Goal: Task Accomplishment & Management: Use online tool/utility

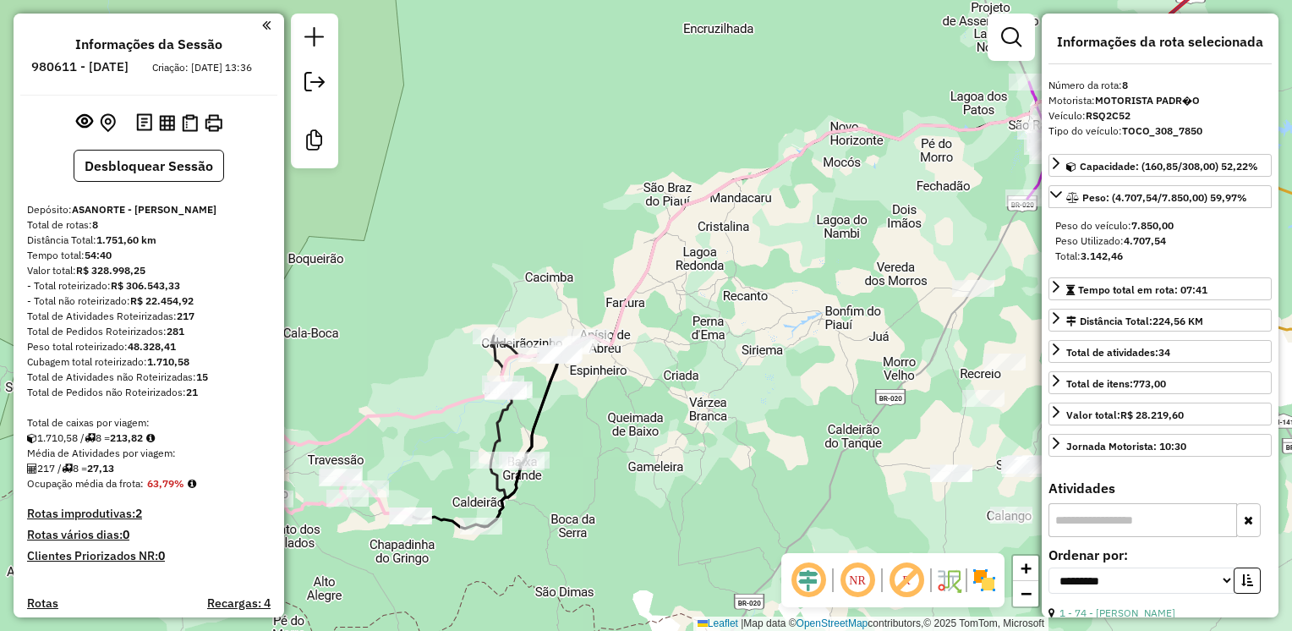
select select "**********"
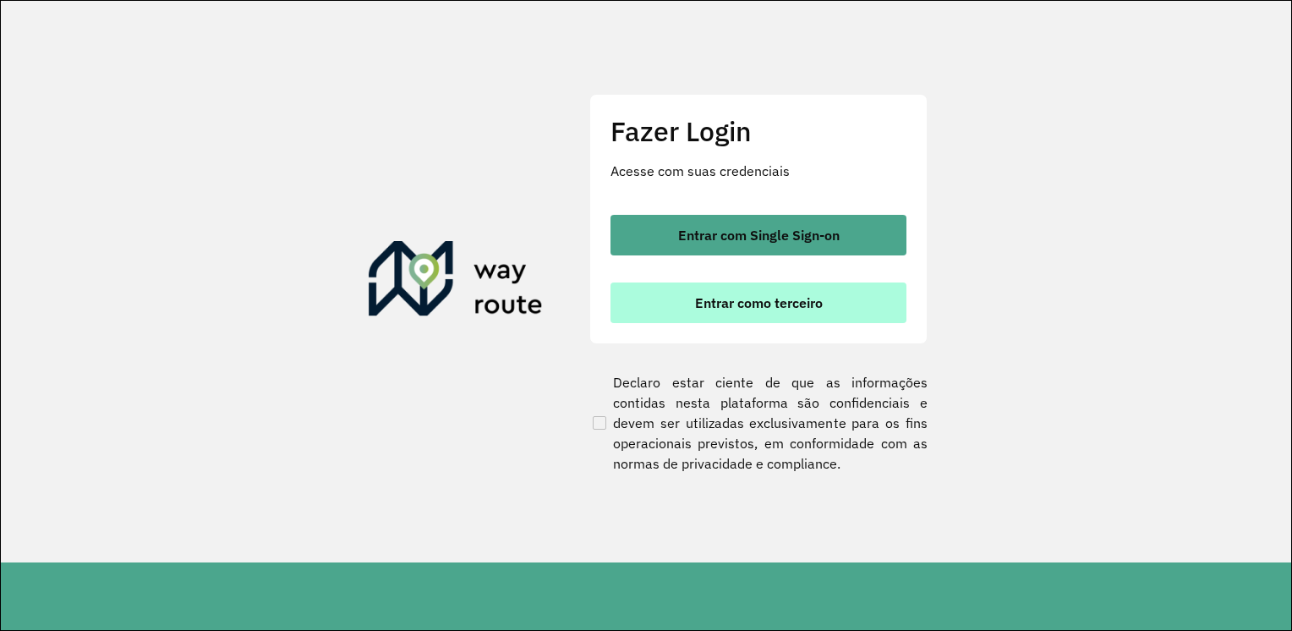
click at [764, 299] on span "Entrar como terceiro" at bounding box center [759, 303] width 128 height 14
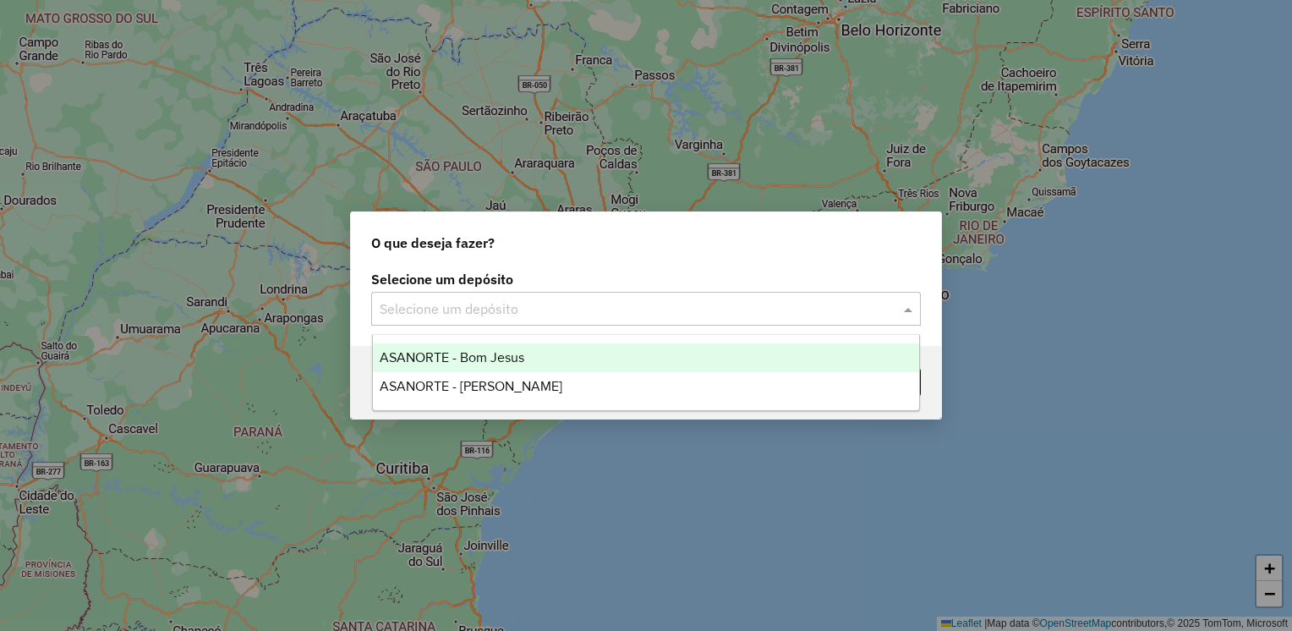
click at [906, 315] on span at bounding box center [910, 308] width 21 height 20
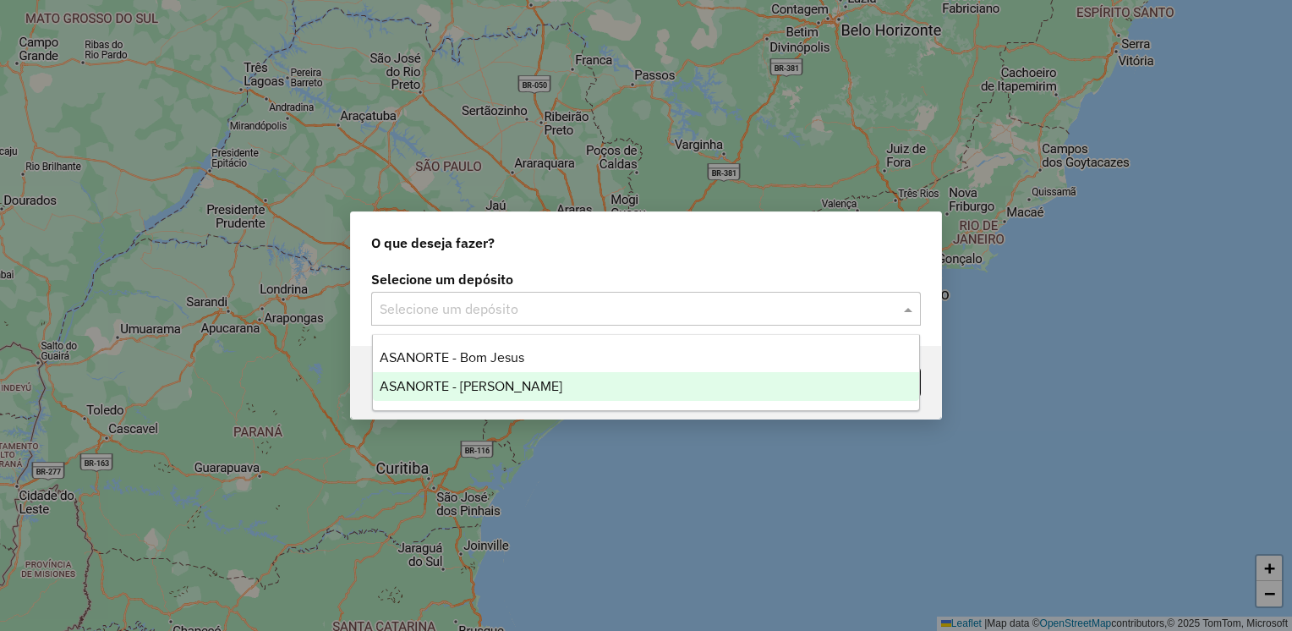
click at [498, 380] on span "ASANORTE - [PERSON_NAME]" at bounding box center [471, 386] width 183 height 14
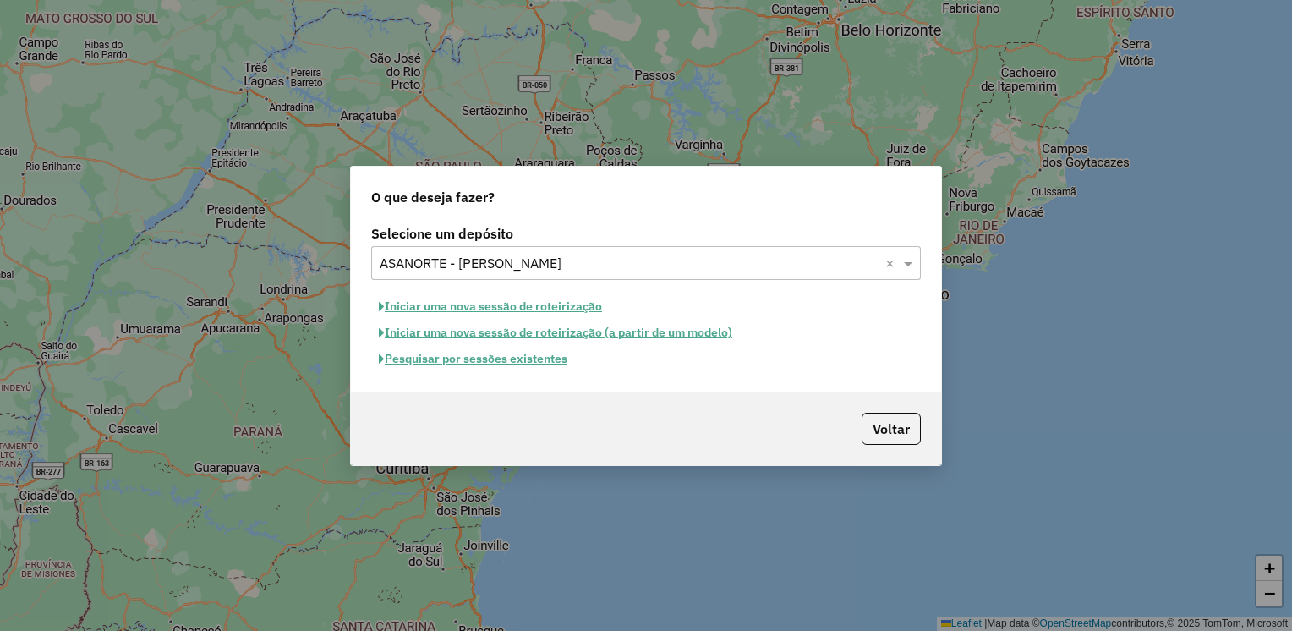
click at [451, 303] on button "Iniciar uma nova sessão de roteirização" at bounding box center [490, 306] width 238 height 26
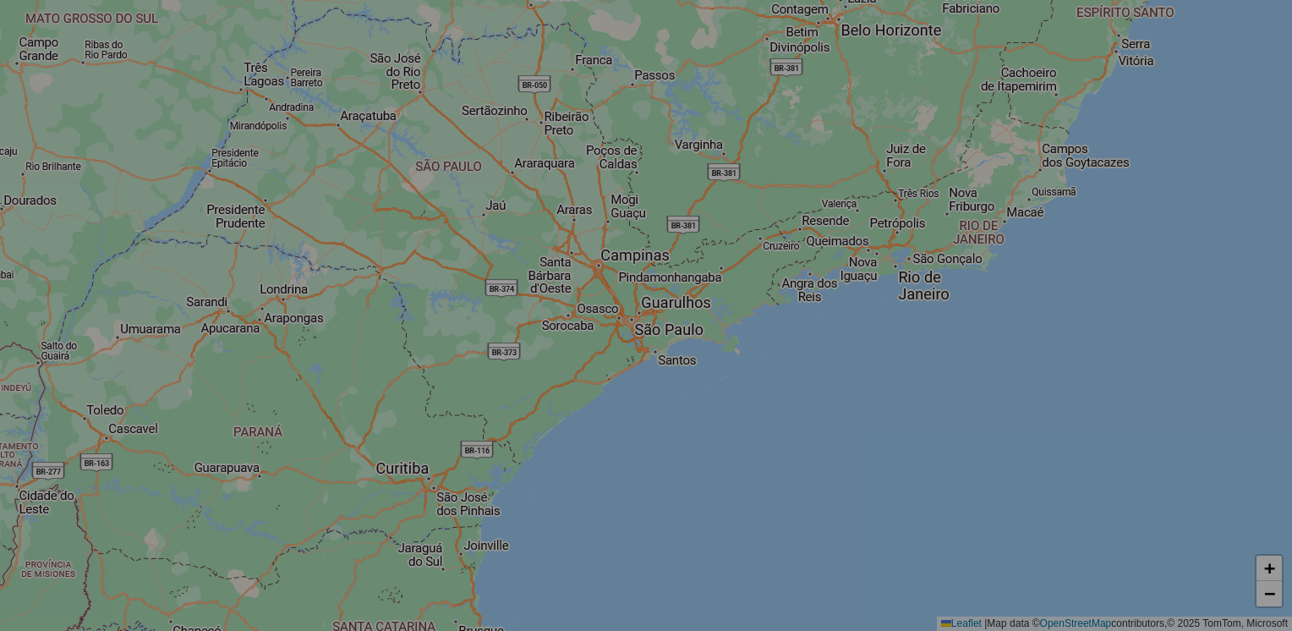
select select "*"
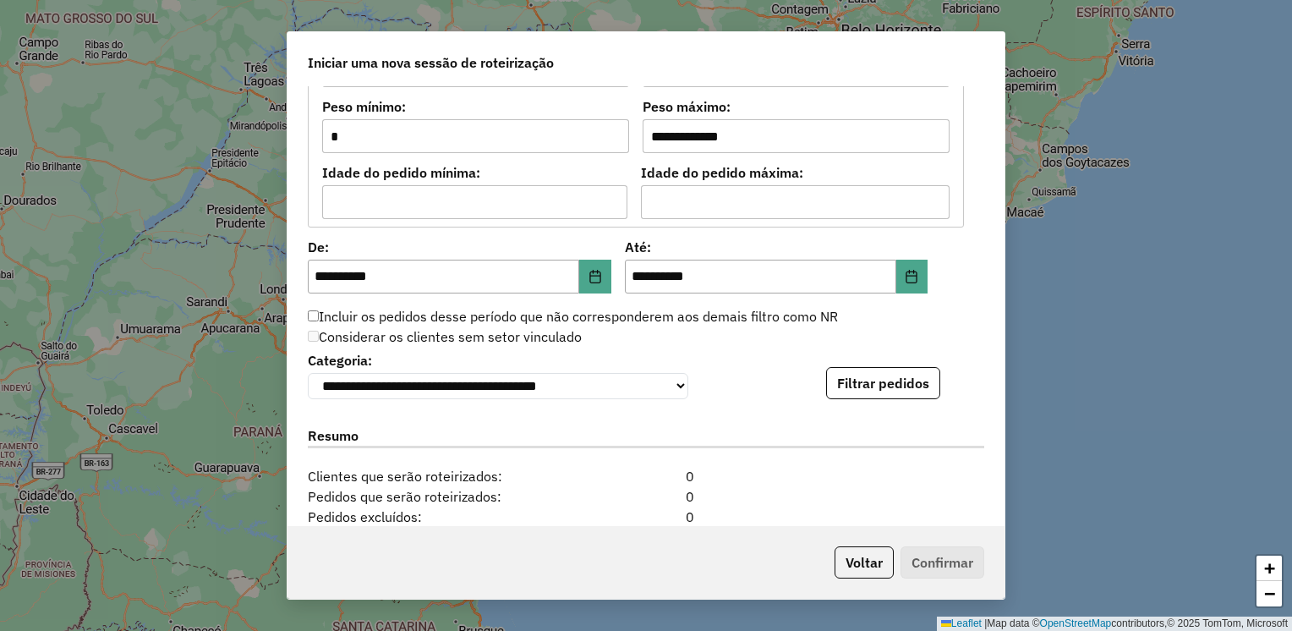
scroll to position [1522, 0]
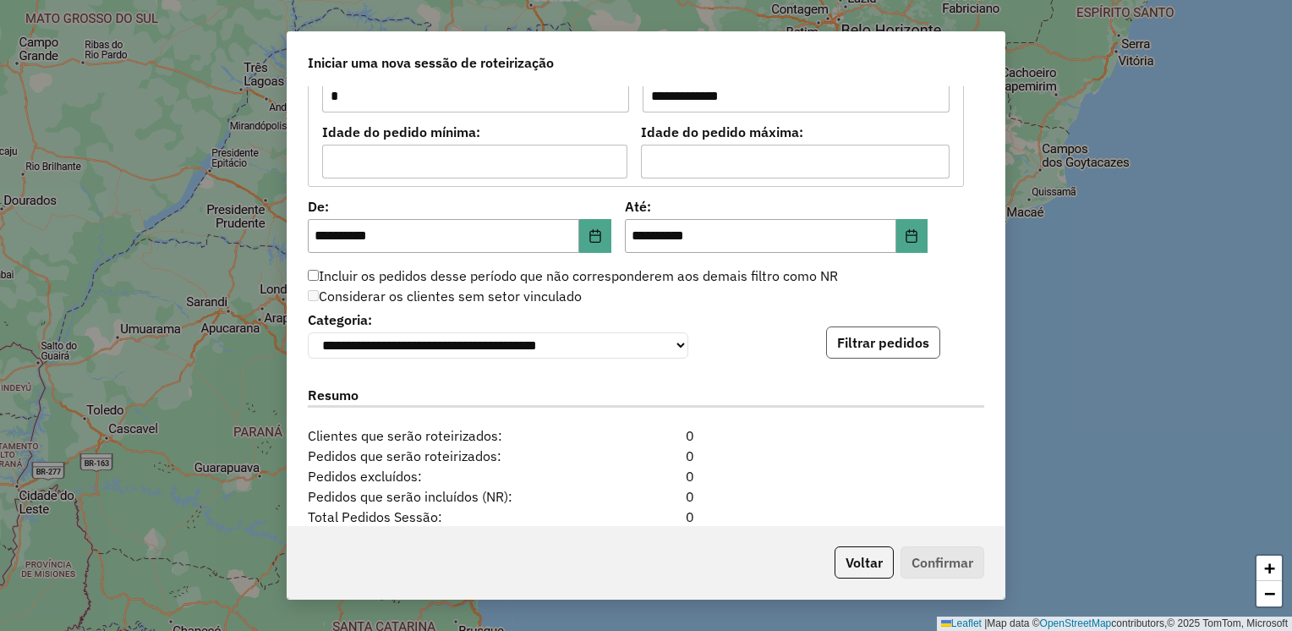
click at [881, 341] on button "Filtrar pedidos" at bounding box center [883, 342] width 114 height 32
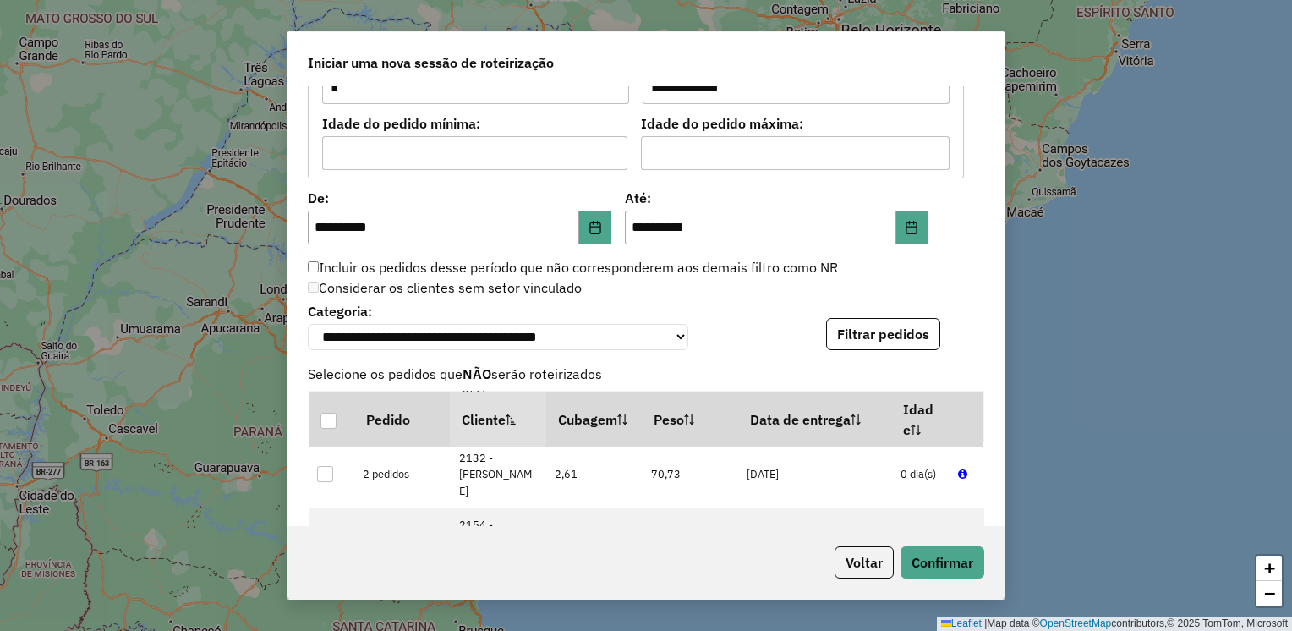
scroll to position [1714, 0]
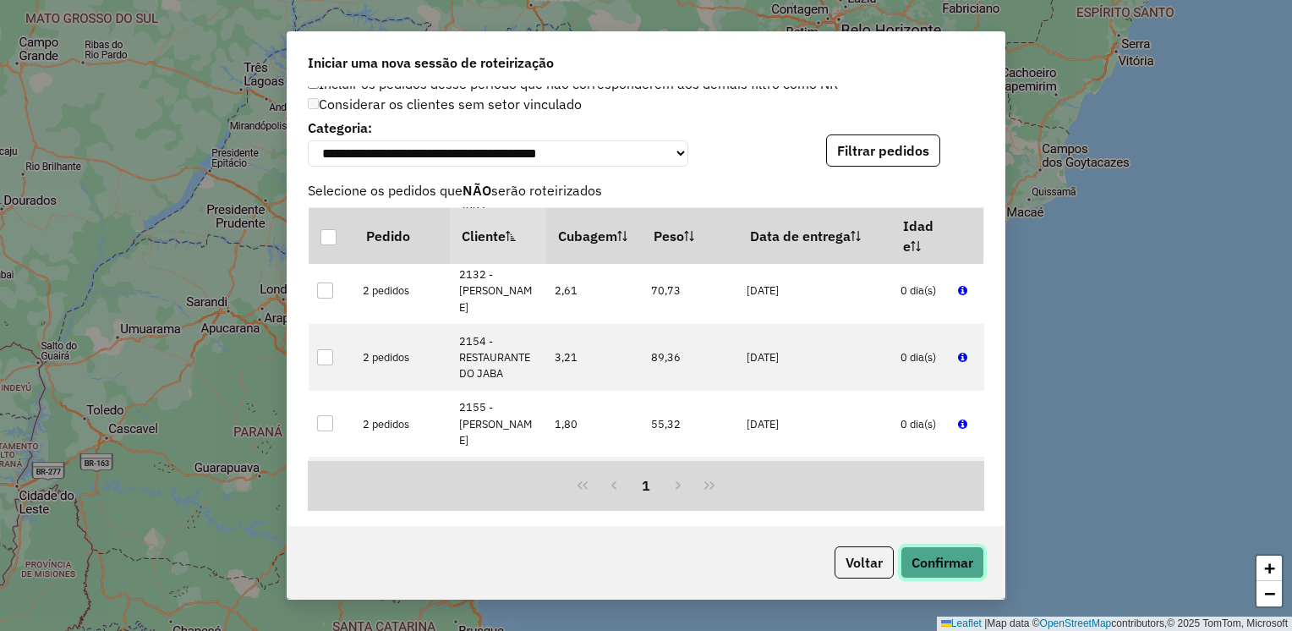
click at [940, 558] on button "Confirmar" at bounding box center [942, 562] width 84 height 32
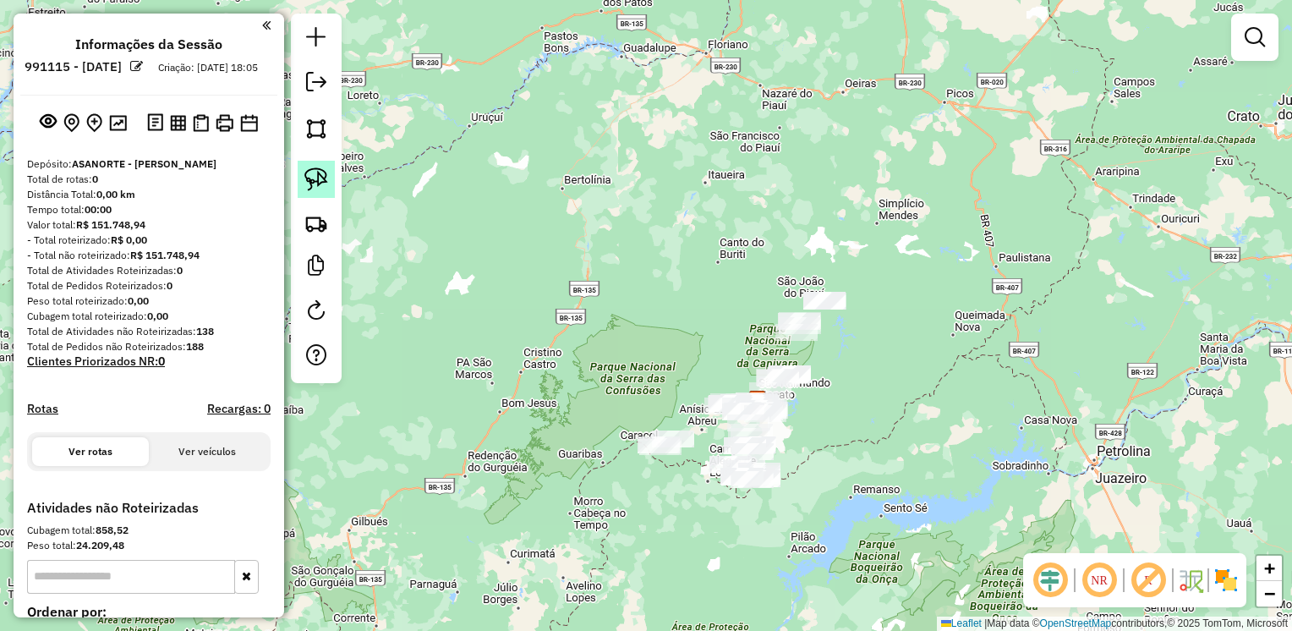
click at [301, 174] on link at bounding box center [316, 179] width 37 height 37
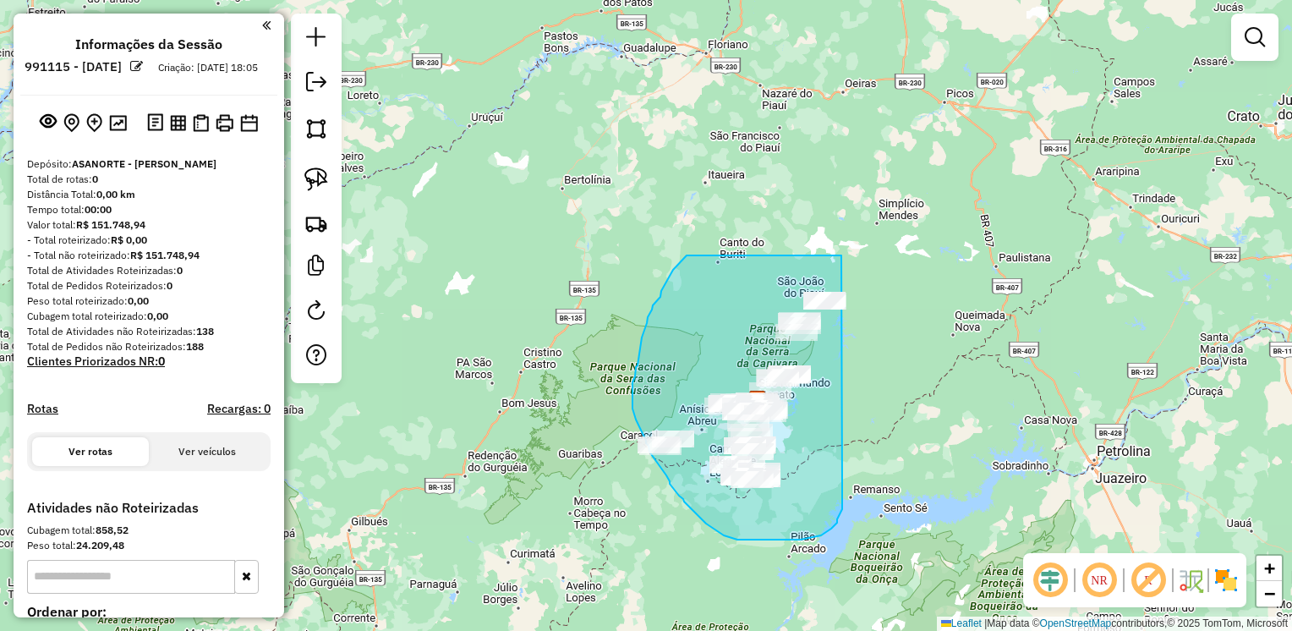
drag, startPoint x: 841, startPoint y: 255, endPoint x: 842, endPoint y: 489, distance: 233.4
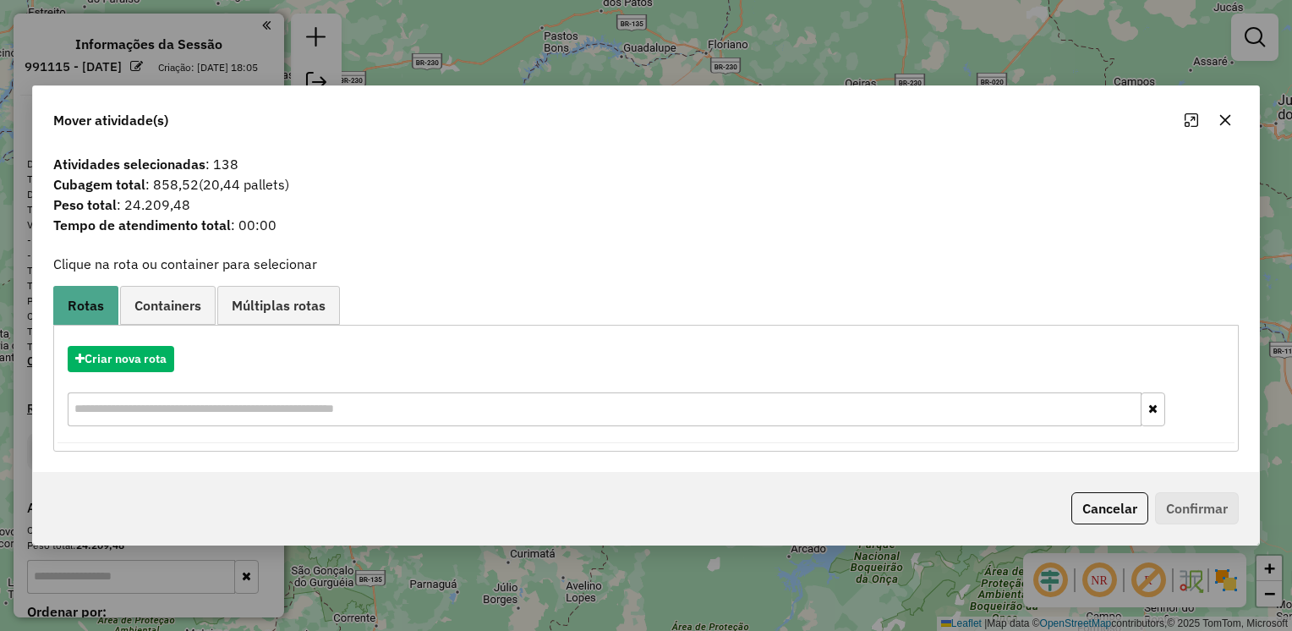
click at [1233, 123] on button "button" at bounding box center [1225, 120] width 27 height 27
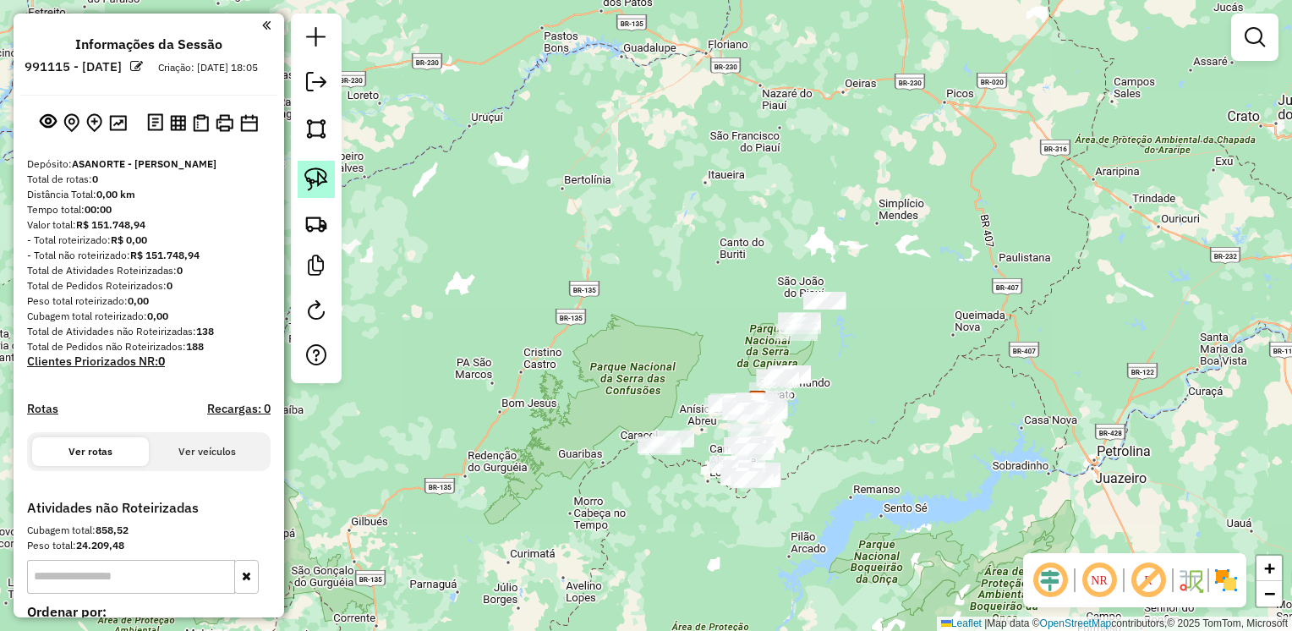
drag, startPoint x: 303, startPoint y: 173, endPoint x: 325, endPoint y: 175, distance: 22.0
click at [304, 173] on link at bounding box center [316, 179] width 37 height 37
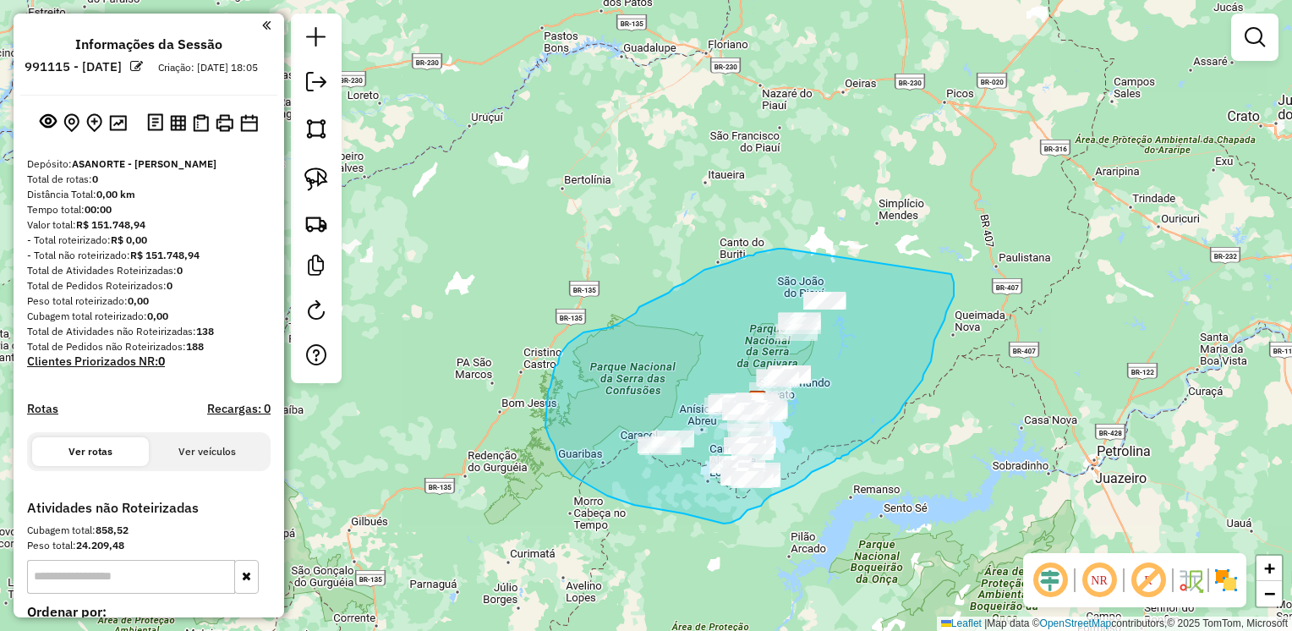
drag, startPoint x: 778, startPoint y: 249, endPoint x: 947, endPoint y: 265, distance: 169.9
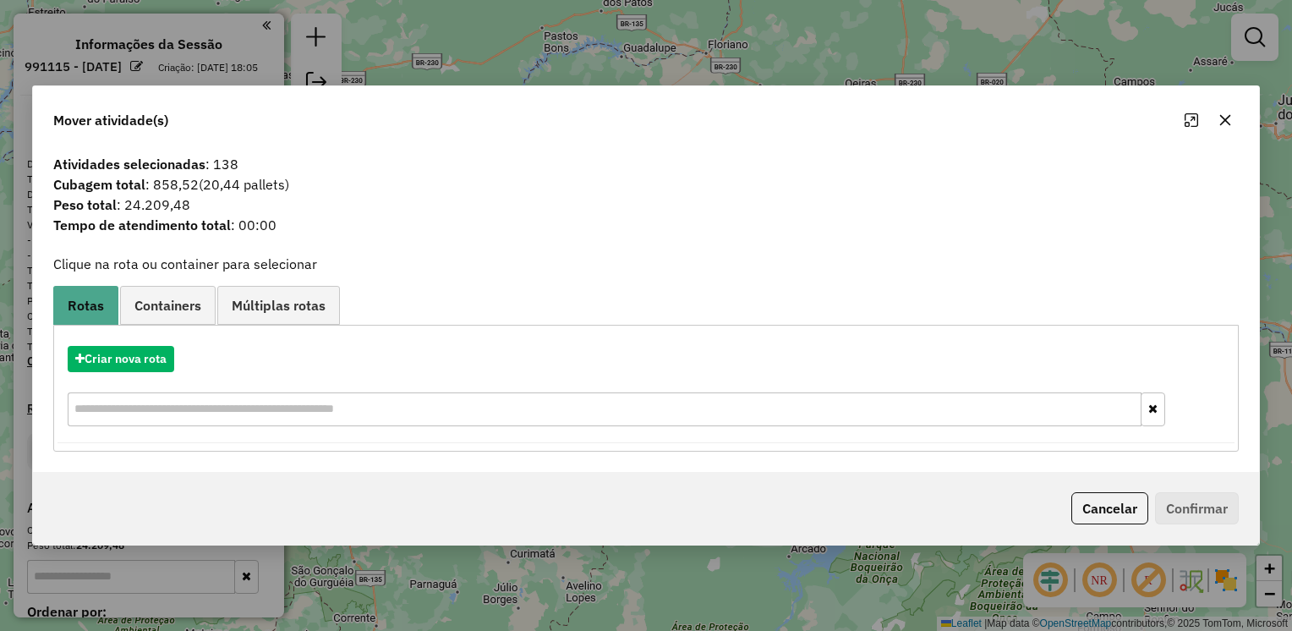
click at [1215, 122] on button "button" at bounding box center [1225, 120] width 27 height 27
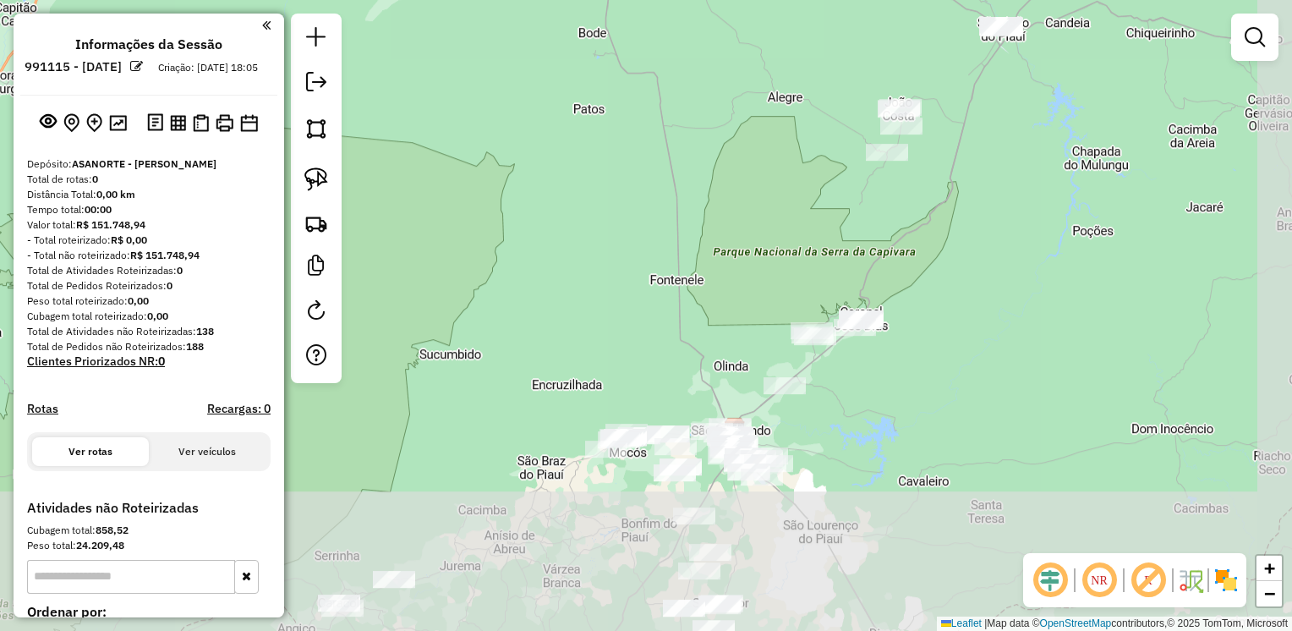
drag, startPoint x: 922, startPoint y: 442, endPoint x: 819, endPoint y: 211, distance: 252.5
click at [819, 211] on div "Janela de atendimento Grade de atendimento Capacidade Transportadoras Veículos …" at bounding box center [646, 315] width 1292 height 631
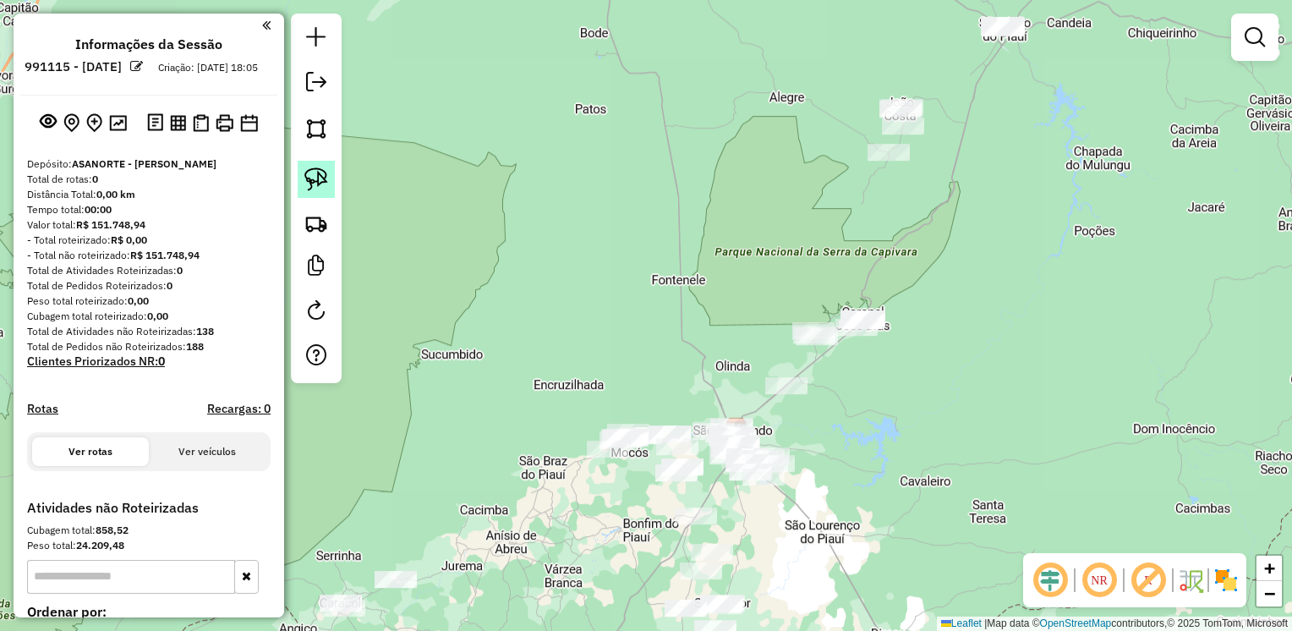
click at [318, 180] on img at bounding box center [316, 179] width 24 height 24
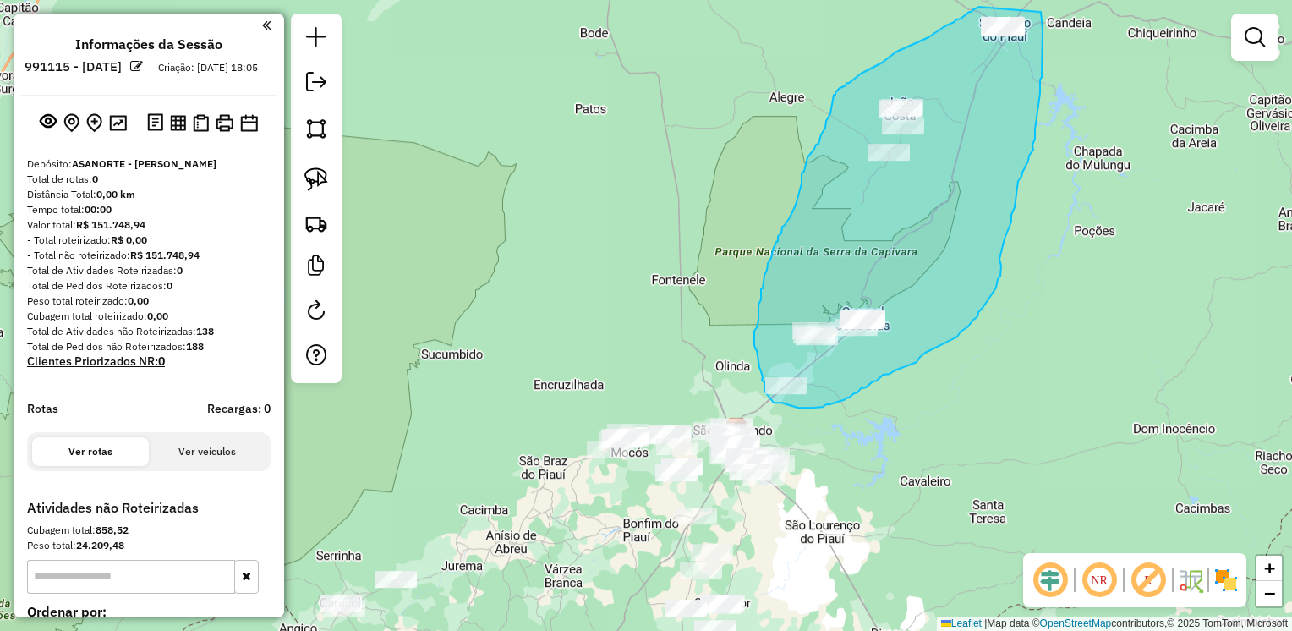
drag, startPoint x: 979, startPoint y: 7, endPoint x: 1041, endPoint y: 12, distance: 61.9
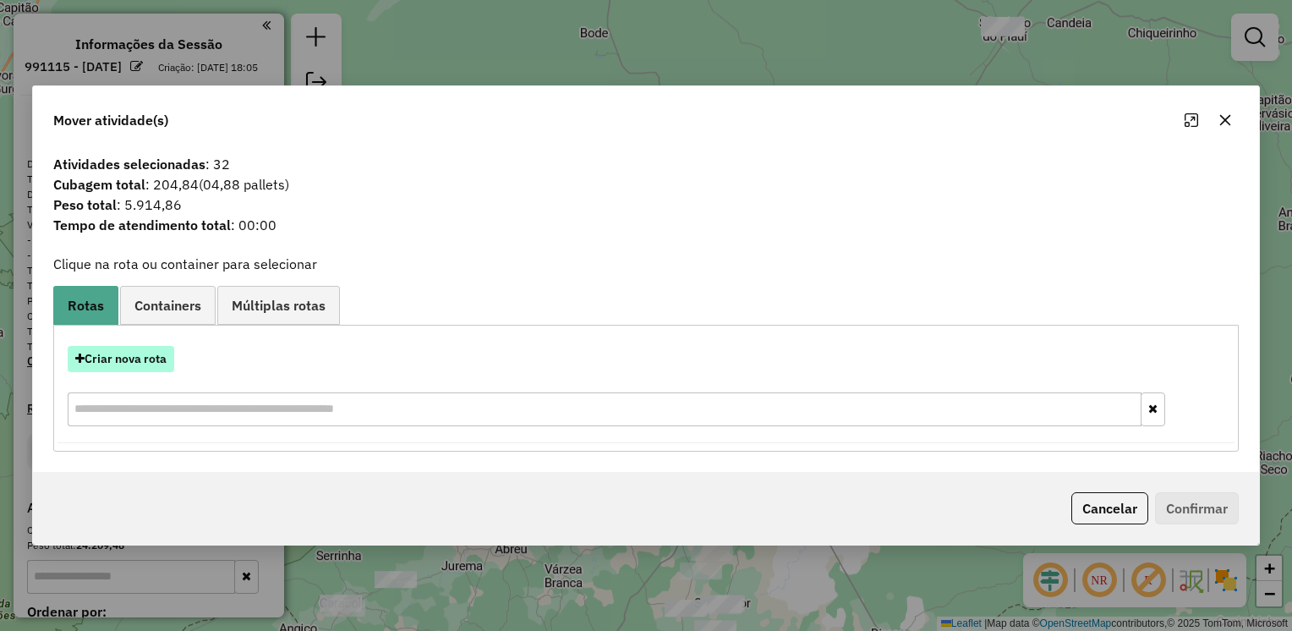
click at [149, 358] on button "Criar nova rota" at bounding box center [121, 359] width 107 height 26
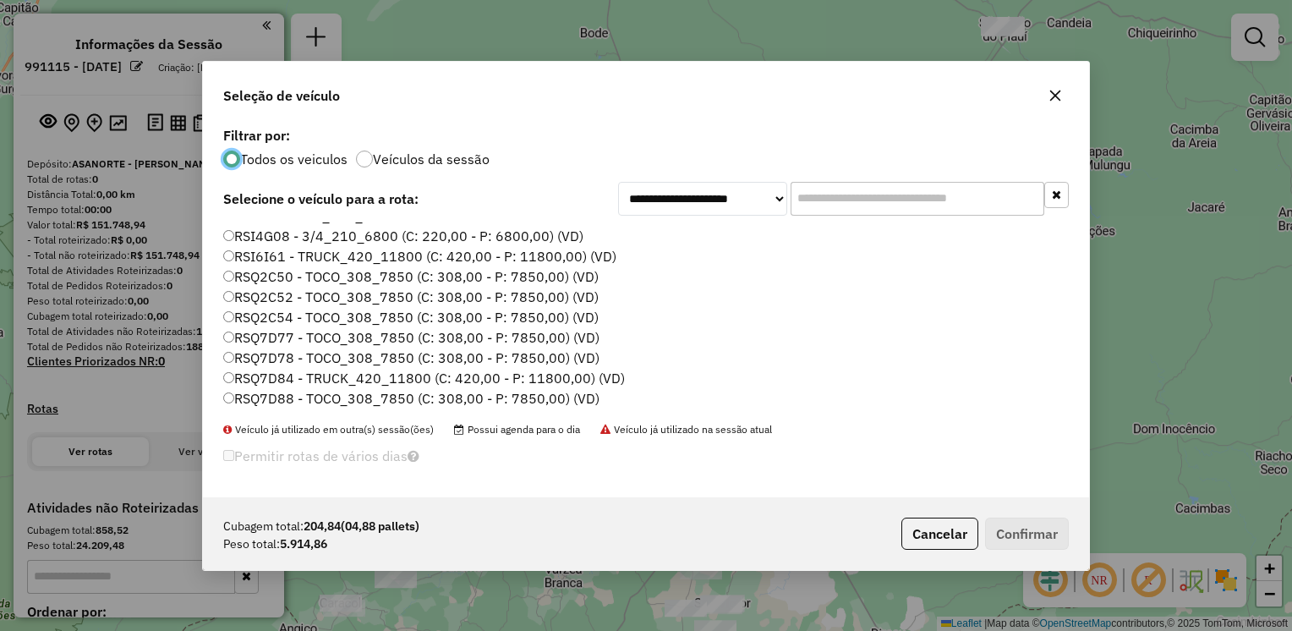
scroll to position [98, 0]
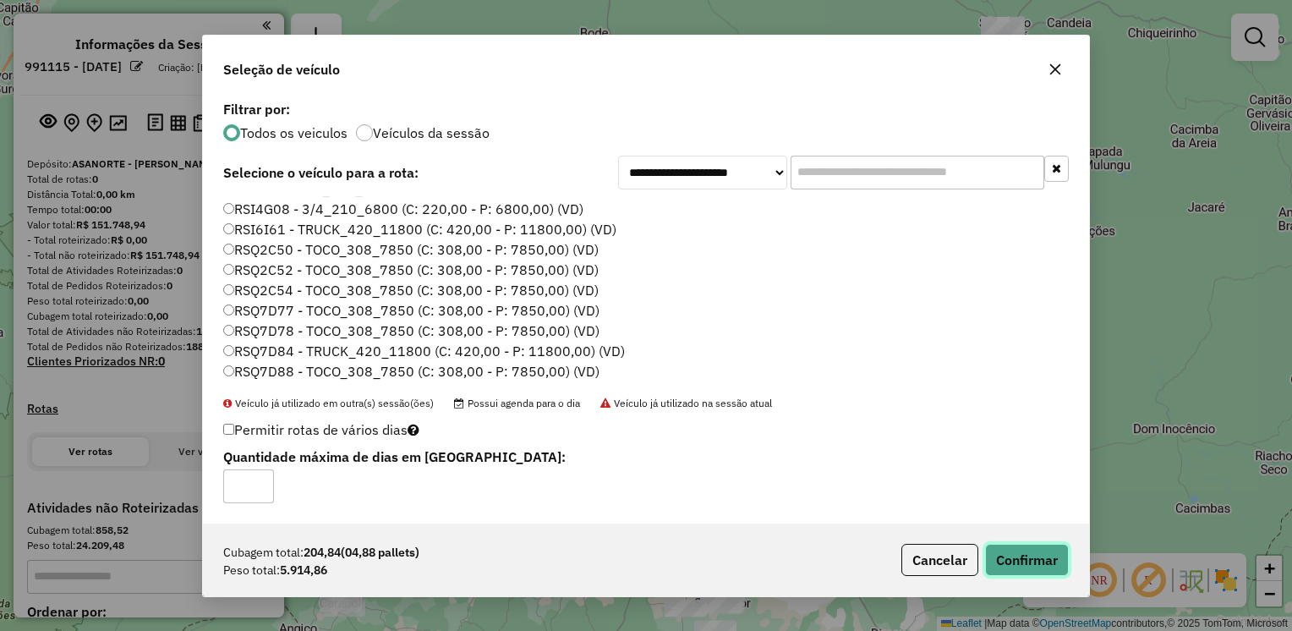
click at [1024, 566] on button "Confirmar" at bounding box center [1027, 560] width 84 height 32
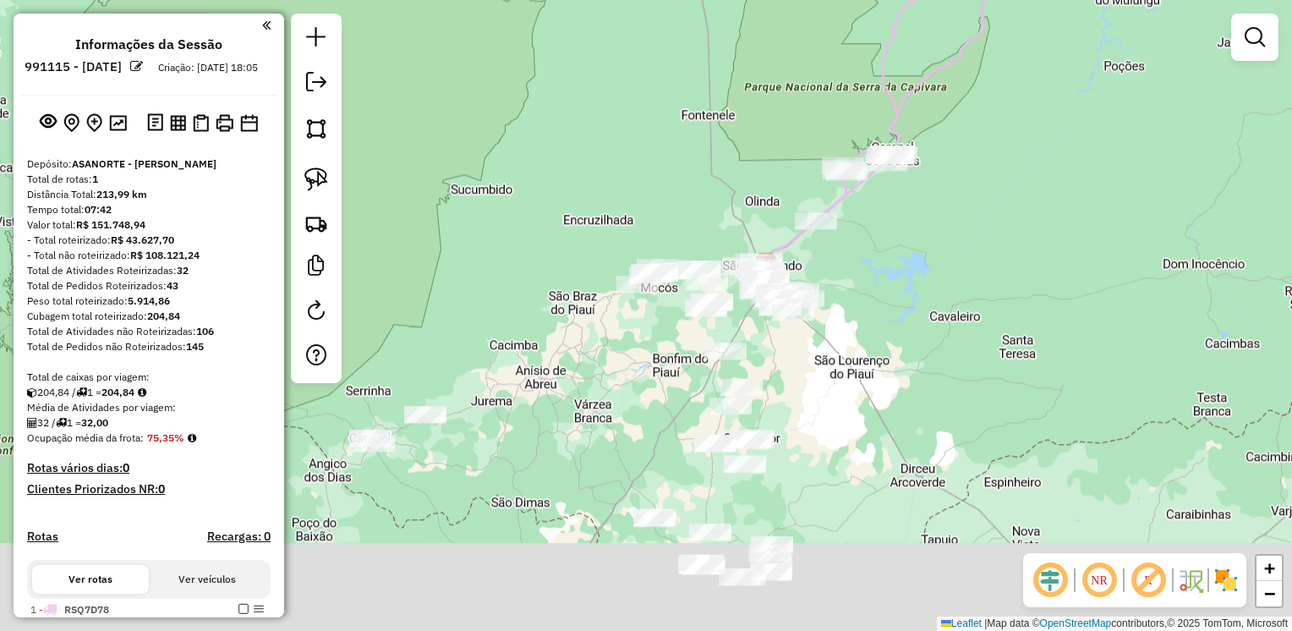
drag, startPoint x: 874, startPoint y: 528, endPoint x: 902, endPoint y: 316, distance: 214.0
click at [902, 316] on div "Janela de atendimento Grade de atendimento Capacidade Transportadoras Veículos …" at bounding box center [646, 315] width 1292 height 631
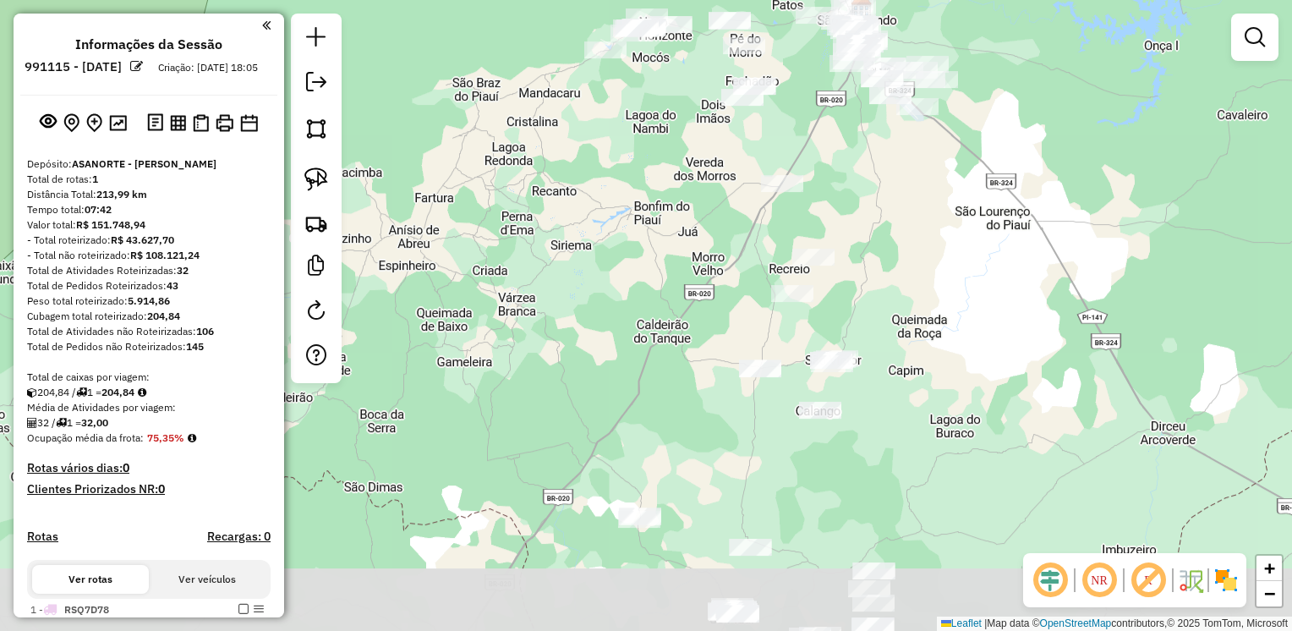
drag, startPoint x: 787, startPoint y: 330, endPoint x: 935, endPoint y: 175, distance: 214.1
click at [935, 175] on div "Janela de atendimento Grade de atendimento Capacidade Transportadoras Veículos …" at bounding box center [646, 315] width 1292 height 631
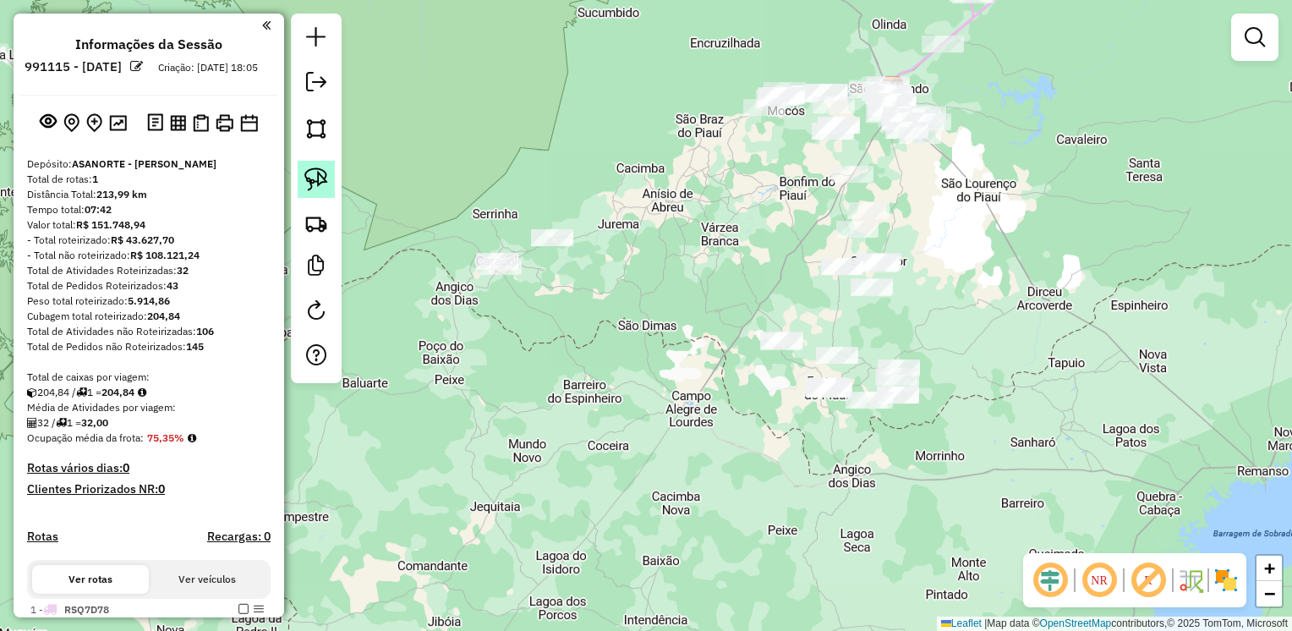
click at [318, 172] on img at bounding box center [316, 179] width 24 height 24
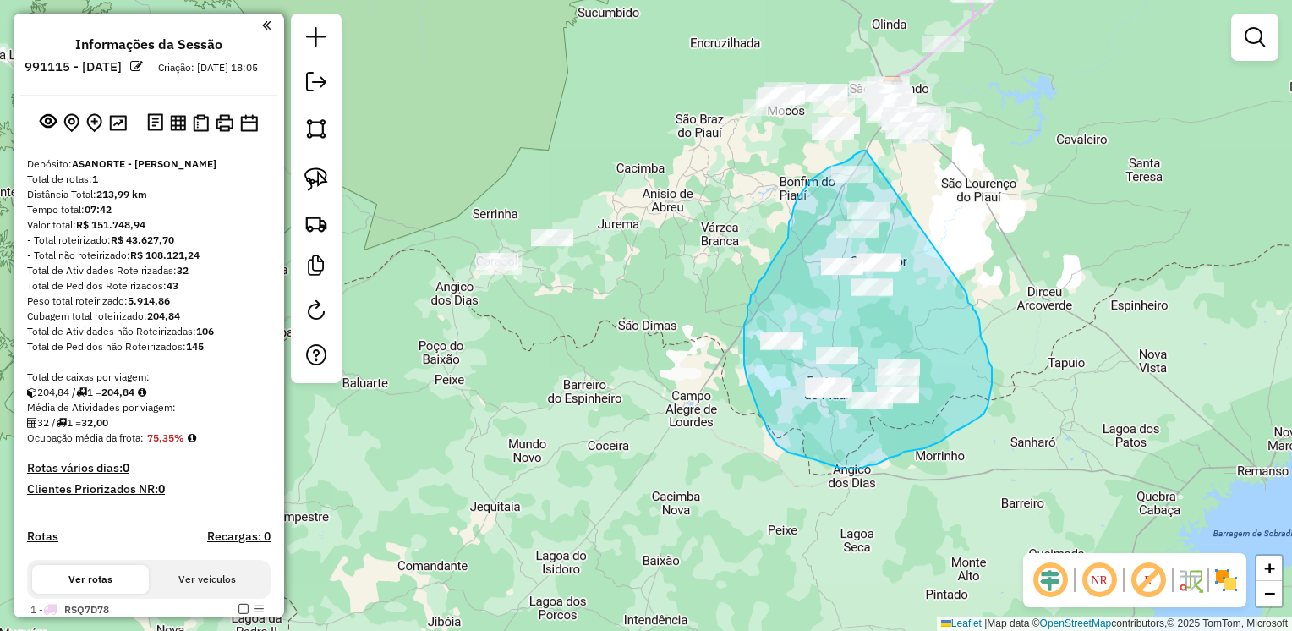
drag, startPoint x: 866, startPoint y: 150, endPoint x: 964, endPoint y: 289, distance: 169.8
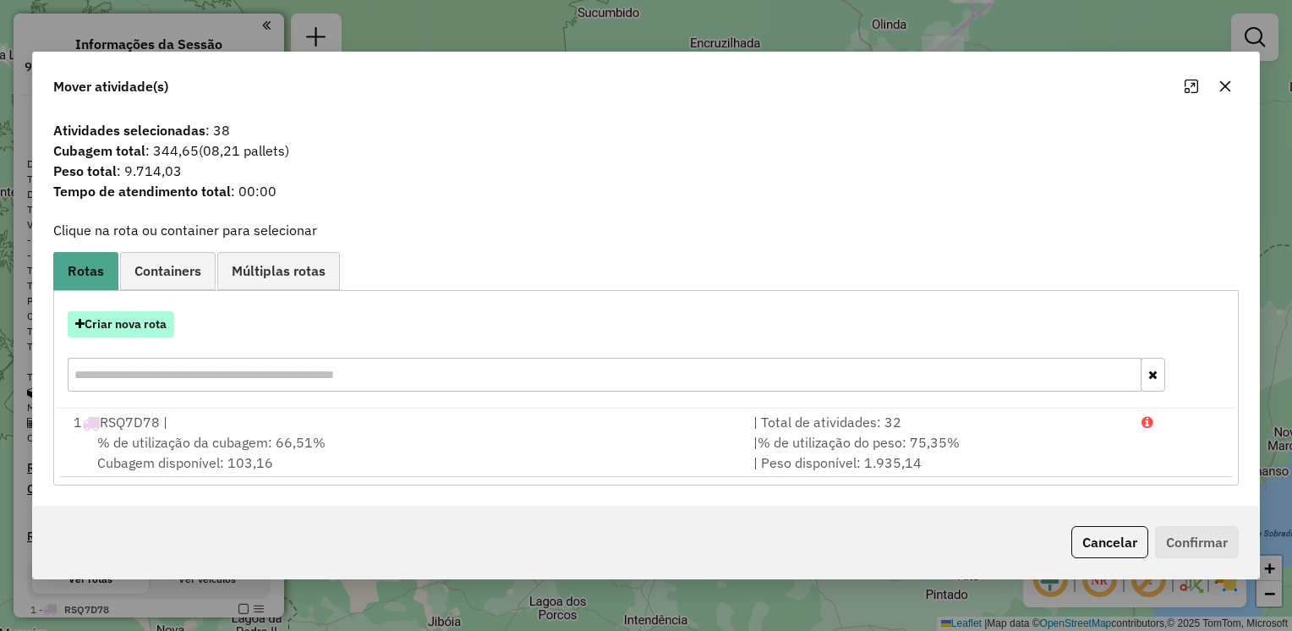
click at [117, 326] on button "Criar nova rota" at bounding box center [121, 324] width 107 height 26
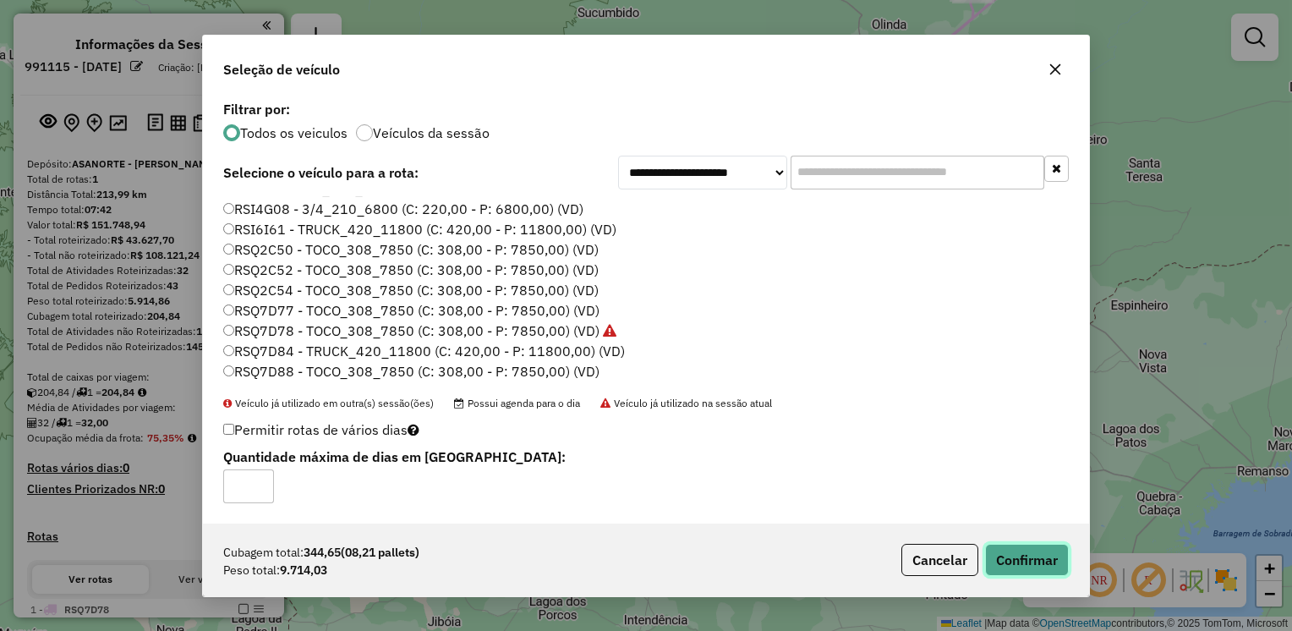
click at [1026, 558] on button "Confirmar" at bounding box center [1027, 560] width 84 height 32
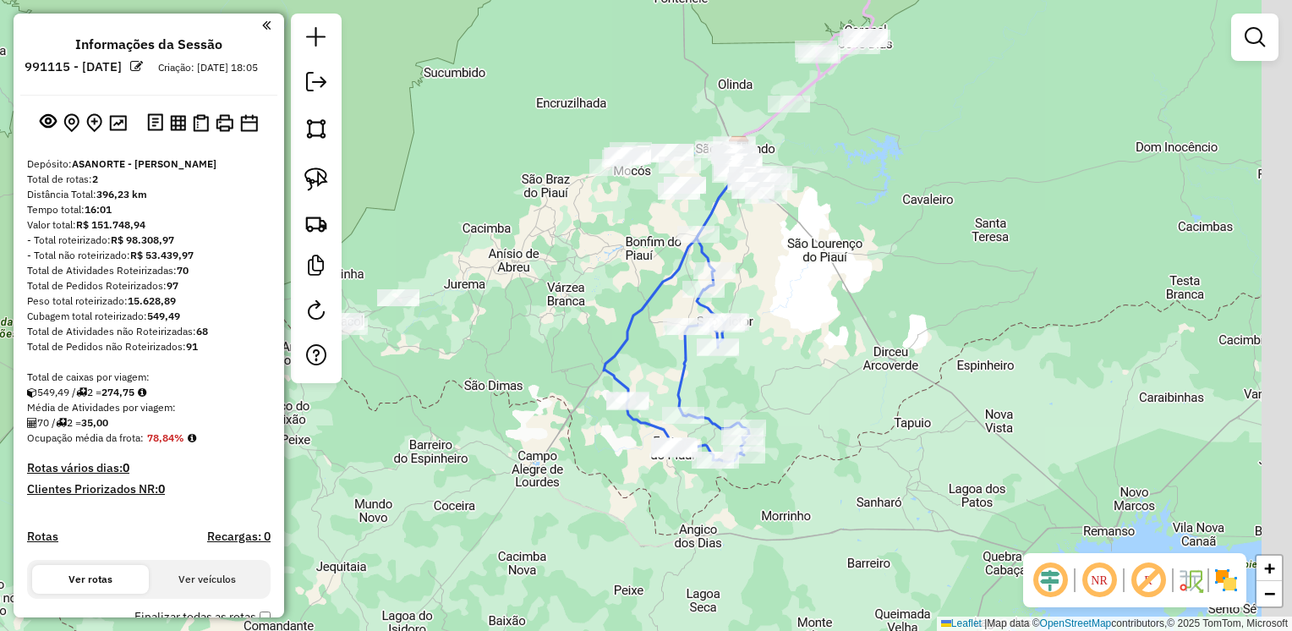
drag, startPoint x: 790, startPoint y: 175, endPoint x: 594, endPoint y: 231, distance: 203.9
click at [632, 238] on div "Janela de atendimento Grade de atendimento Capacidade Transportadoras Veículos …" at bounding box center [646, 315] width 1292 height 631
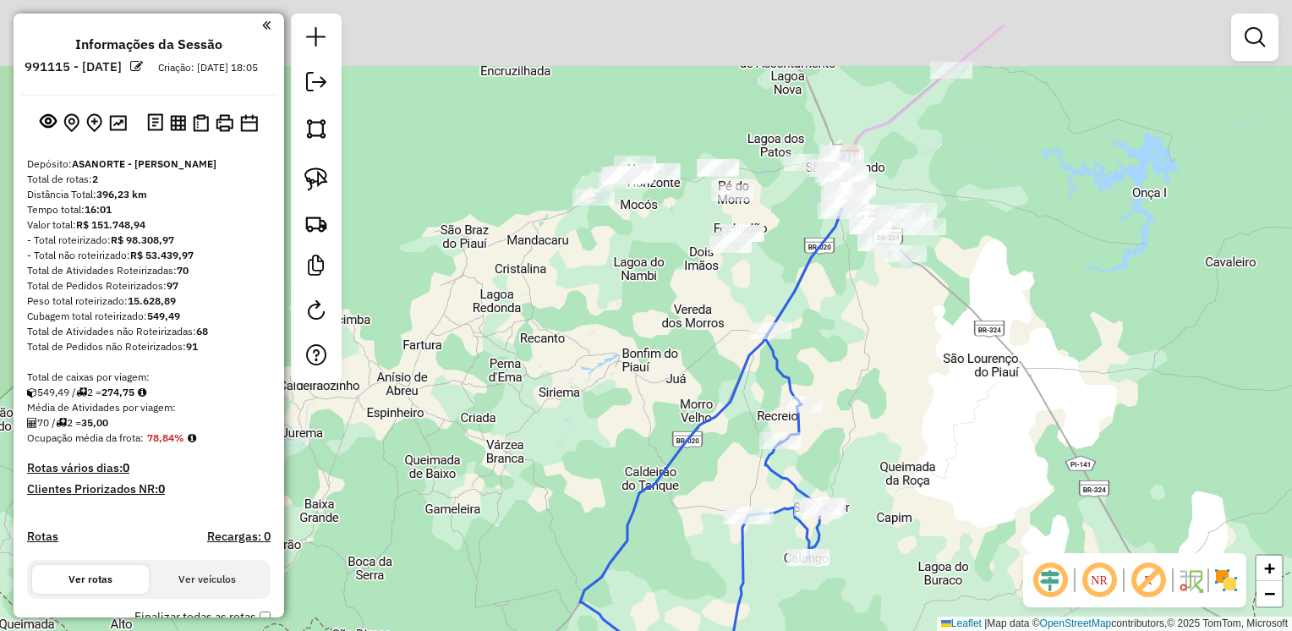
drag, startPoint x: 600, startPoint y: 215, endPoint x: 351, endPoint y: 307, distance: 265.9
click at [570, 304] on div "Janela de atendimento Grade de atendimento Capacidade Transportadoras Veículos …" at bounding box center [646, 315] width 1292 height 631
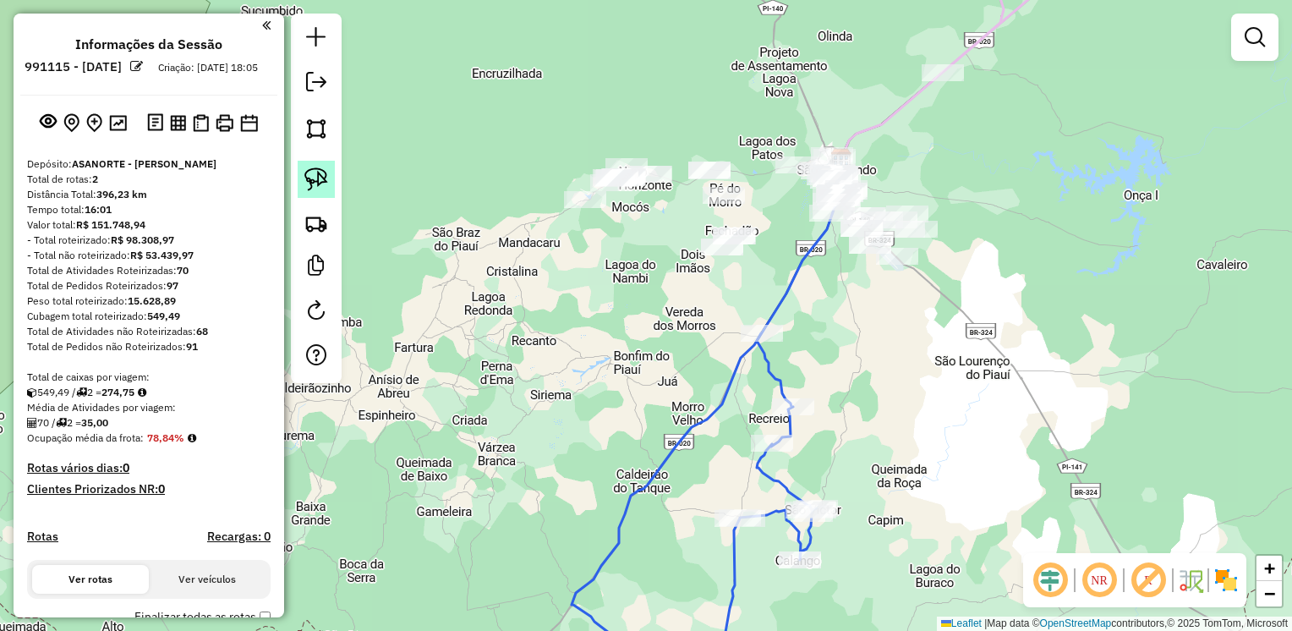
click at [321, 181] on img at bounding box center [316, 179] width 24 height 24
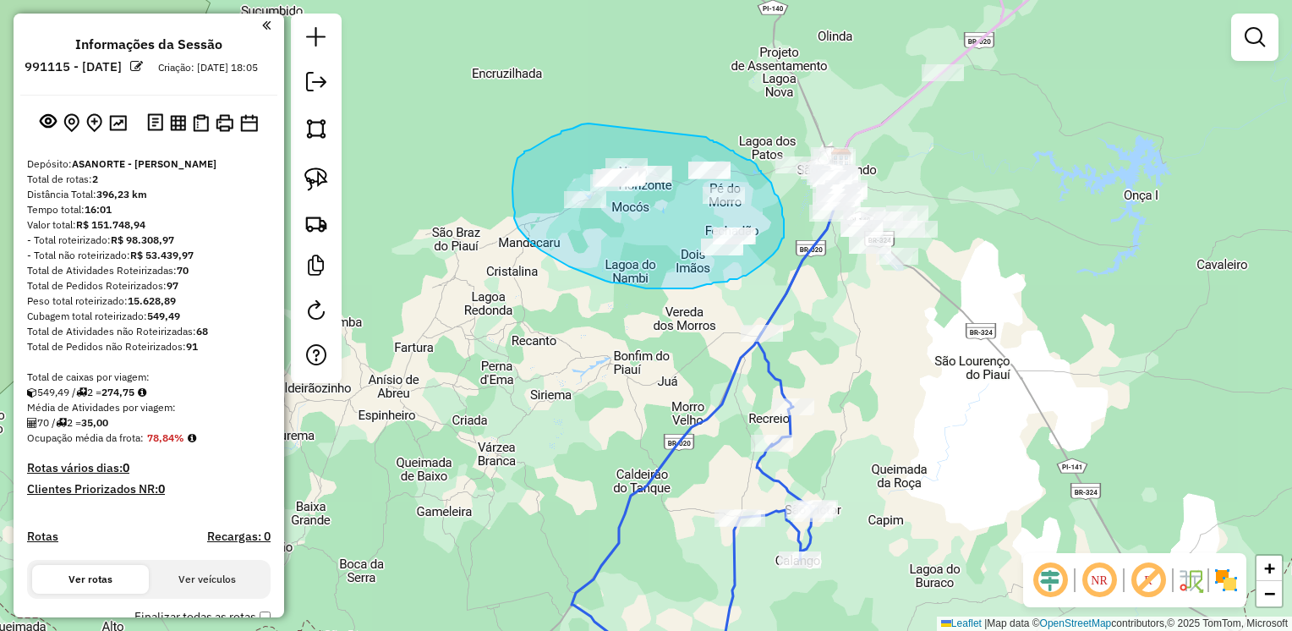
drag, startPoint x: 588, startPoint y: 123, endPoint x: 706, endPoint y: 137, distance: 118.3
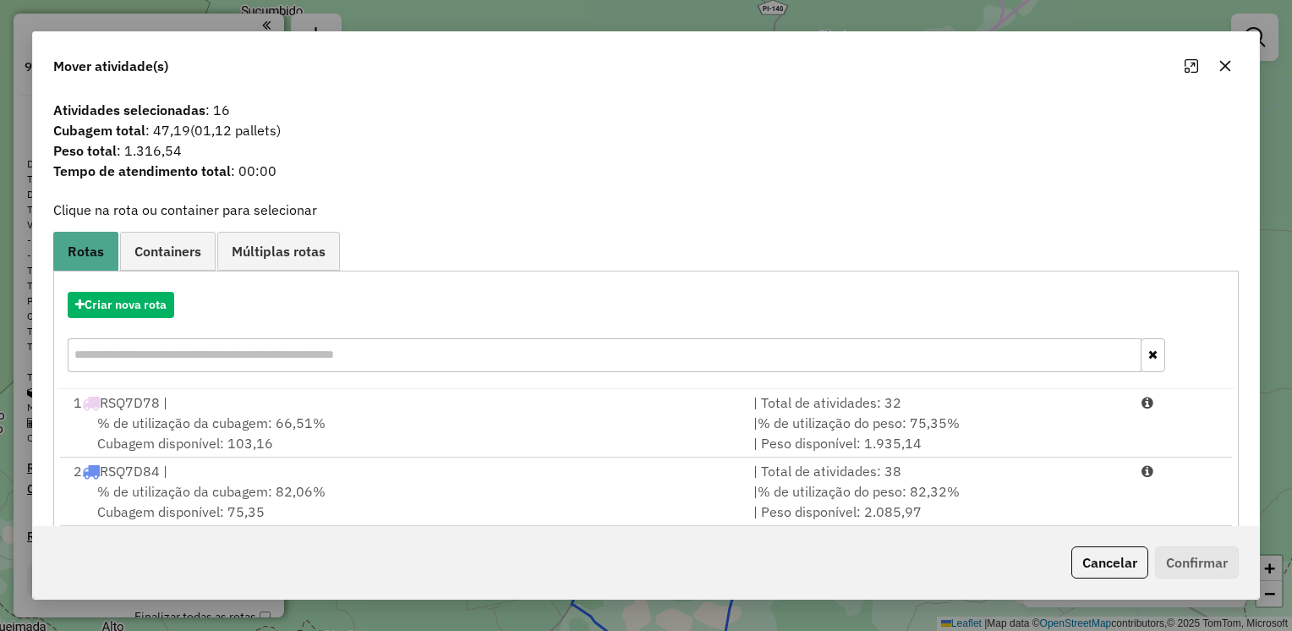
click at [1231, 67] on icon "button" at bounding box center [1225, 66] width 14 height 14
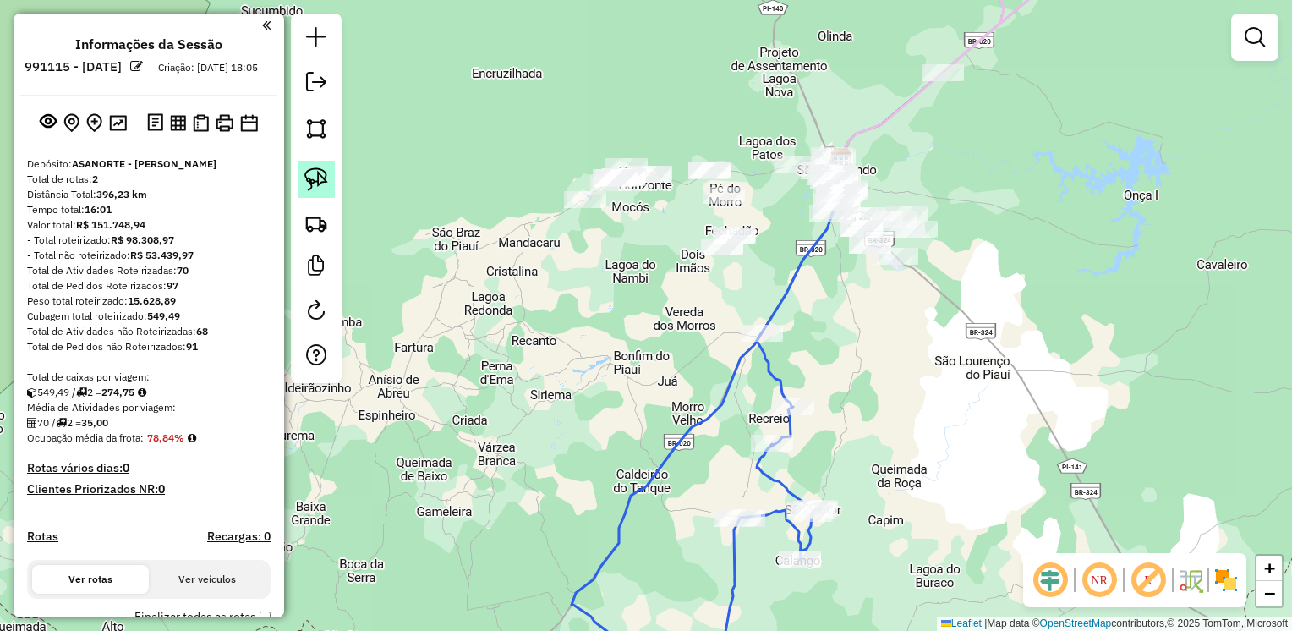
drag, startPoint x: 315, startPoint y: 204, endPoint x: 309, endPoint y: 161, distance: 43.5
click at [315, 199] on div at bounding box center [316, 198] width 51 height 369
click at [314, 180] on img at bounding box center [316, 179] width 24 height 24
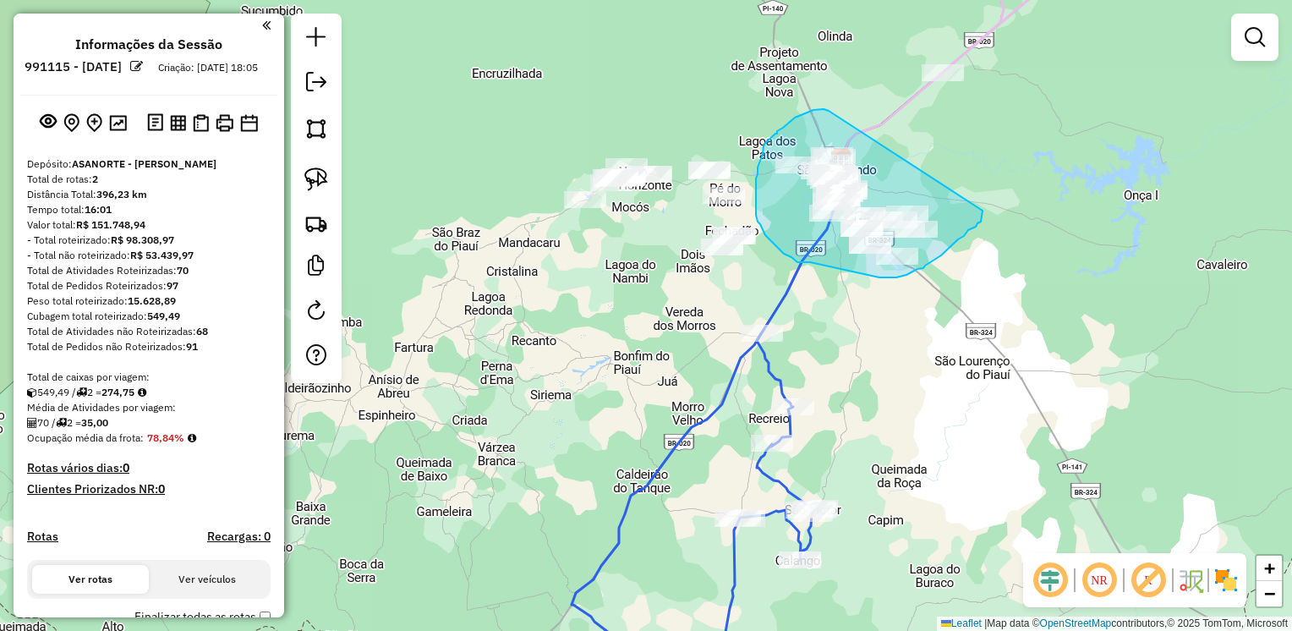
drag, startPoint x: 825, startPoint y: 110, endPoint x: 982, endPoint y: 211, distance: 186.7
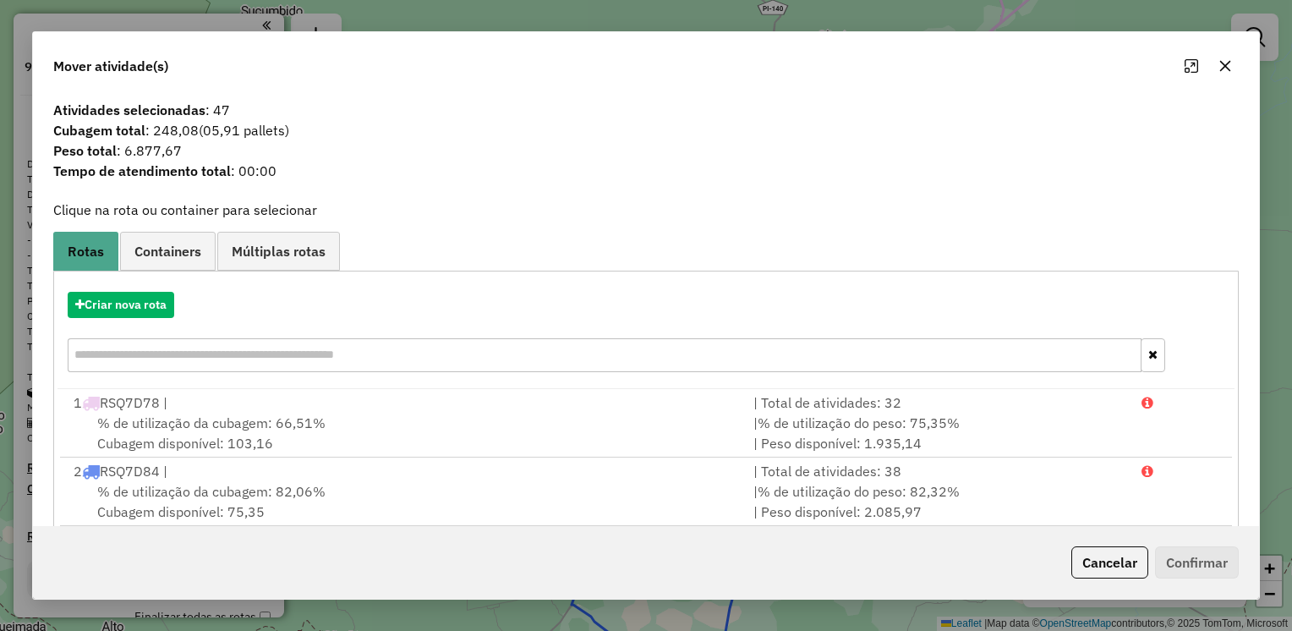
click at [1231, 68] on icon "button" at bounding box center [1225, 66] width 14 height 14
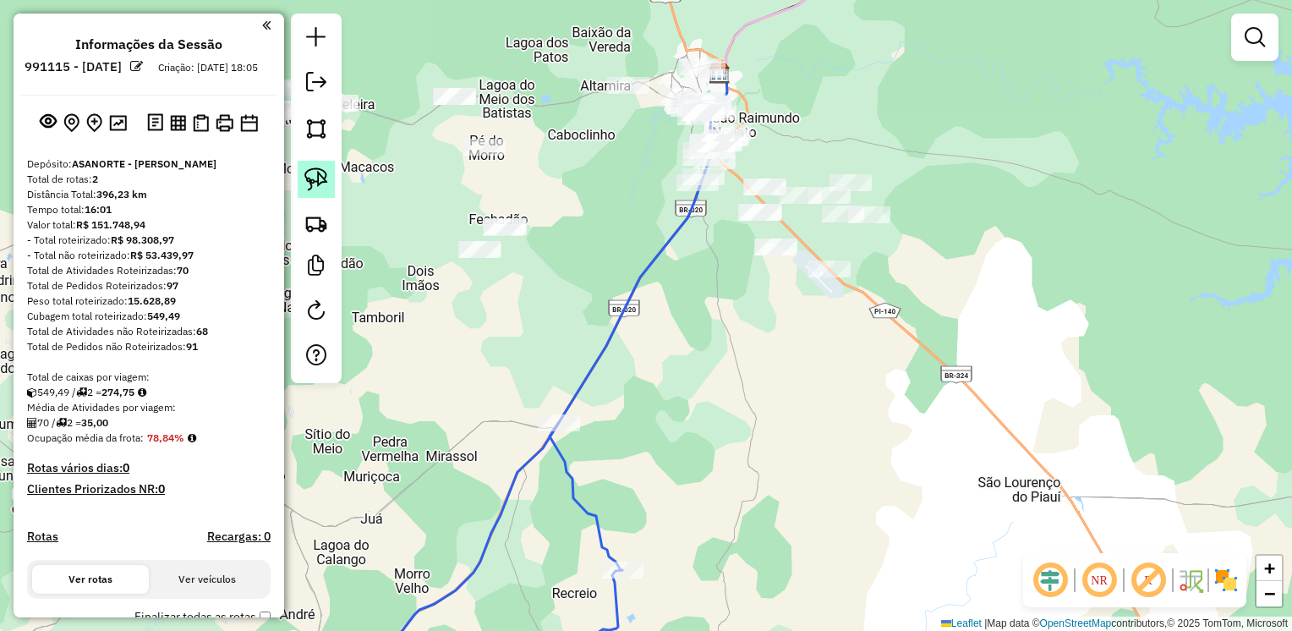
click at [318, 172] on img at bounding box center [316, 179] width 24 height 24
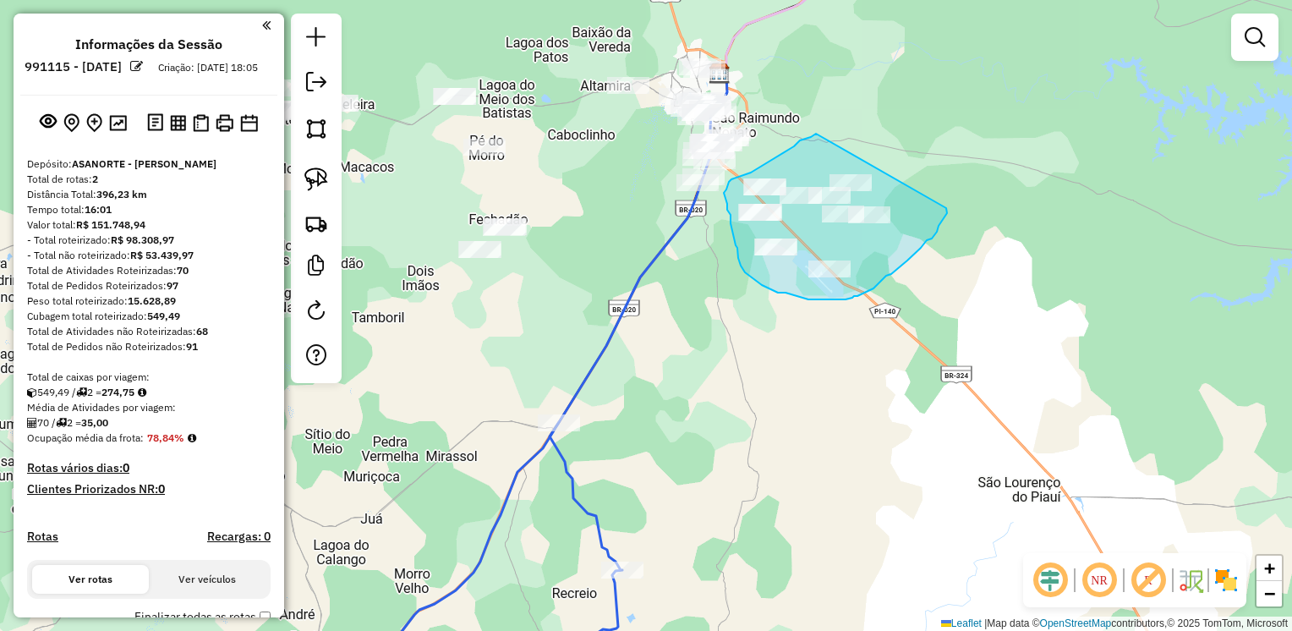
drag, startPoint x: 816, startPoint y: 134, endPoint x: 946, endPoint y: 208, distance: 150.0
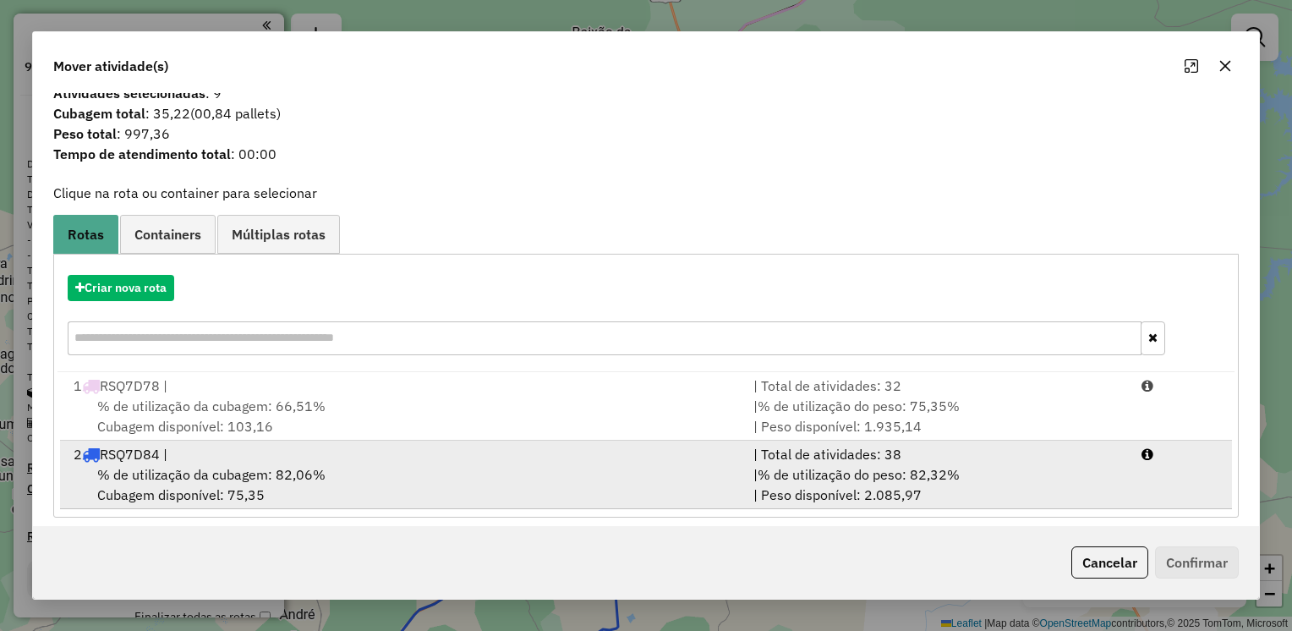
scroll to position [27, 0]
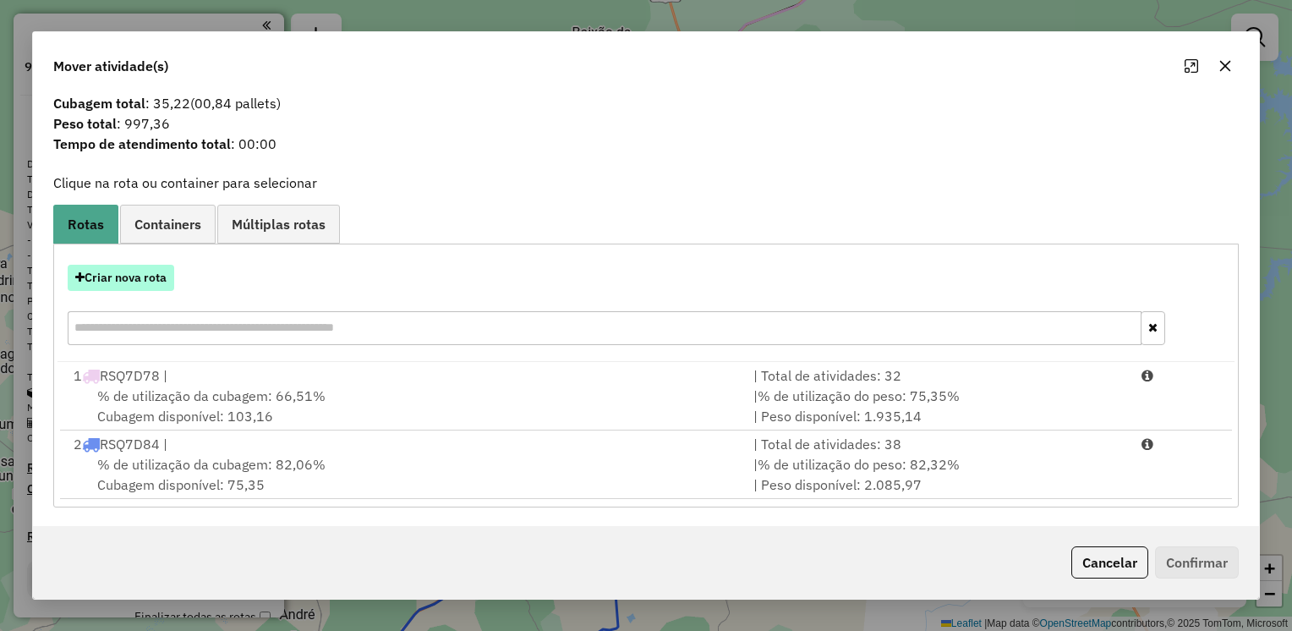
click at [132, 276] on button "Criar nova rota" at bounding box center [121, 278] width 107 height 26
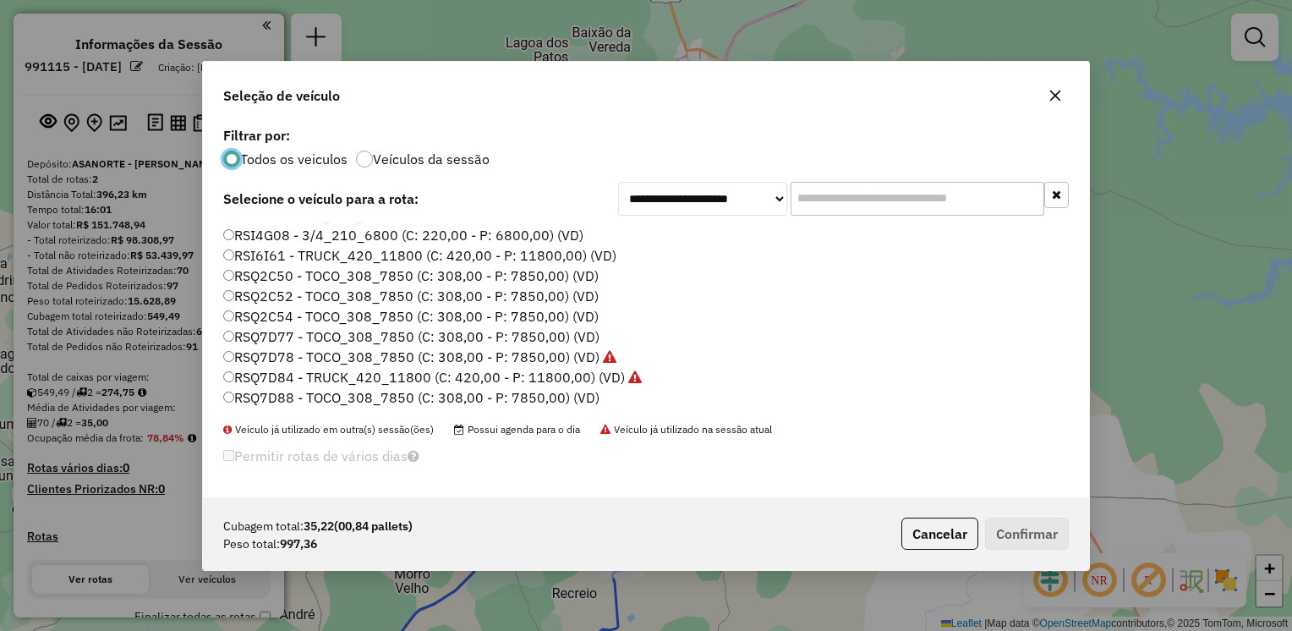
scroll to position [14, 0]
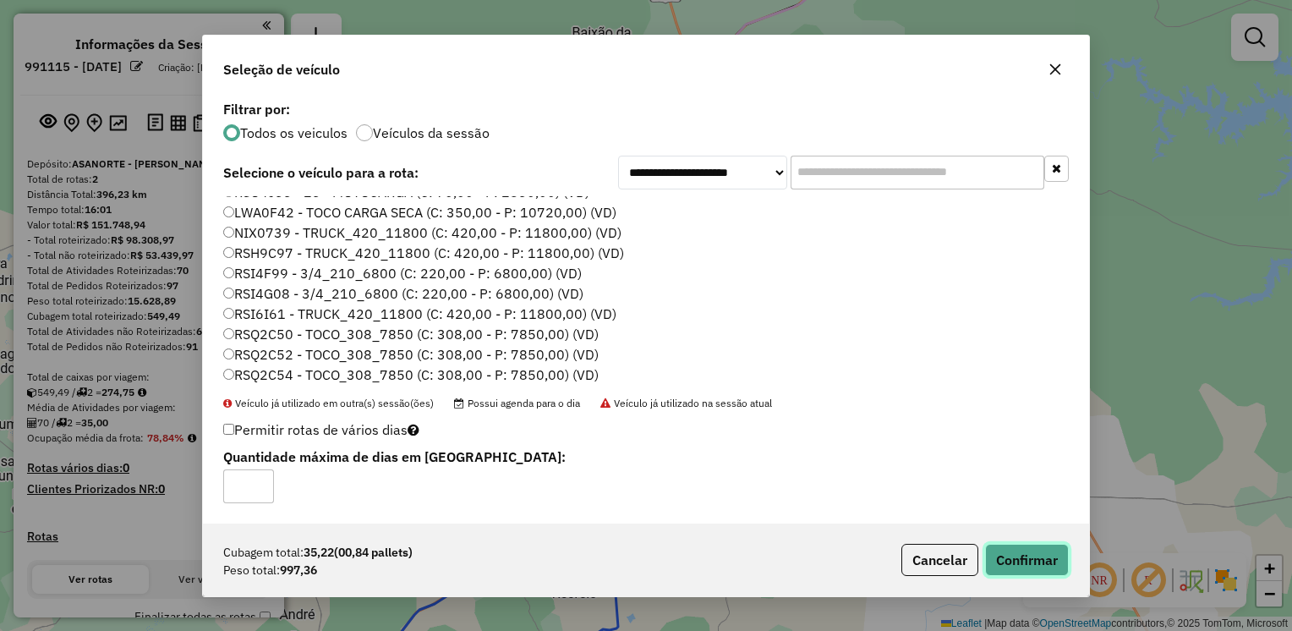
click at [1034, 556] on button "Confirmar" at bounding box center [1027, 560] width 84 height 32
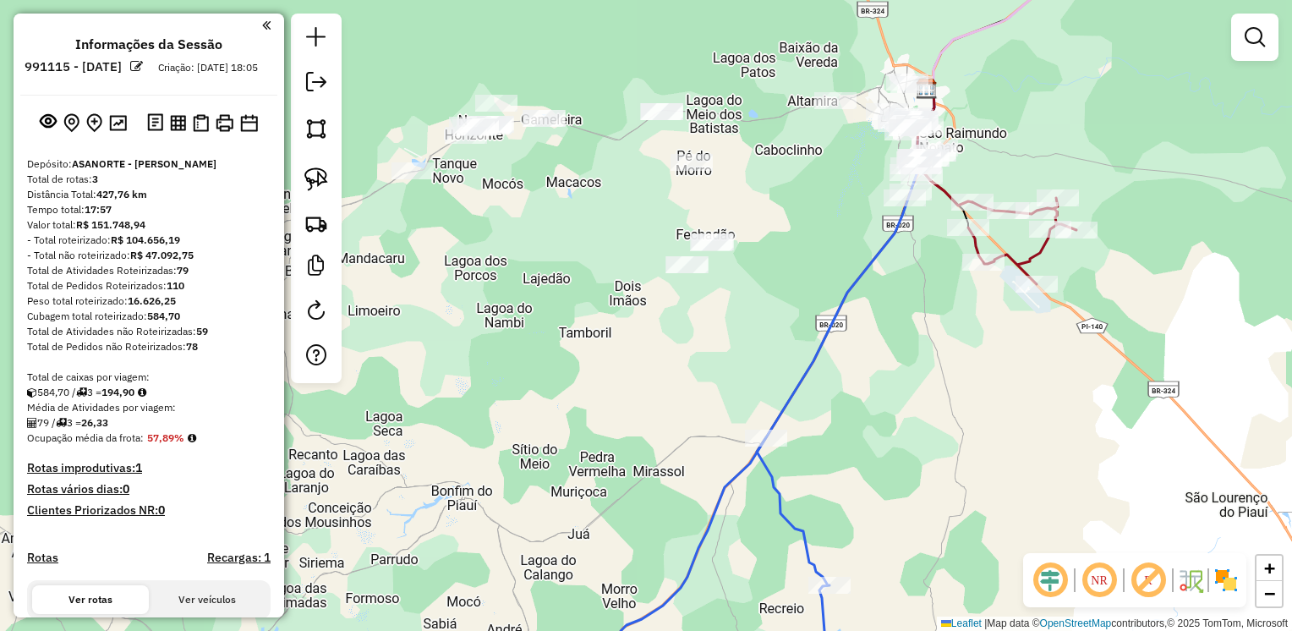
drag, startPoint x: 605, startPoint y: 192, endPoint x: 812, endPoint y: 207, distance: 207.7
click at [812, 207] on div "Janela de atendimento Grade de atendimento Capacidade Transportadoras Veículos …" at bounding box center [646, 315] width 1292 height 631
click at [309, 168] on img at bounding box center [316, 179] width 24 height 24
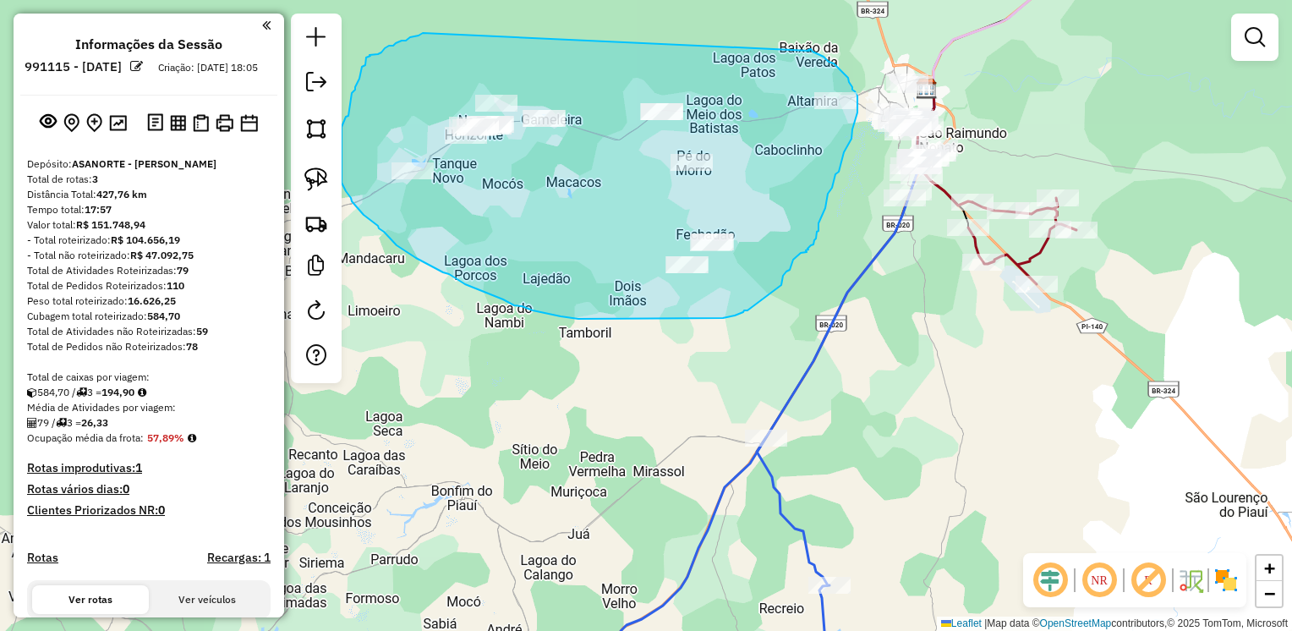
drag, startPoint x: 809, startPoint y: 51, endPoint x: 423, endPoint y: 33, distance: 386.8
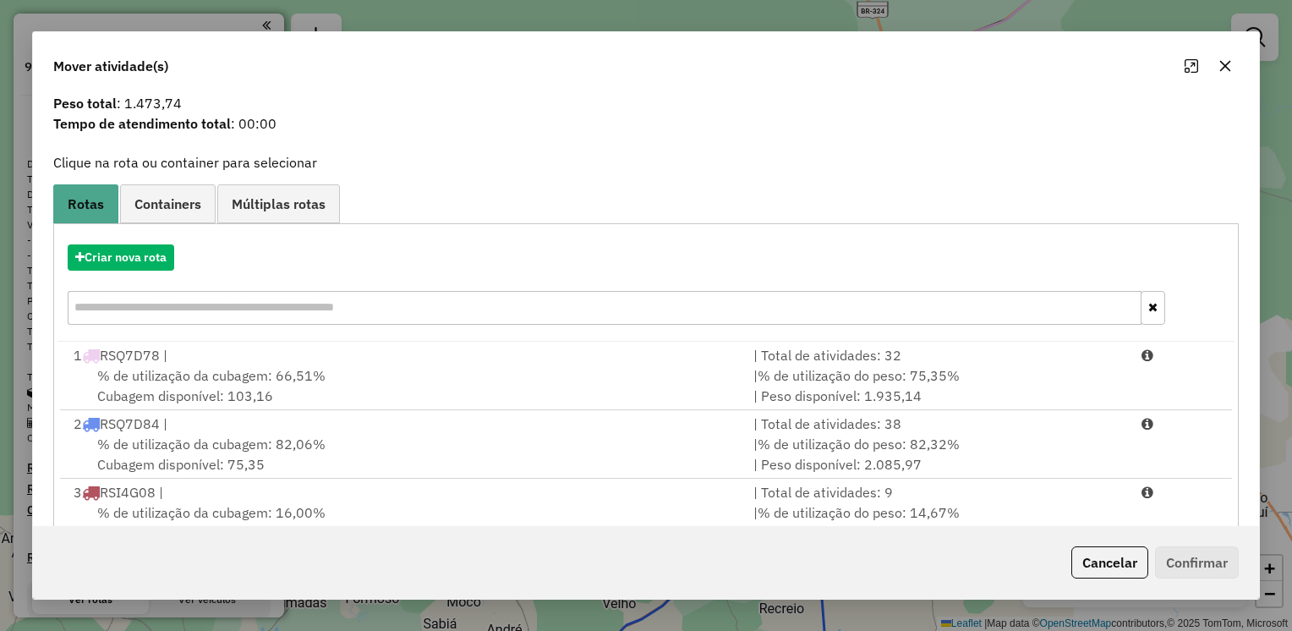
scroll to position [96, 0]
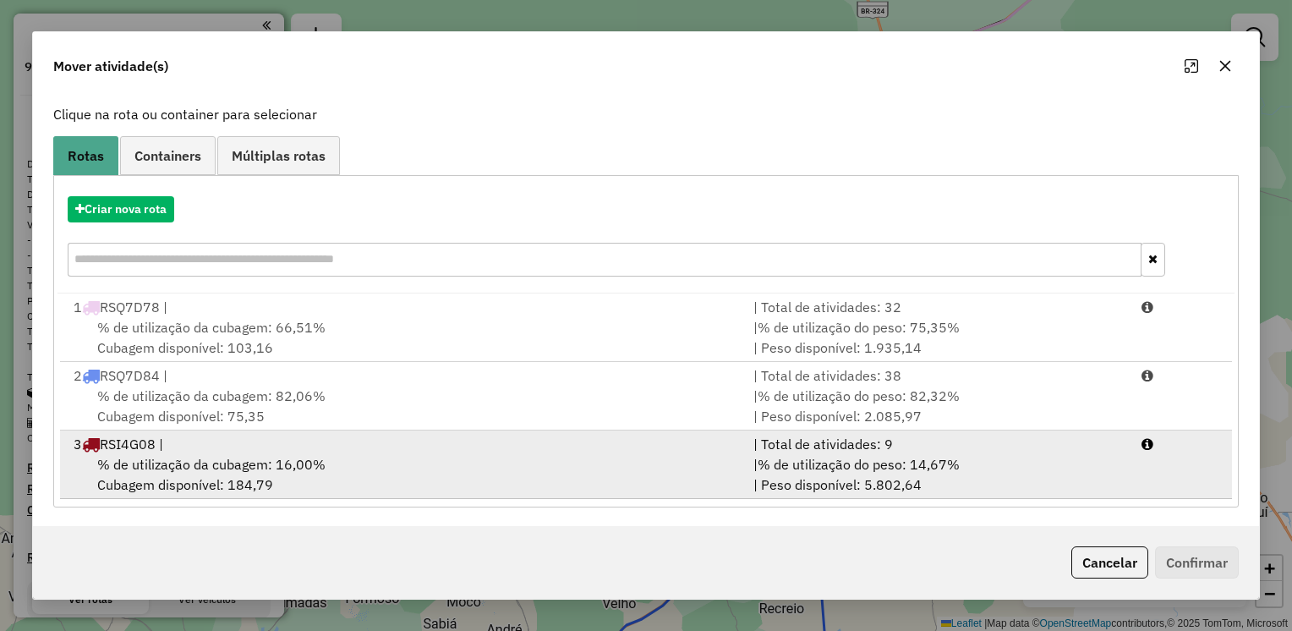
click at [240, 456] on span "% de utilização da cubagem: 16,00%" at bounding box center [211, 464] width 228 height 17
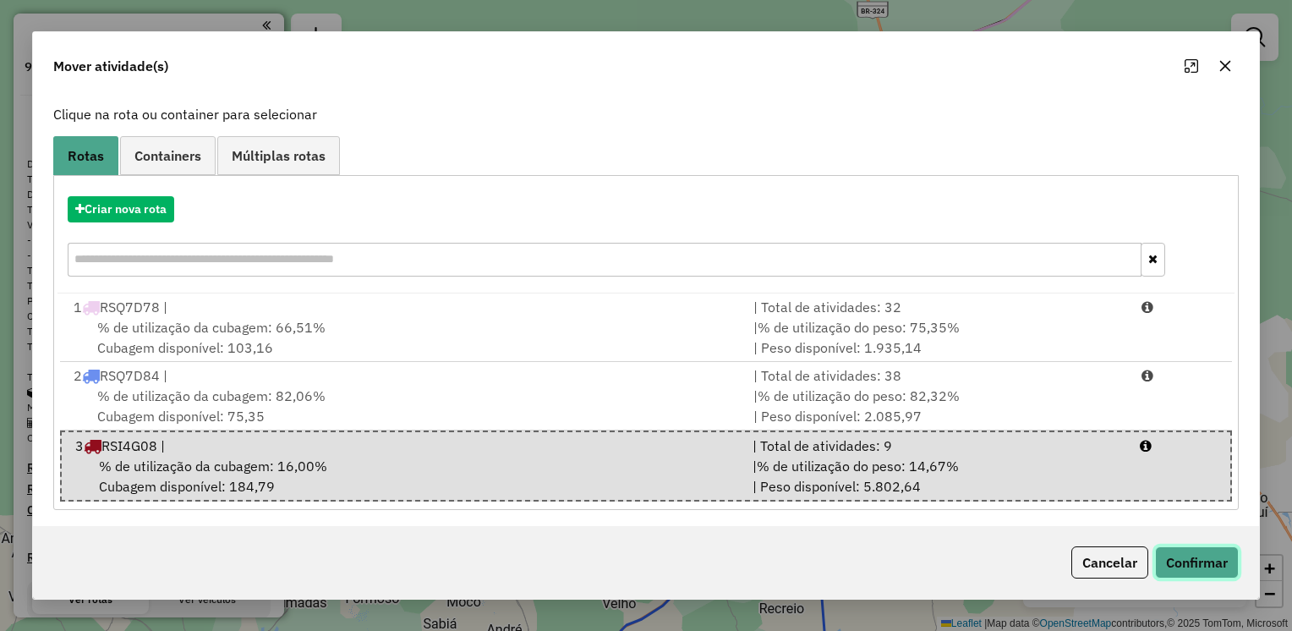
click at [1221, 546] on button "Confirmar" at bounding box center [1197, 562] width 84 height 32
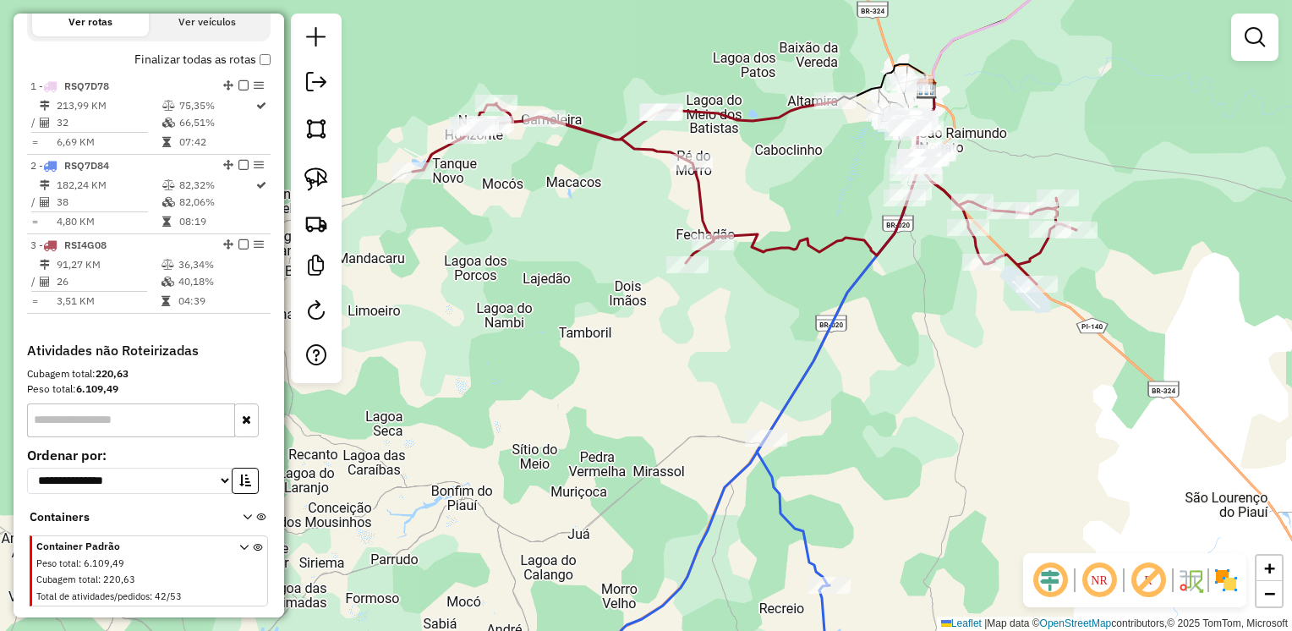
scroll to position [620, 0]
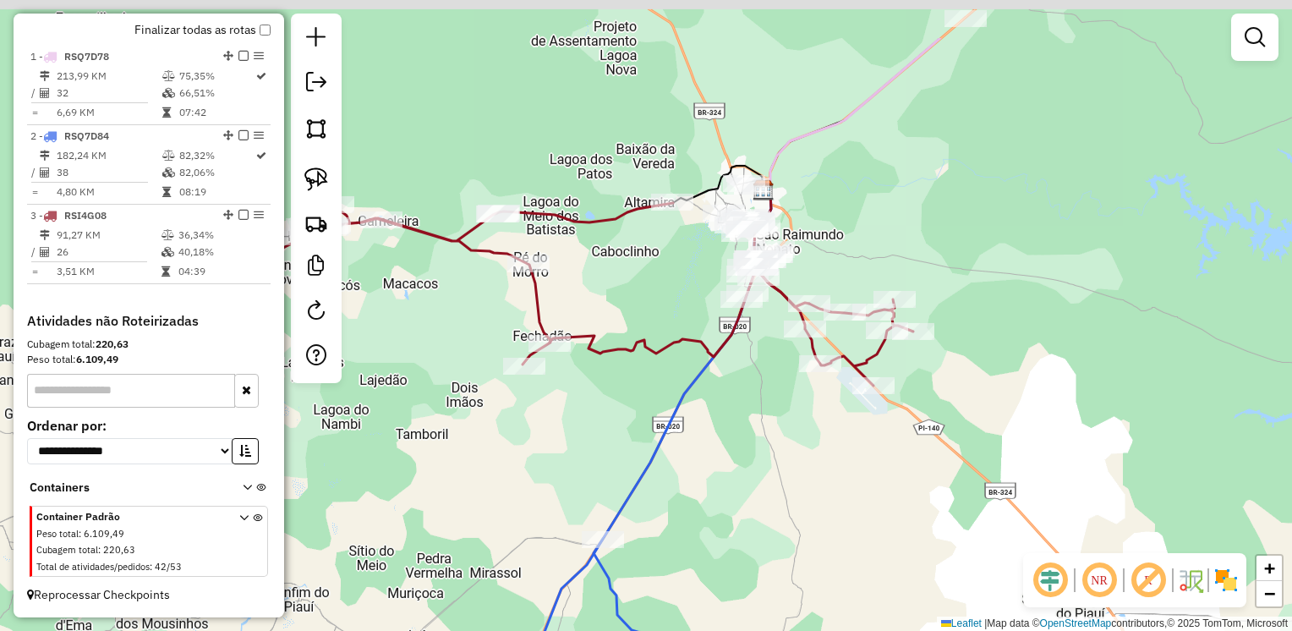
drag, startPoint x: 779, startPoint y: 286, endPoint x: 578, endPoint y: 407, distance: 234.0
click at [578, 407] on div "Janela de atendimento Grade de atendimento Capacidade Transportadoras Veículos …" at bounding box center [646, 315] width 1292 height 631
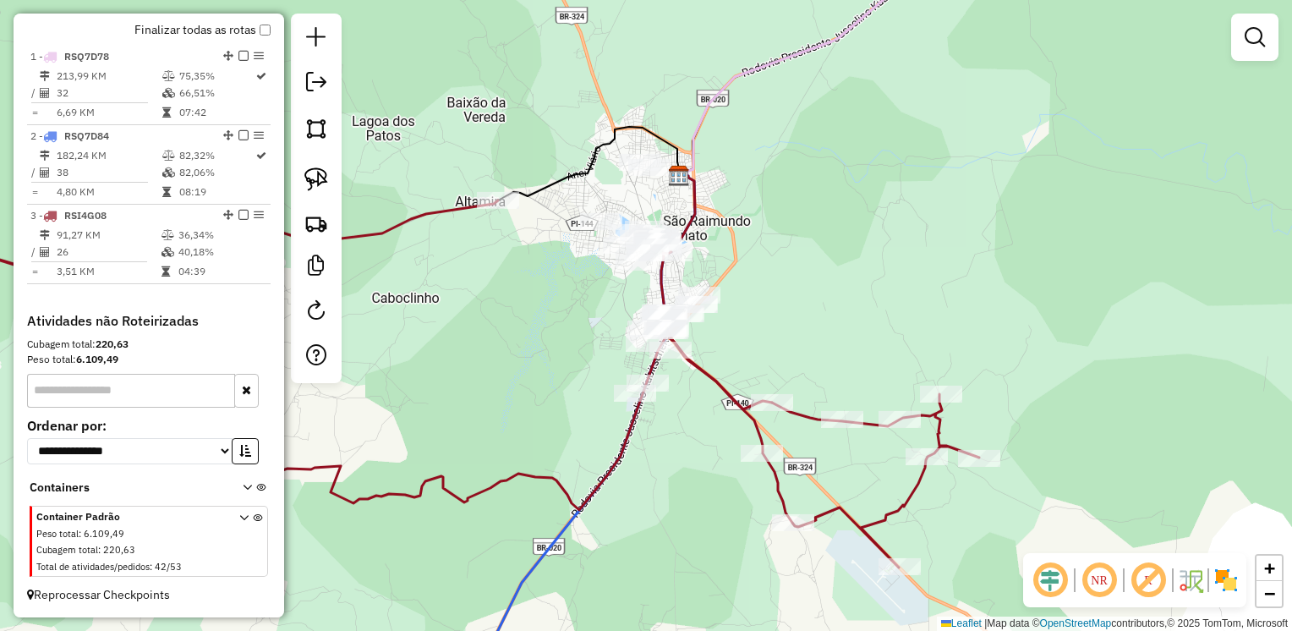
drag, startPoint x: 822, startPoint y: 272, endPoint x: 836, endPoint y: 265, distance: 15.9
click at [874, 279] on div "Janela de atendimento Grade de atendimento Capacidade Transportadoras Veículos …" at bounding box center [646, 315] width 1292 height 631
click at [308, 180] on img at bounding box center [316, 179] width 24 height 24
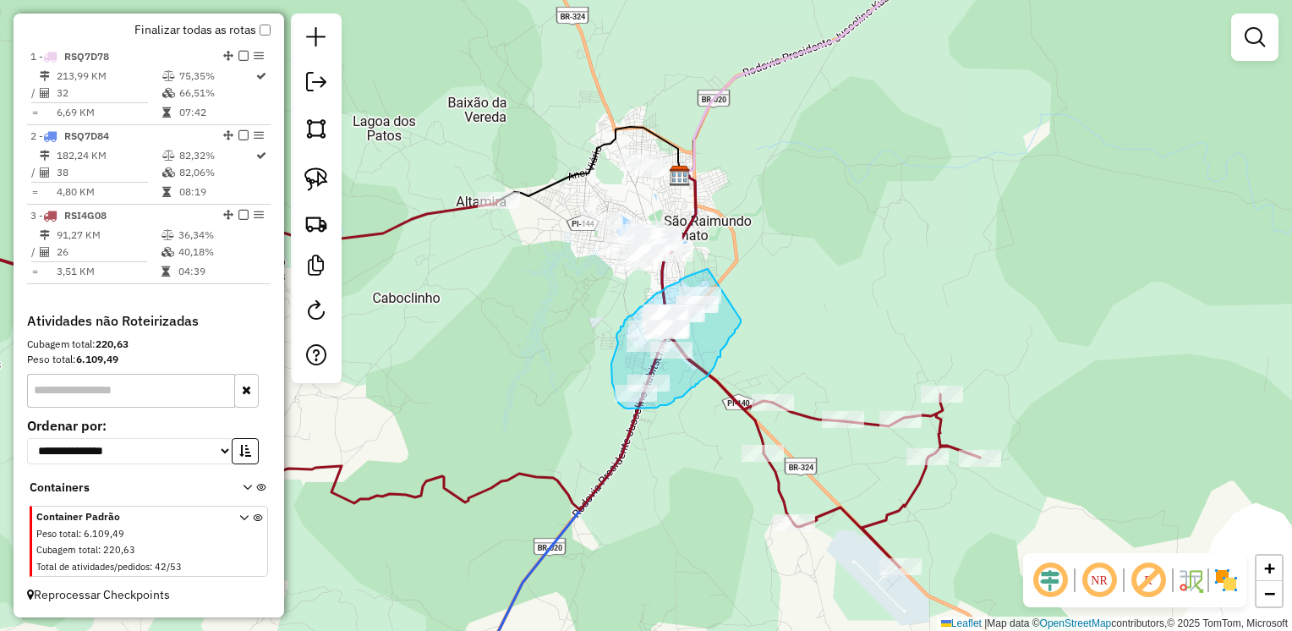
drag, startPoint x: 708, startPoint y: 269, endPoint x: 744, endPoint y: 306, distance: 52.0
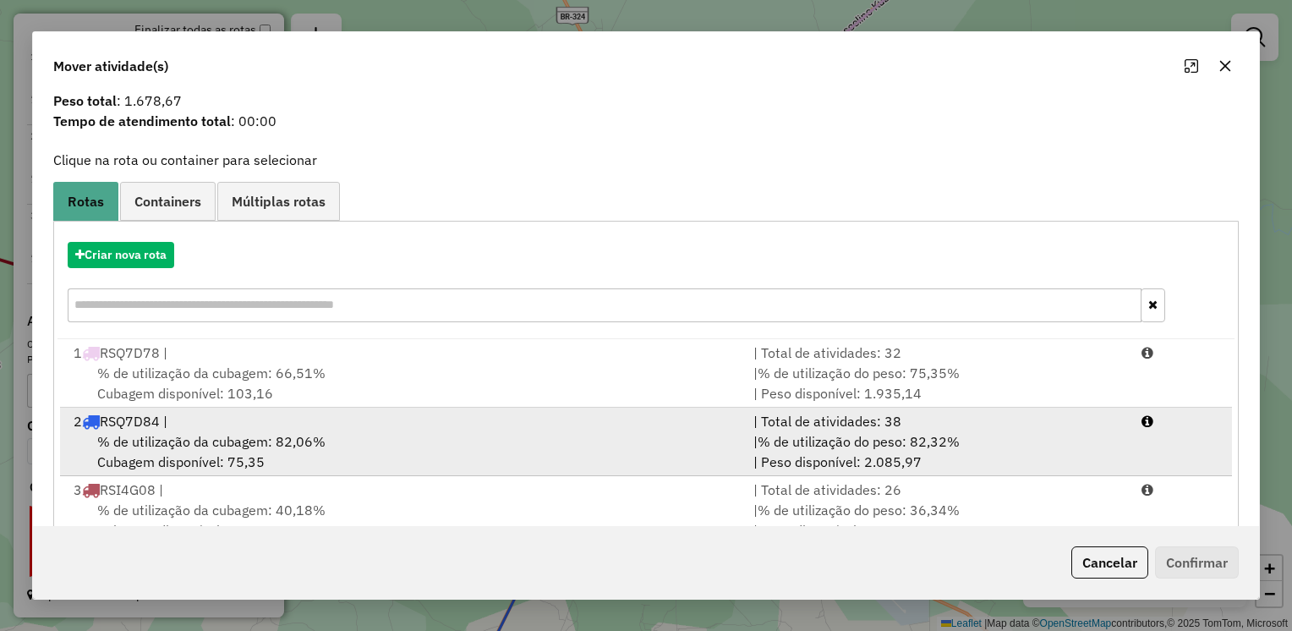
scroll to position [0, 0]
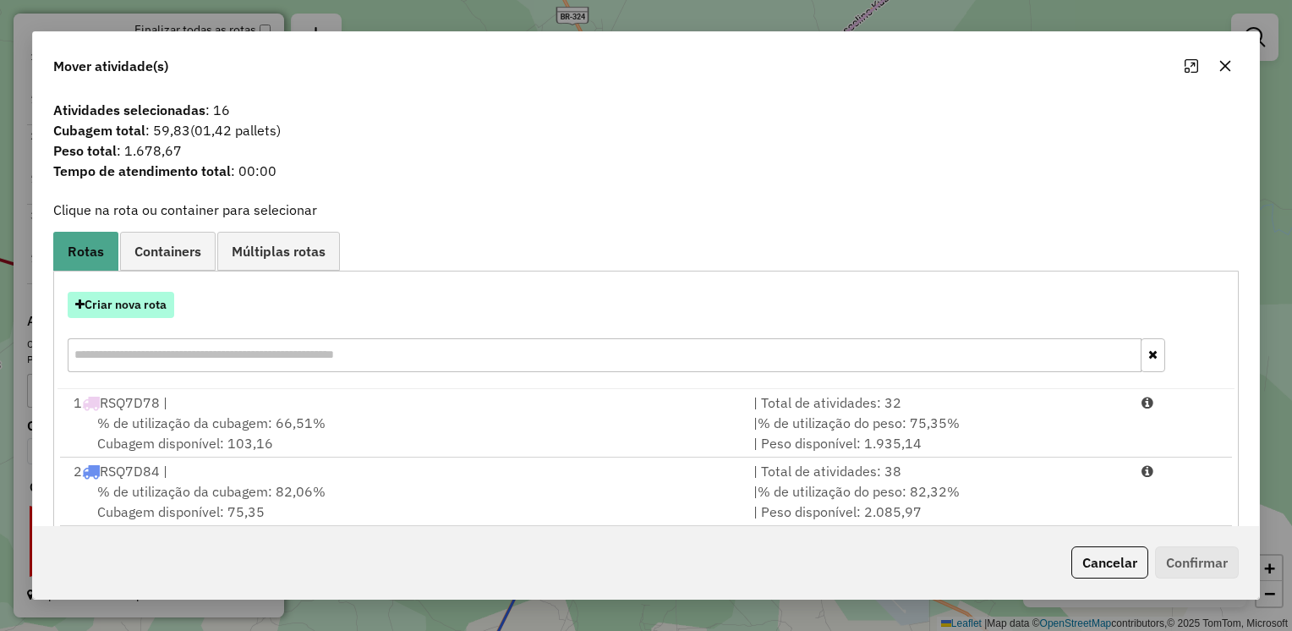
click at [133, 308] on button "Criar nova rota" at bounding box center [121, 305] width 107 height 26
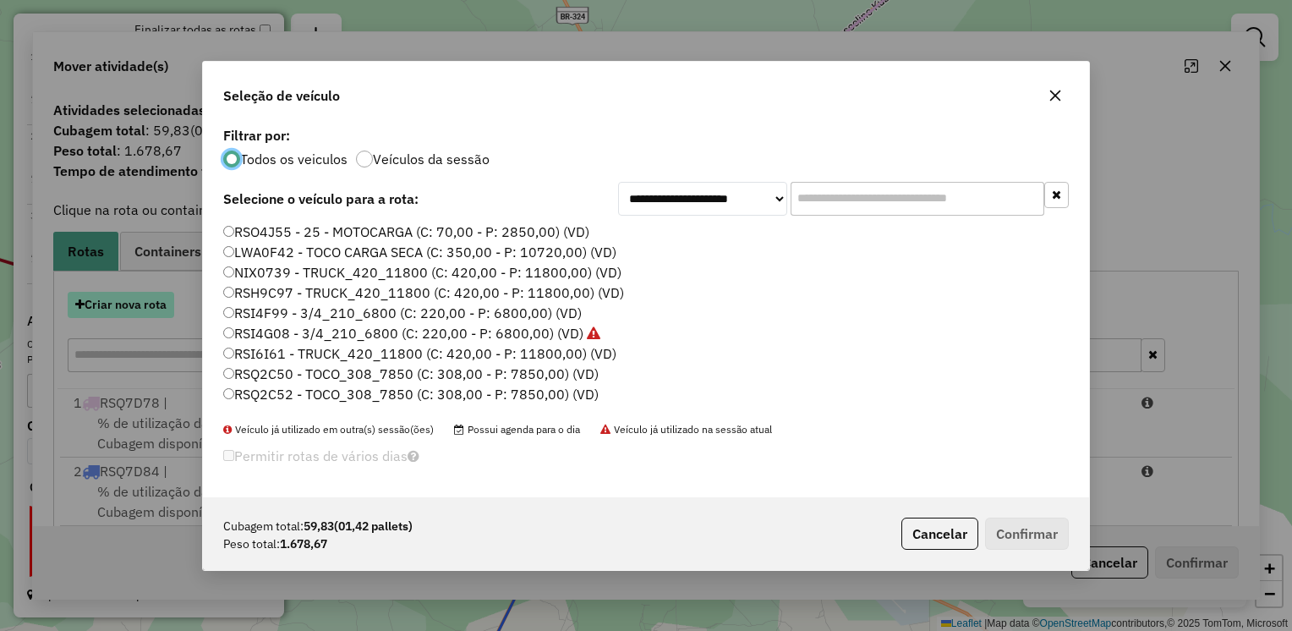
scroll to position [8, 5]
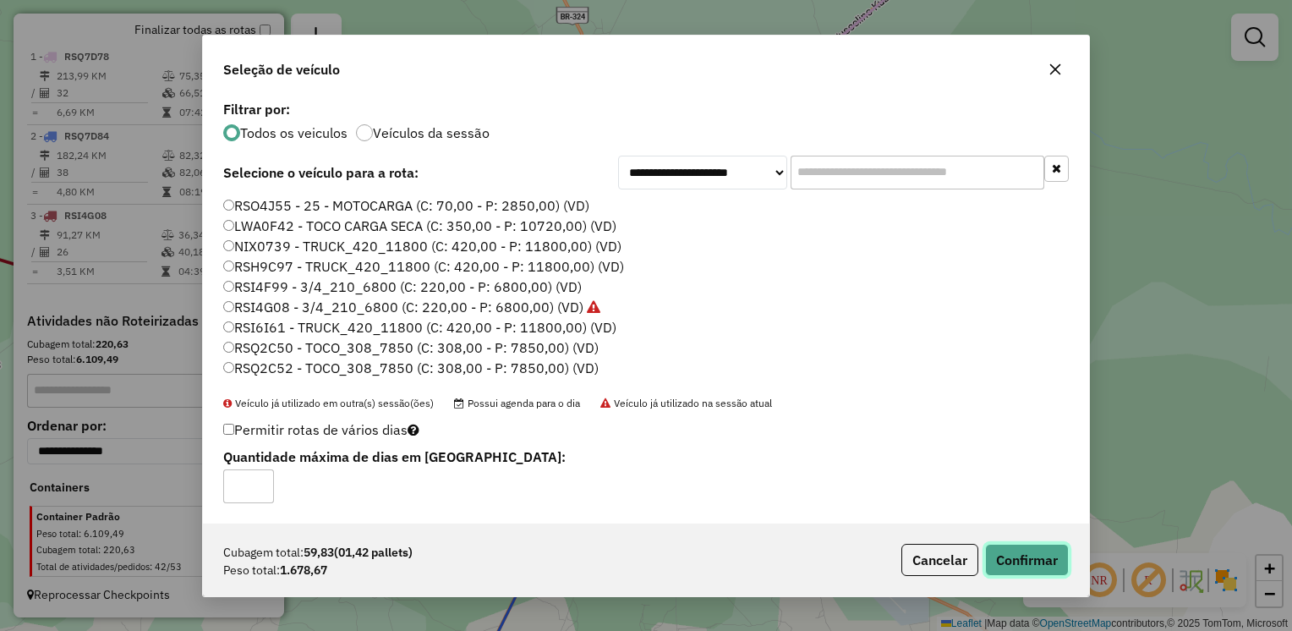
click at [1034, 550] on button "Confirmar" at bounding box center [1027, 560] width 84 height 32
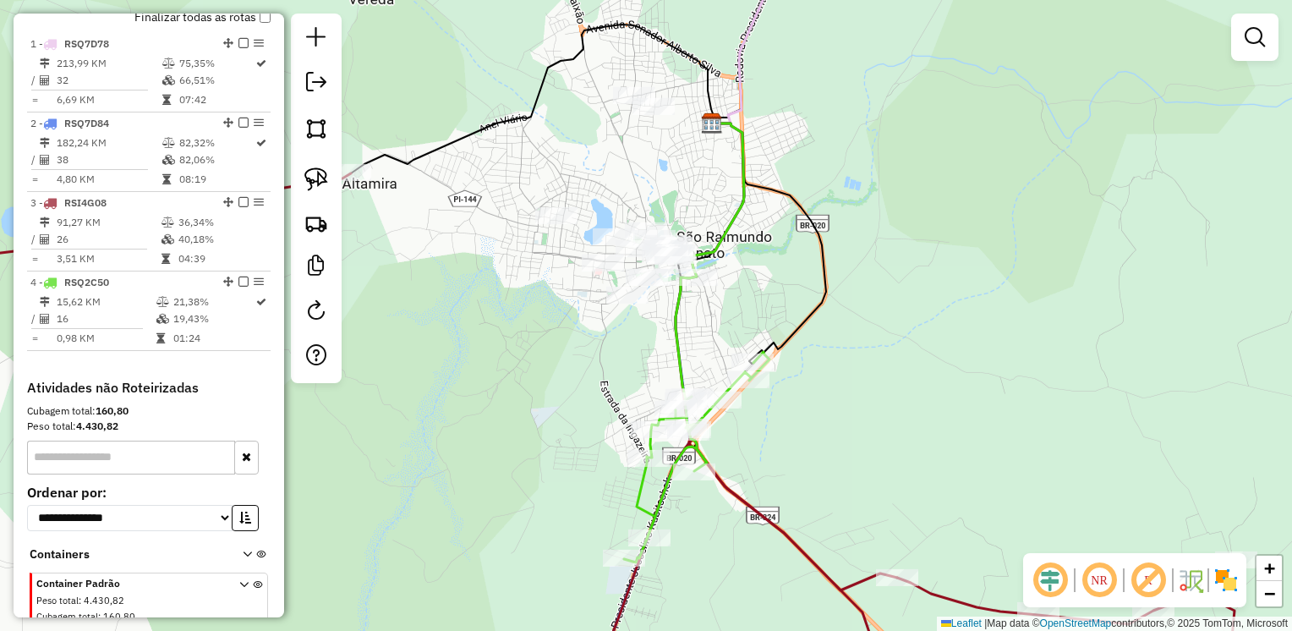
drag, startPoint x: 688, startPoint y: 212, endPoint x: 737, endPoint y: 254, distance: 64.2
click at [737, 254] on div "Janela de atendimento Grade de atendimento Capacidade Transportadoras Veículos …" at bounding box center [646, 315] width 1292 height 631
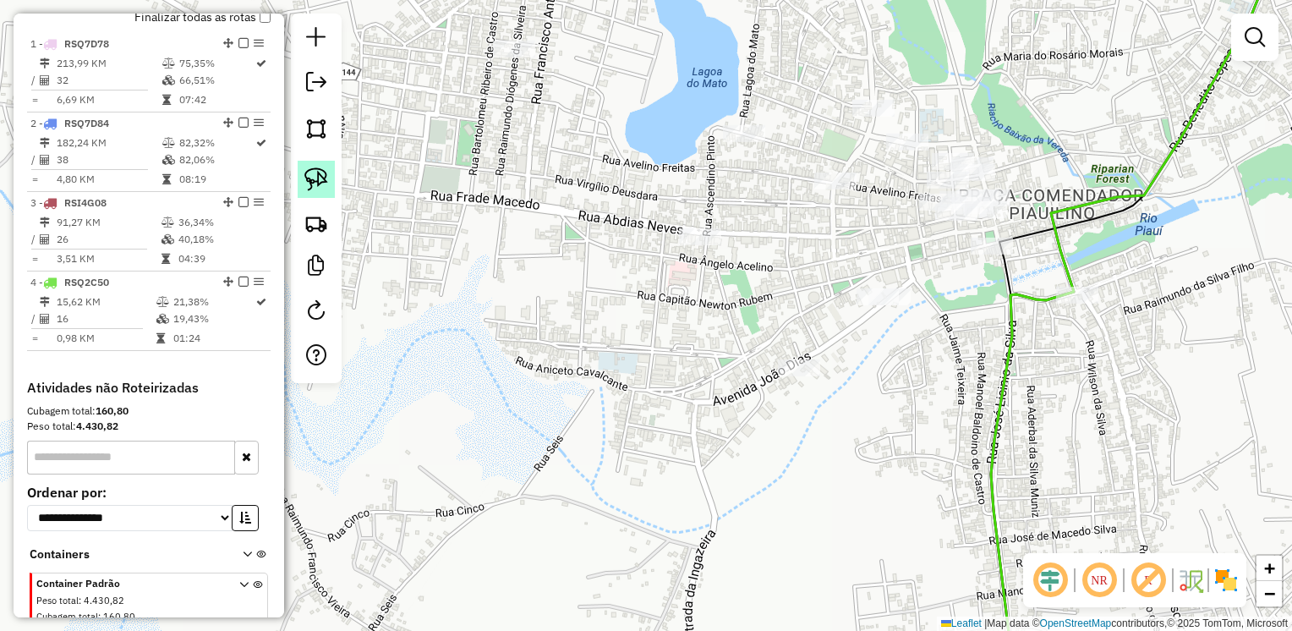
click at [318, 174] on img at bounding box center [316, 179] width 24 height 24
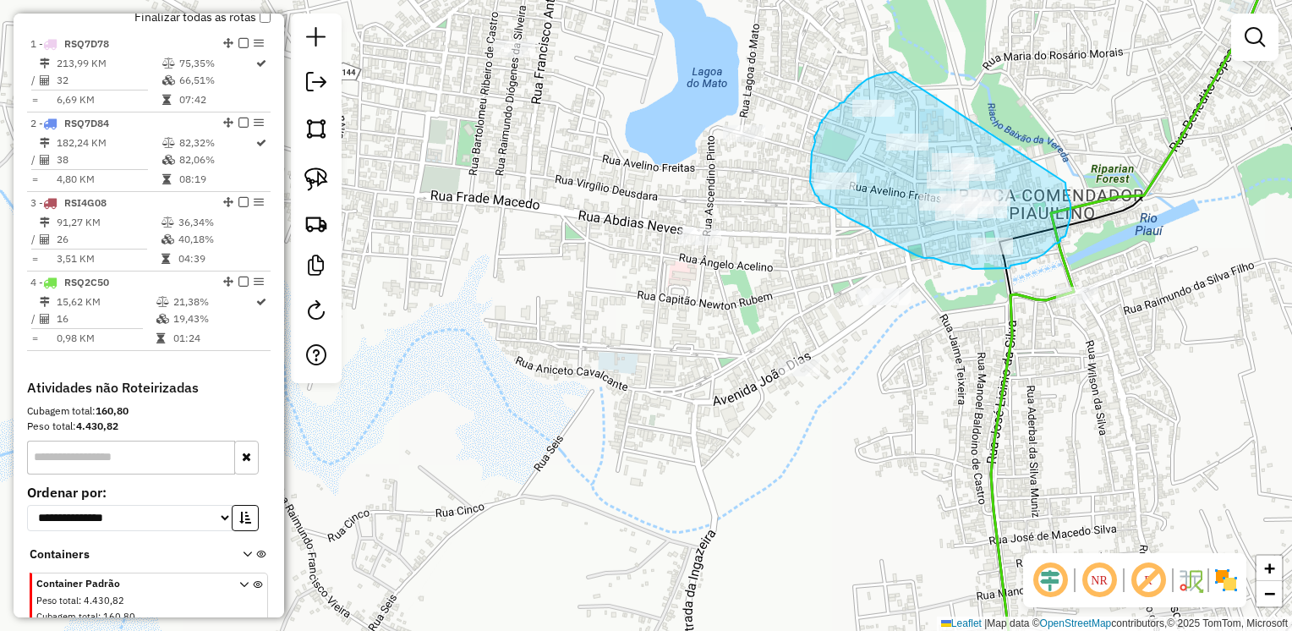
drag, startPoint x: 889, startPoint y: 73, endPoint x: 1064, endPoint y: 181, distance: 205.1
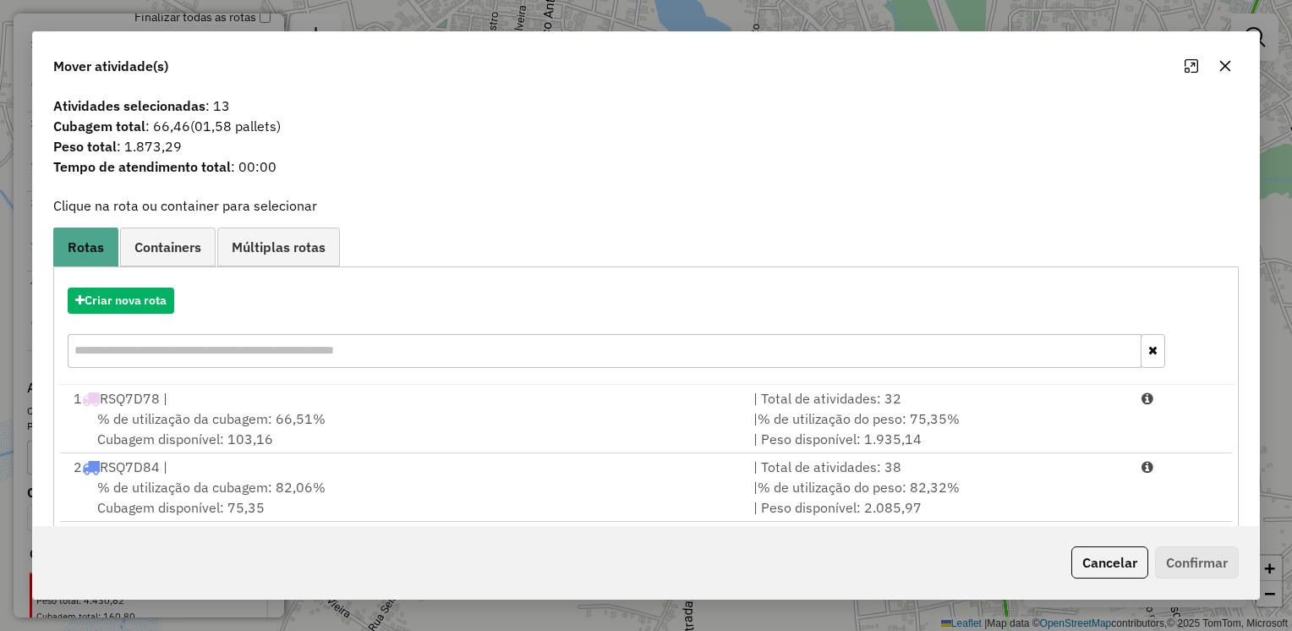
scroll to position [0, 0]
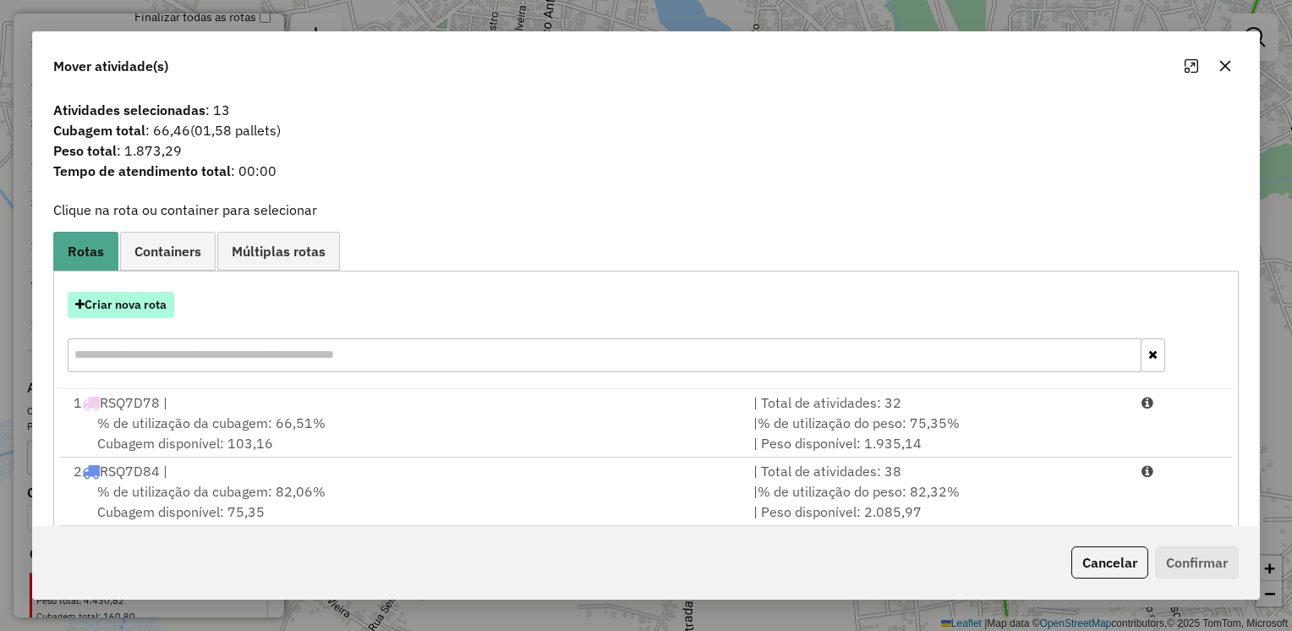
click at [132, 304] on button "Criar nova rota" at bounding box center [121, 305] width 107 height 26
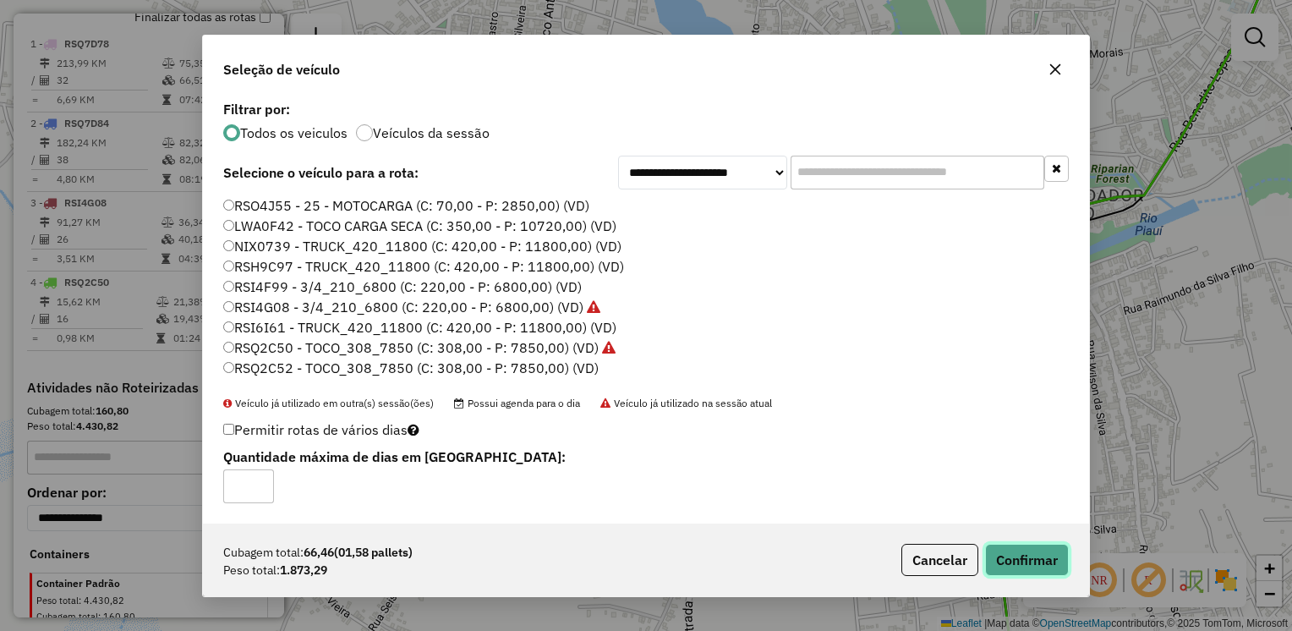
click at [1020, 554] on button "Confirmar" at bounding box center [1027, 560] width 84 height 32
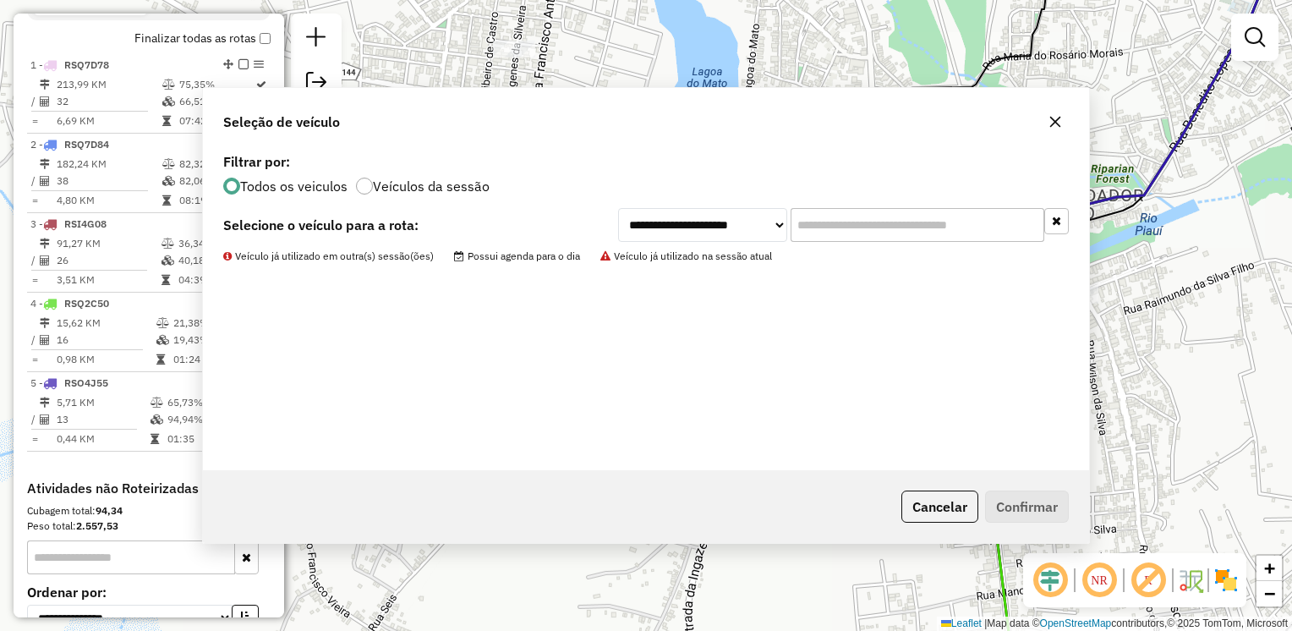
scroll to position [641, 0]
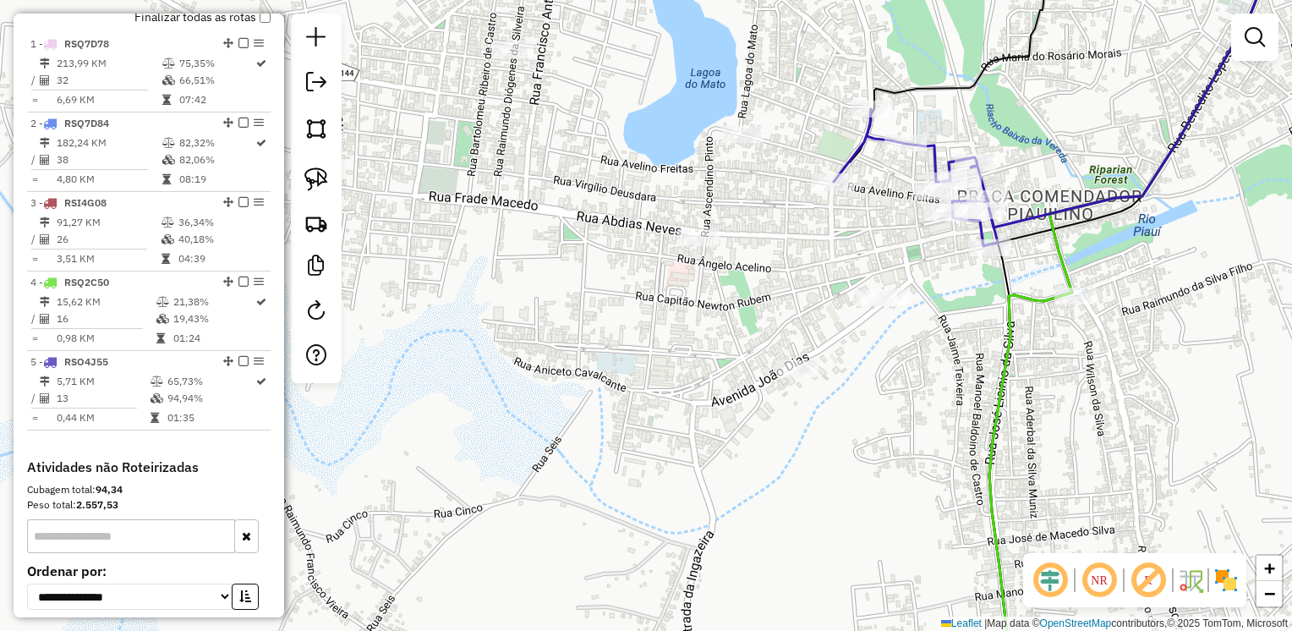
drag, startPoint x: 324, startPoint y: 175, endPoint x: 348, endPoint y: 116, distance: 64.1
click at [323, 176] on img at bounding box center [316, 179] width 24 height 24
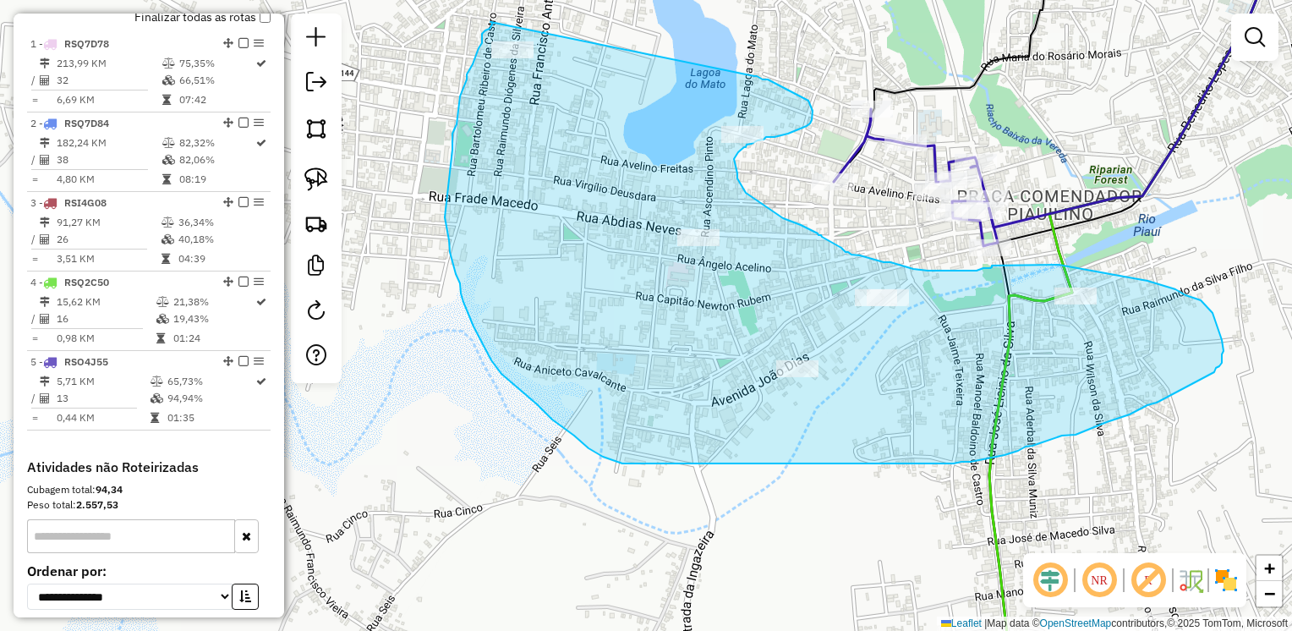
drag, startPoint x: 490, startPoint y: 22, endPoint x: 754, endPoint y: 76, distance: 269.3
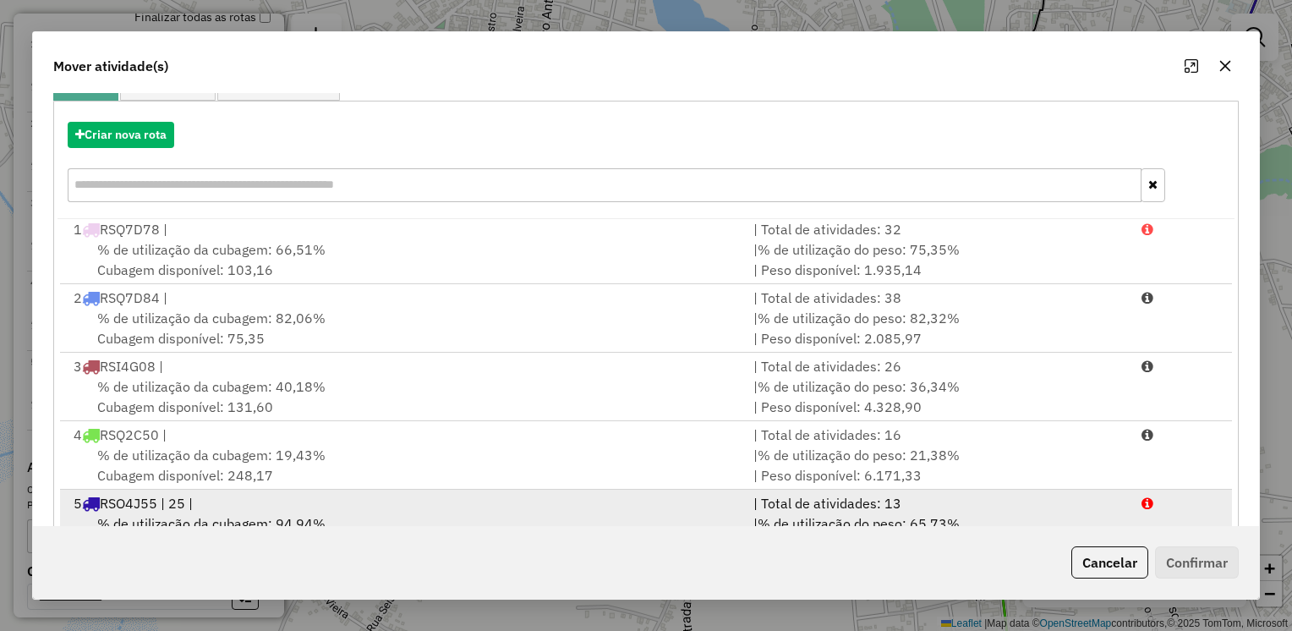
scroll to position [229, 0]
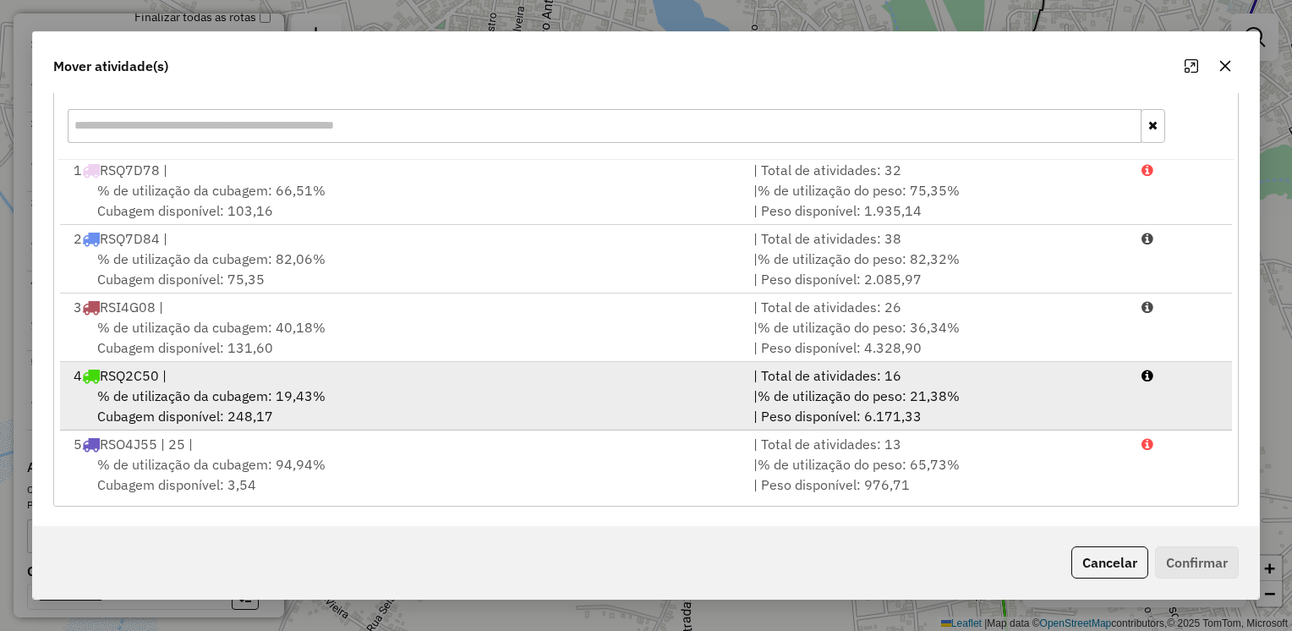
click at [257, 390] on span "% de utilização da cubagem: 19,43%" at bounding box center [211, 395] width 228 height 17
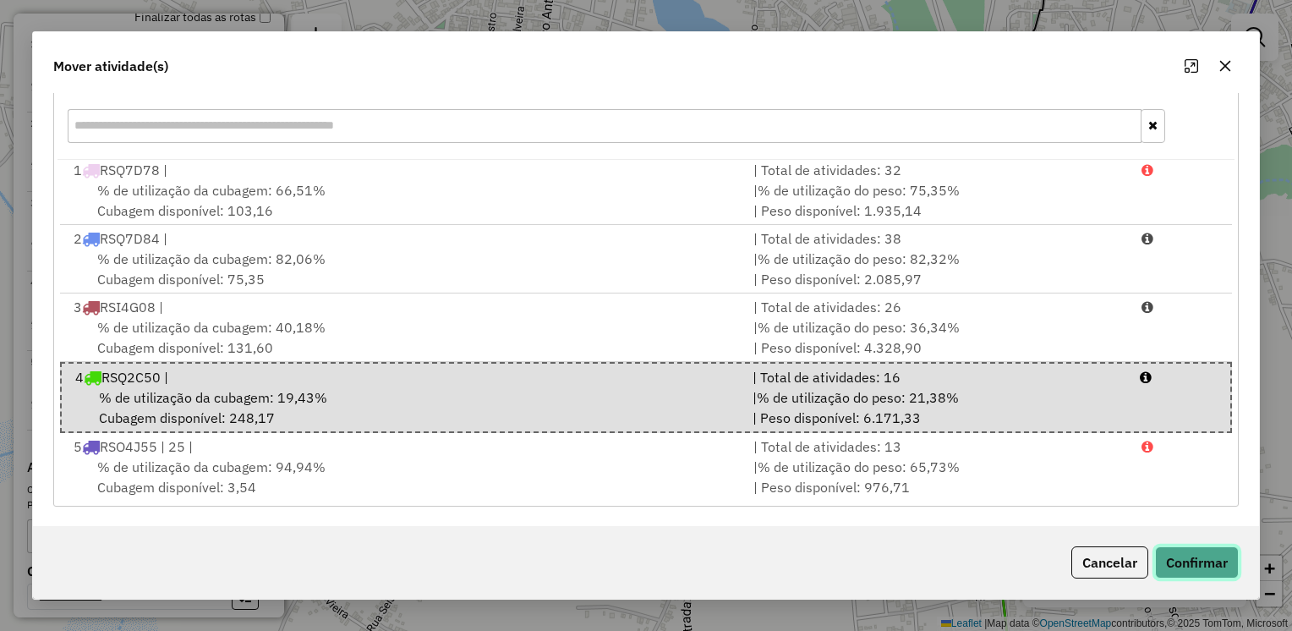
click at [1179, 566] on button "Confirmar" at bounding box center [1197, 562] width 84 height 32
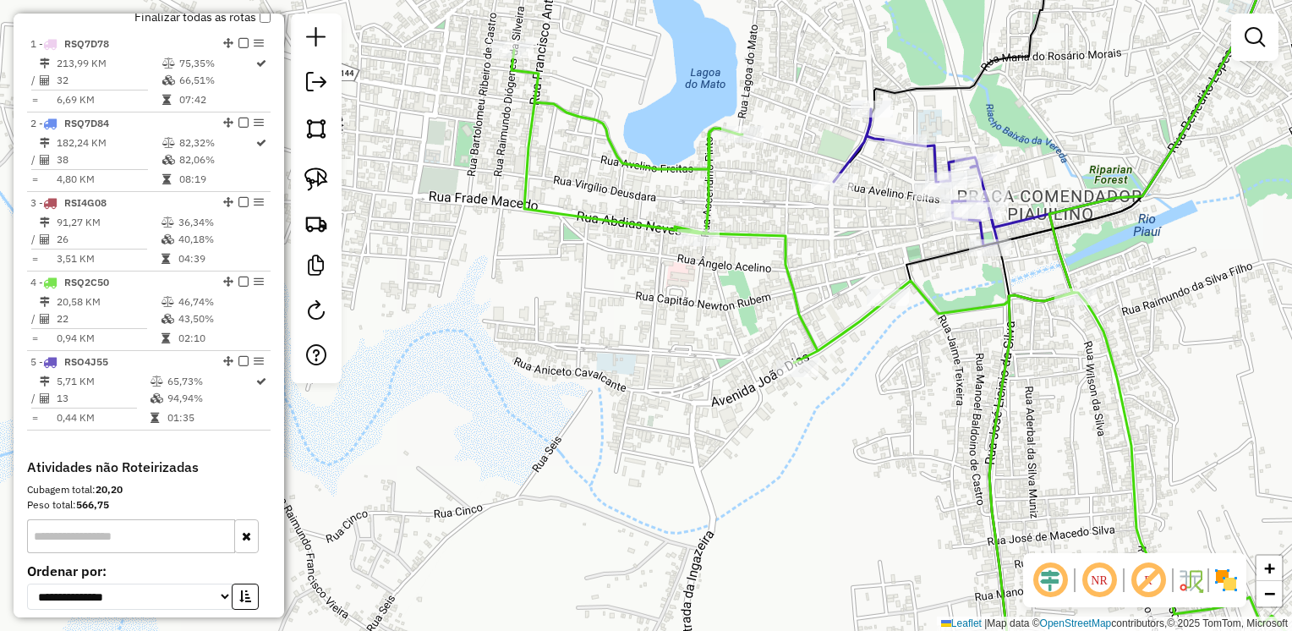
scroll to position [0, 0]
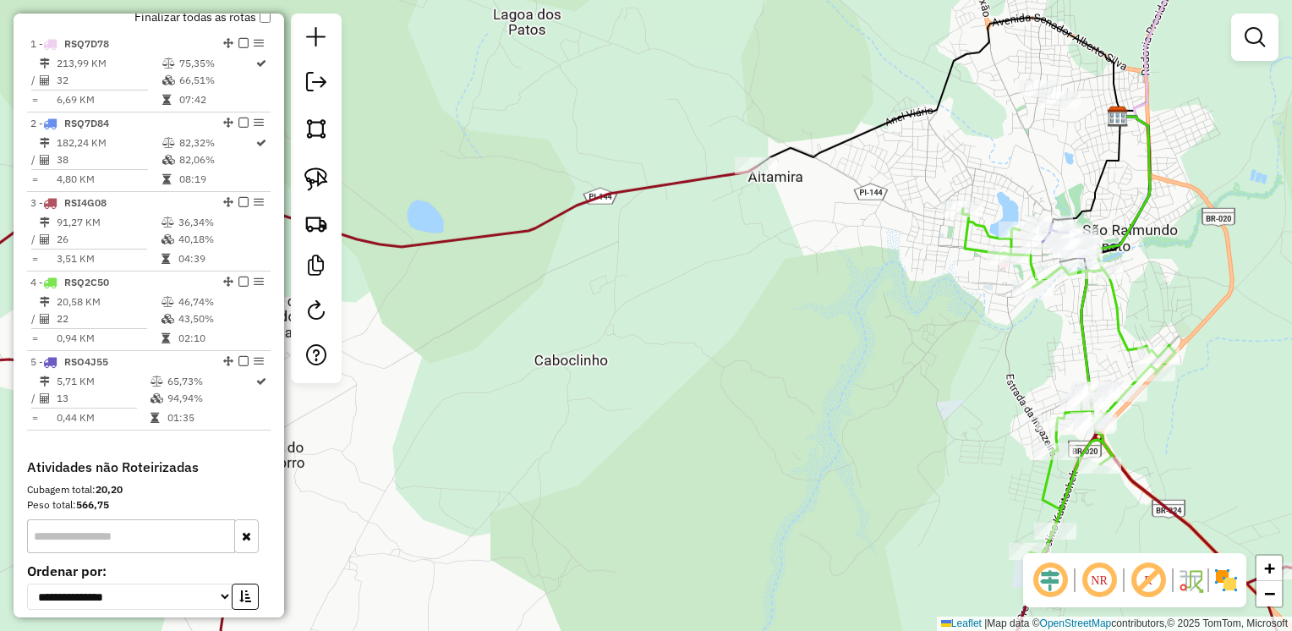
drag, startPoint x: 1152, startPoint y: 157, endPoint x: 1116, endPoint y: 240, distance: 90.5
click at [1123, 240] on icon at bounding box center [1123, 193] width 53 height 153
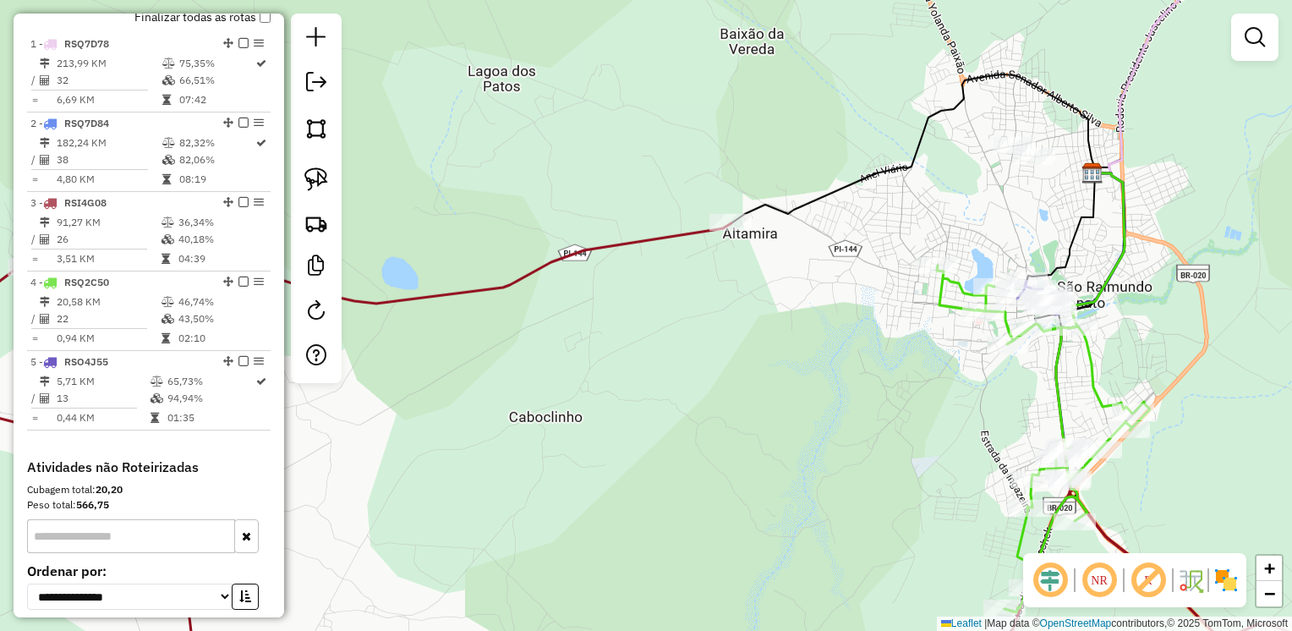
drag, startPoint x: 315, startPoint y: 171, endPoint x: 514, endPoint y: 159, distance: 199.9
click at [315, 171] on img at bounding box center [316, 179] width 24 height 24
drag, startPoint x: 1001, startPoint y: 115, endPoint x: 1072, endPoint y: 143, distance: 76.3
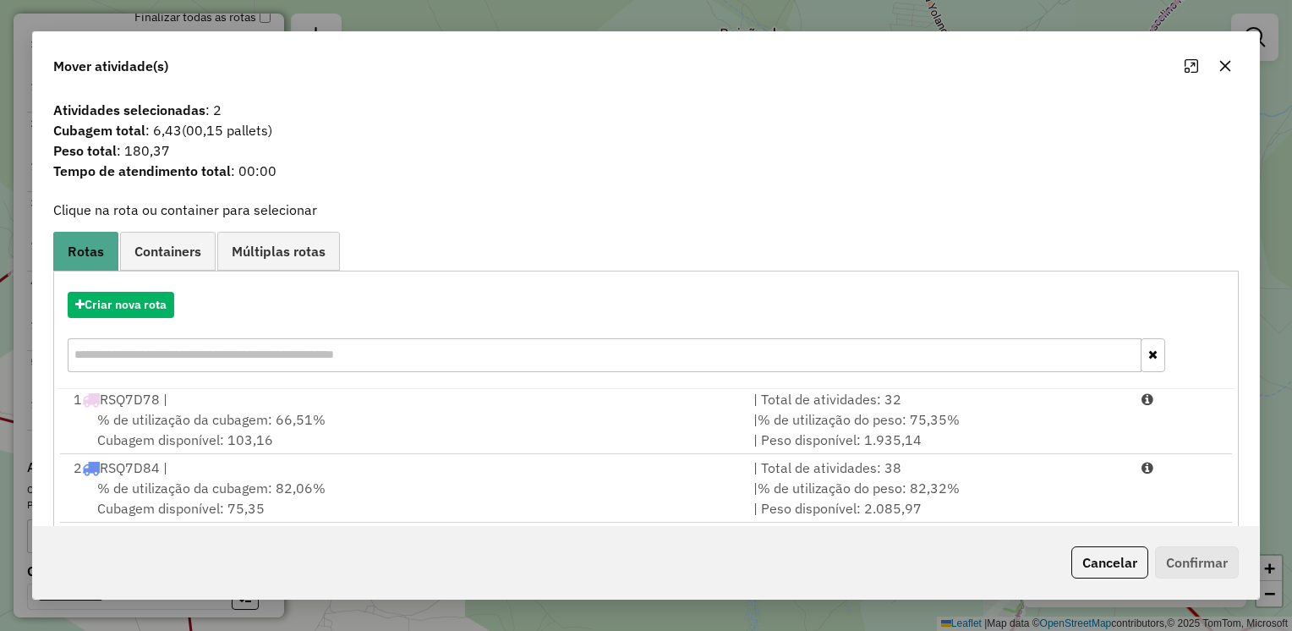
scroll to position [229, 0]
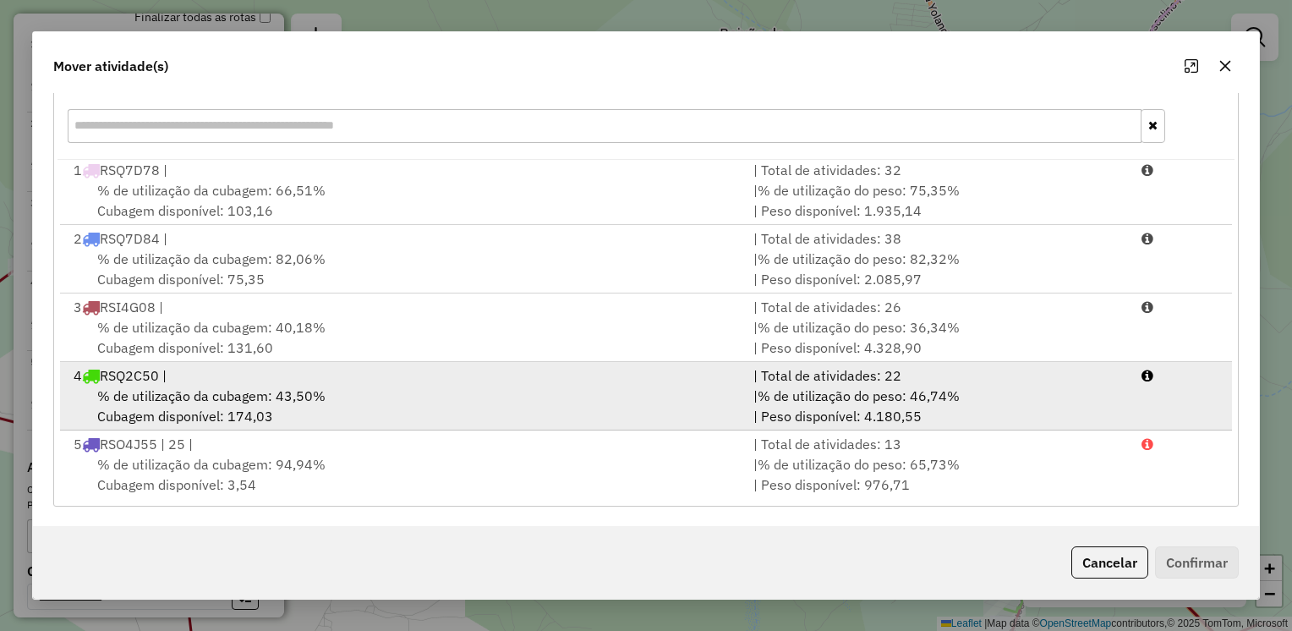
click at [316, 401] on span "% de utilização da cubagem: 43,50%" at bounding box center [211, 395] width 228 height 17
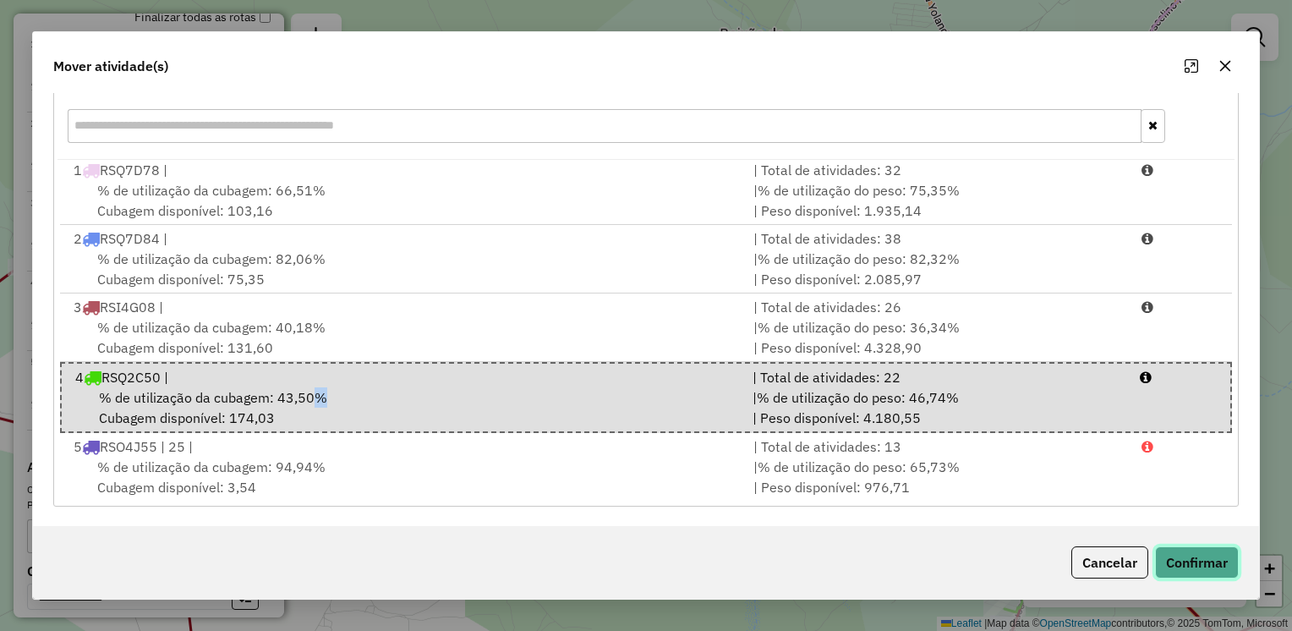
click at [1201, 561] on button "Confirmar" at bounding box center [1197, 562] width 84 height 32
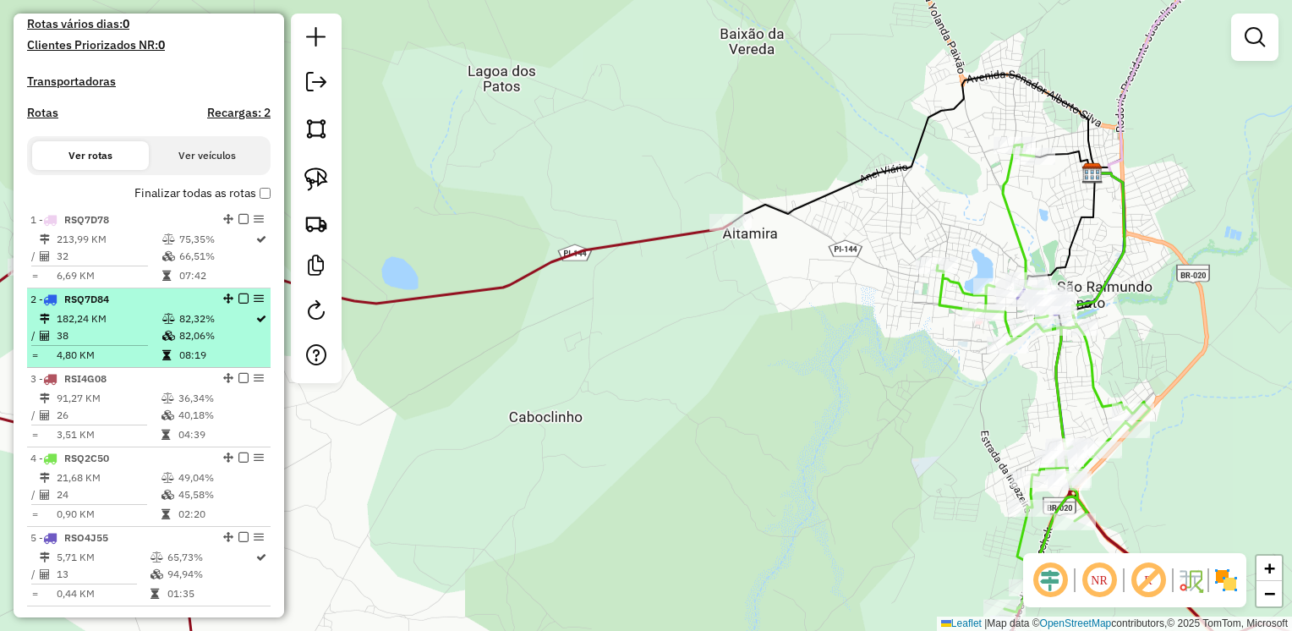
scroll to position [472, 0]
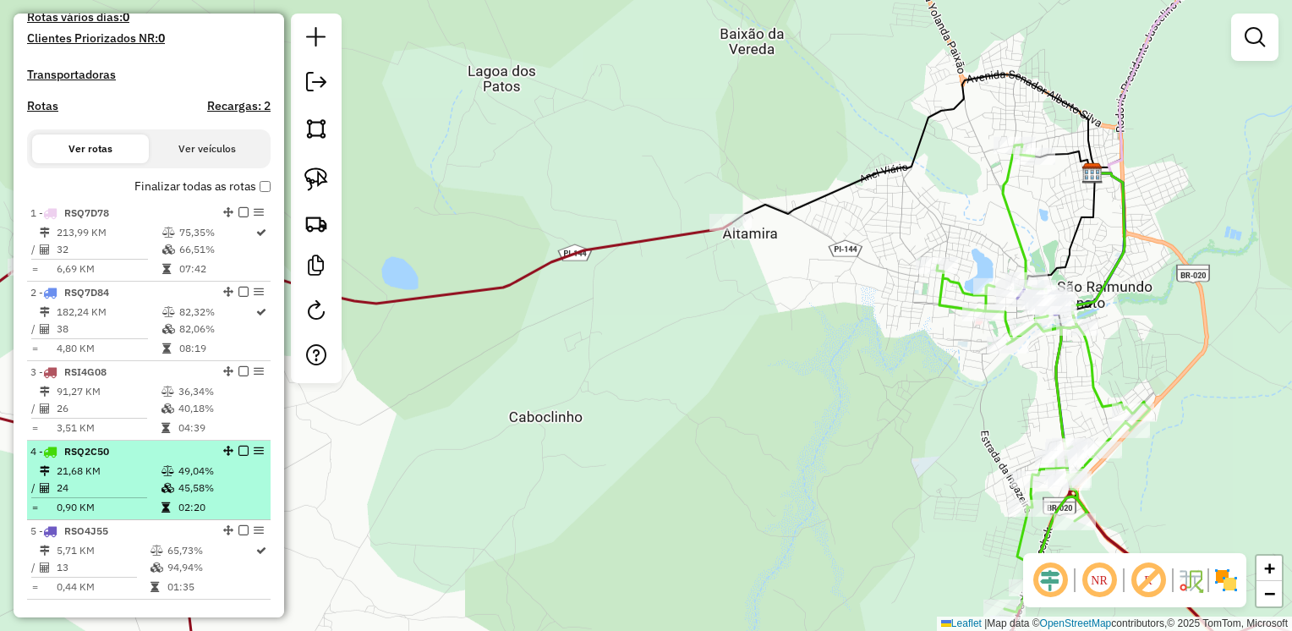
click at [129, 496] on td "24" at bounding box center [108, 487] width 105 height 17
select select "**********"
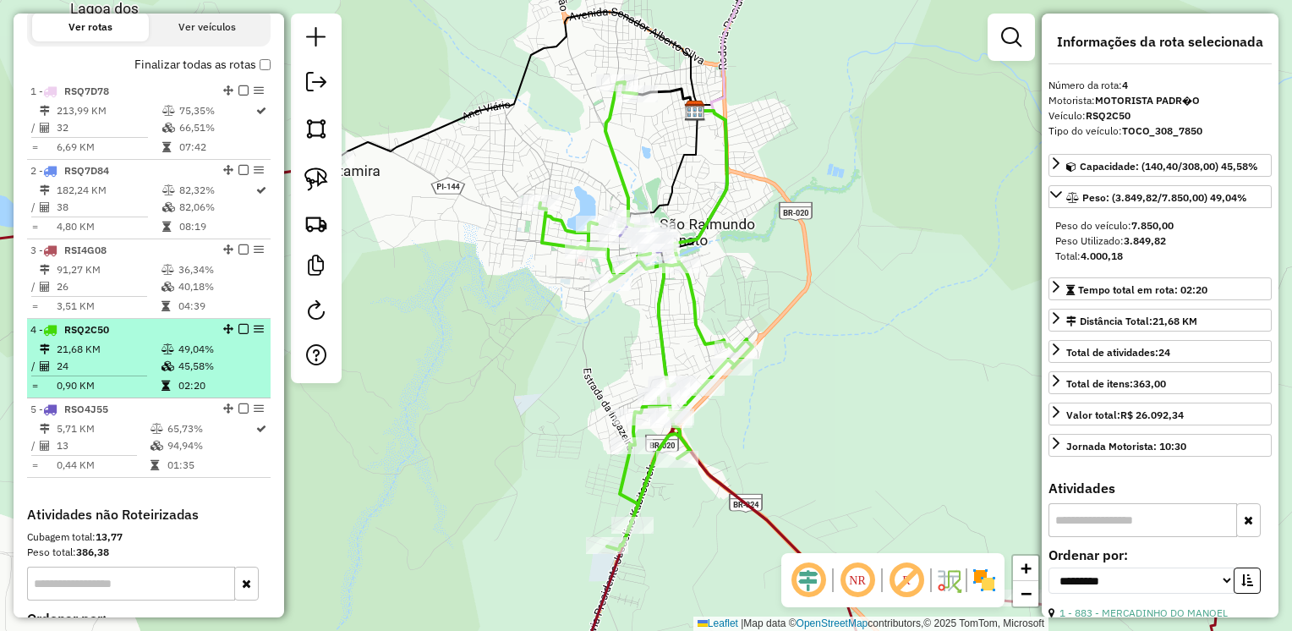
scroll to position [641, 0]
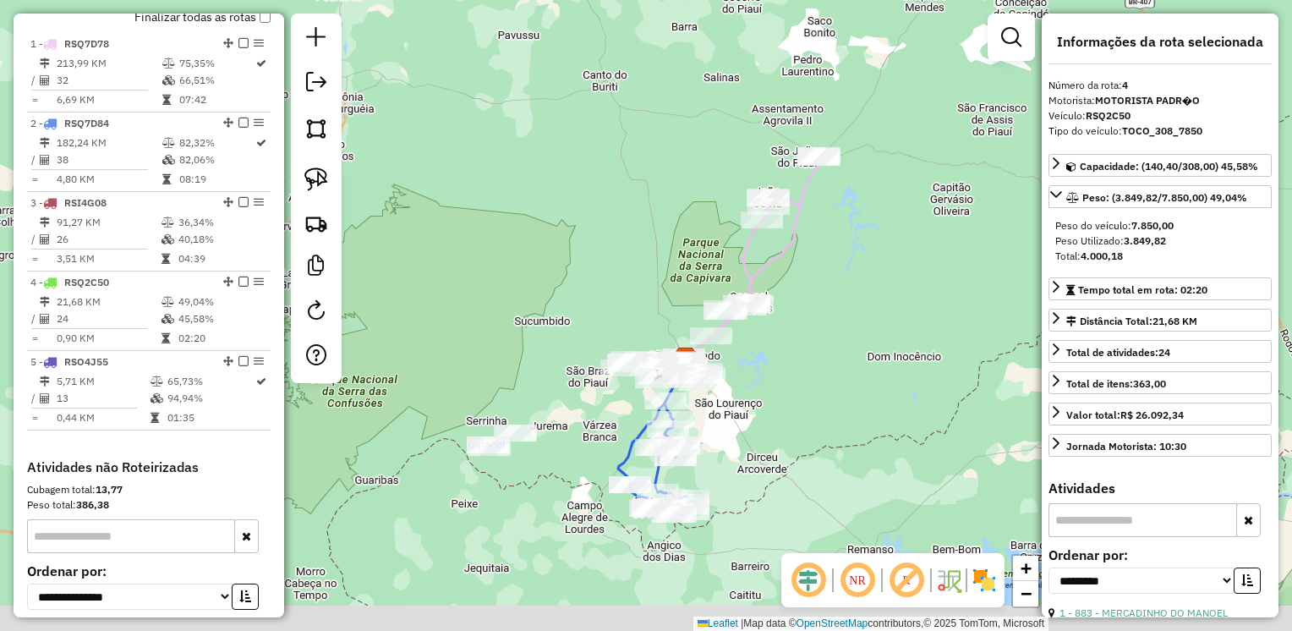
drag, startPoint x: 538, startPoint y: 487, endPoint x: 453, endPoint y: 312, distance: 194.4
click at [592, 441] on div "Janela de atendimento Grade de atendimento Capacidade Transportadoras Veículos …" at bounding box center [646, 315] width 1292 height 631
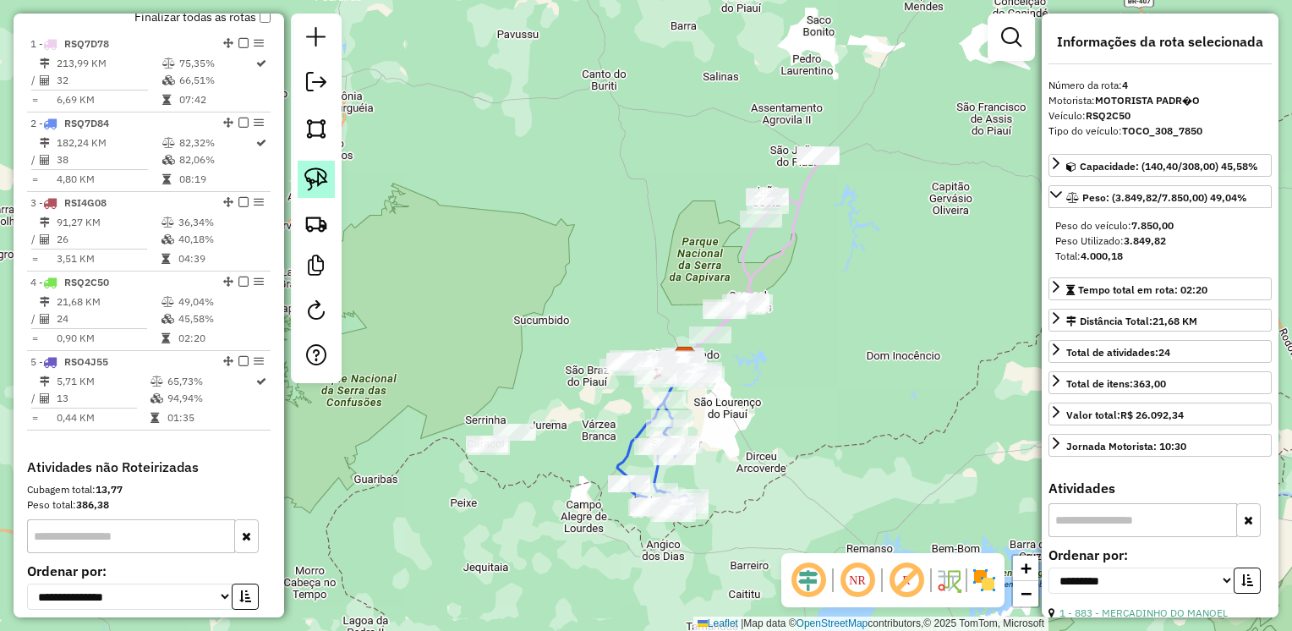
click at [309, 176] on img at bounding box center [316, 179] width 24 height 24
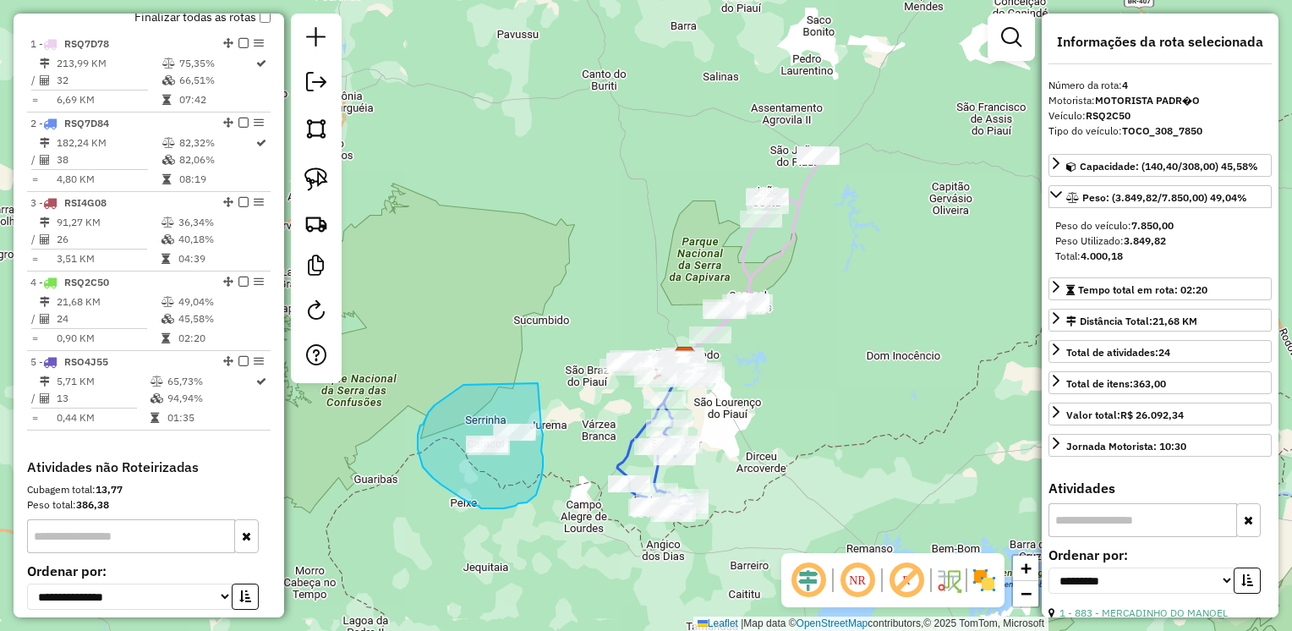
drag, startPoint x: 538, startPoint y: 383, endPoint x: 541, endPoint y: 428, distance: 44.9
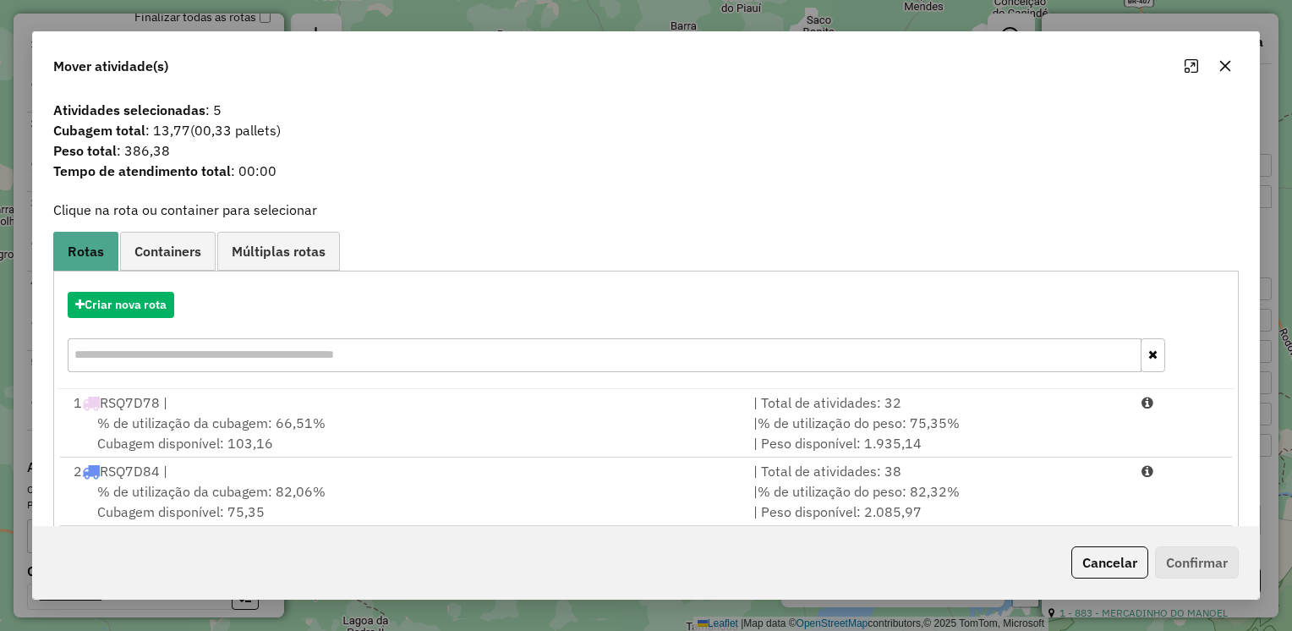
click at [1224, 66] on icon "button" at bounding box center [1225, 66] width 11 height 11
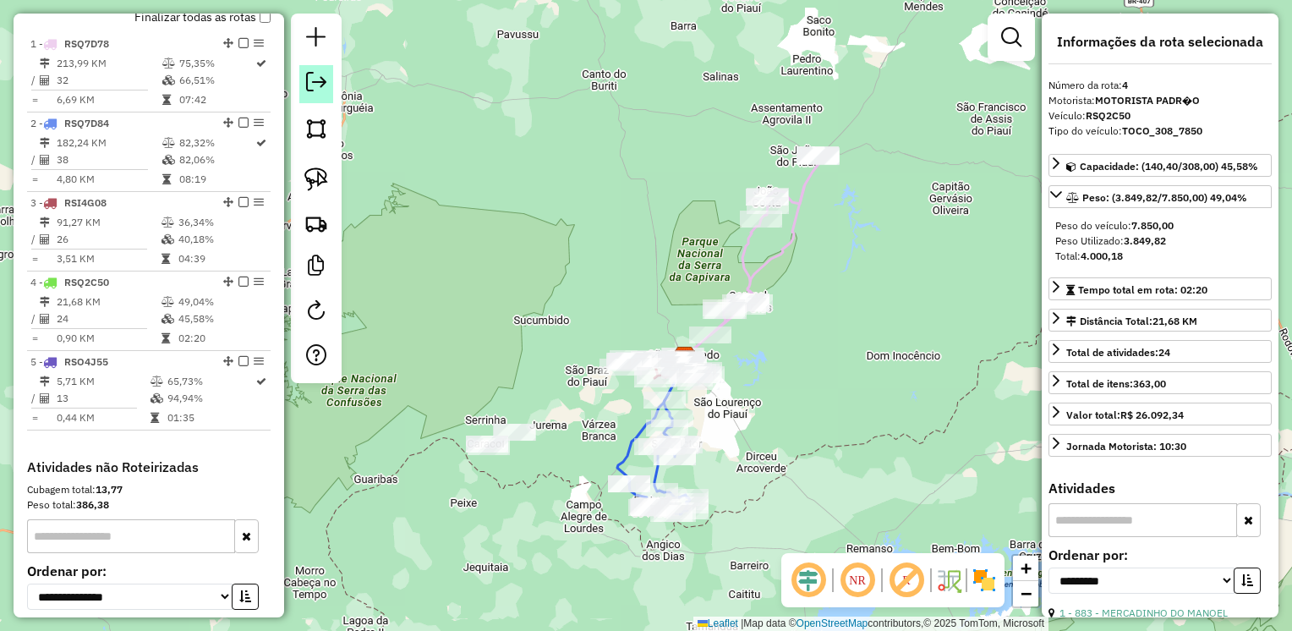
click at [325, 86] on em at bounding box center [316, 82] width 20 height 20
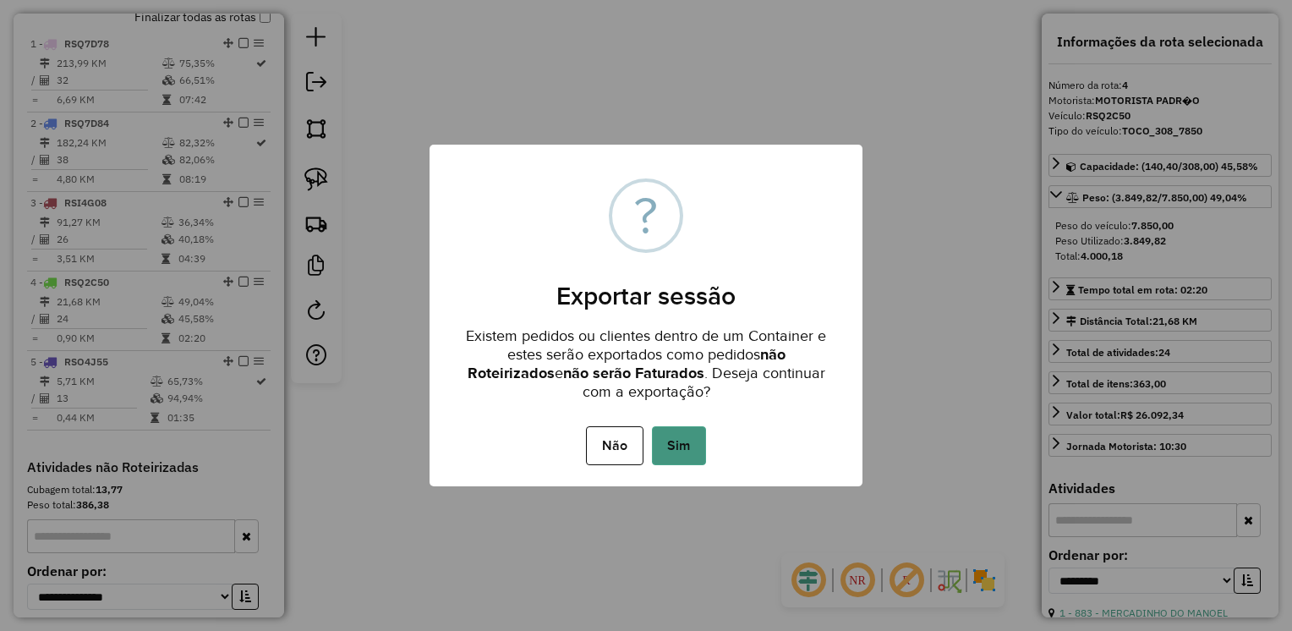
click at [687, 448] on button "Sim" at bounding box center [679, 445] width 54 height 39
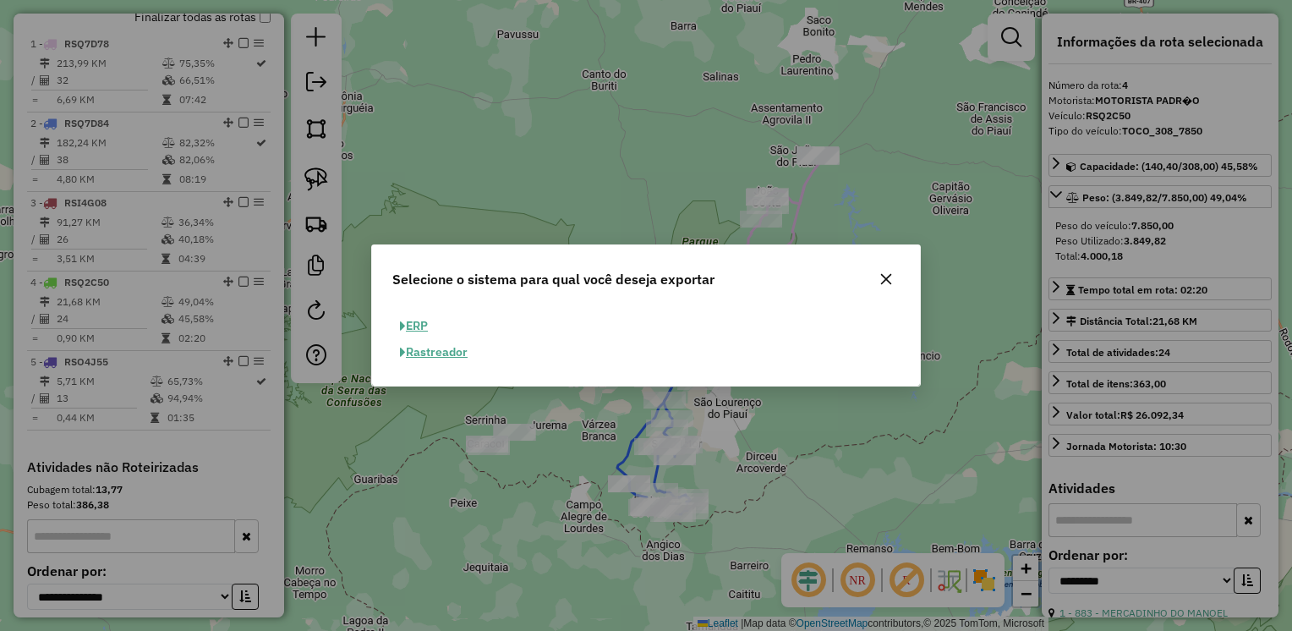
click at [419, 323] on button "ERP" at bounding box center [413, 326] width 43 height 26
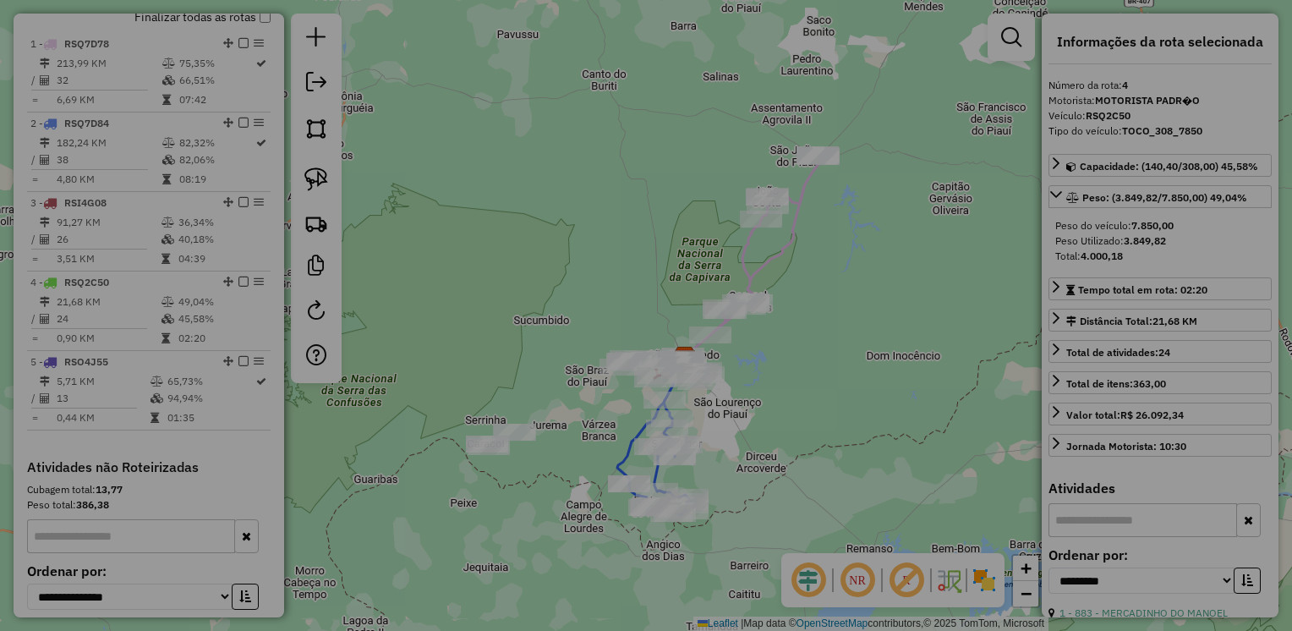
select select "**"
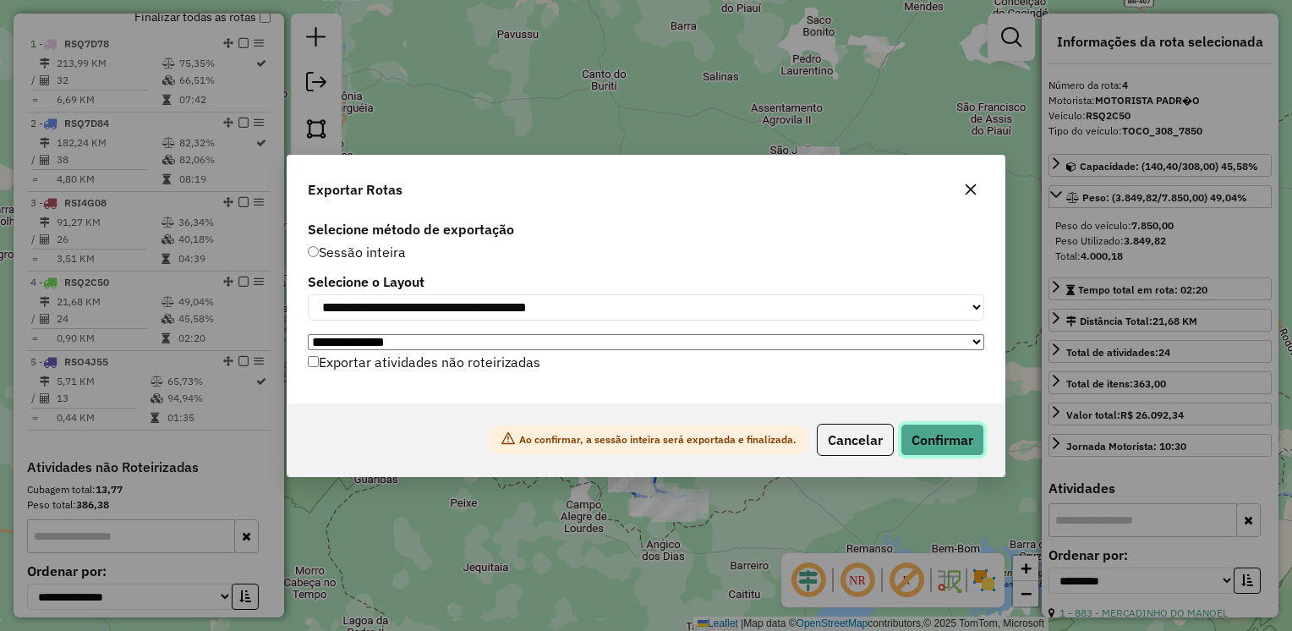
click at [960, 442] on button "Confirmar" at bounding box center [942, 440] width 84 height 32
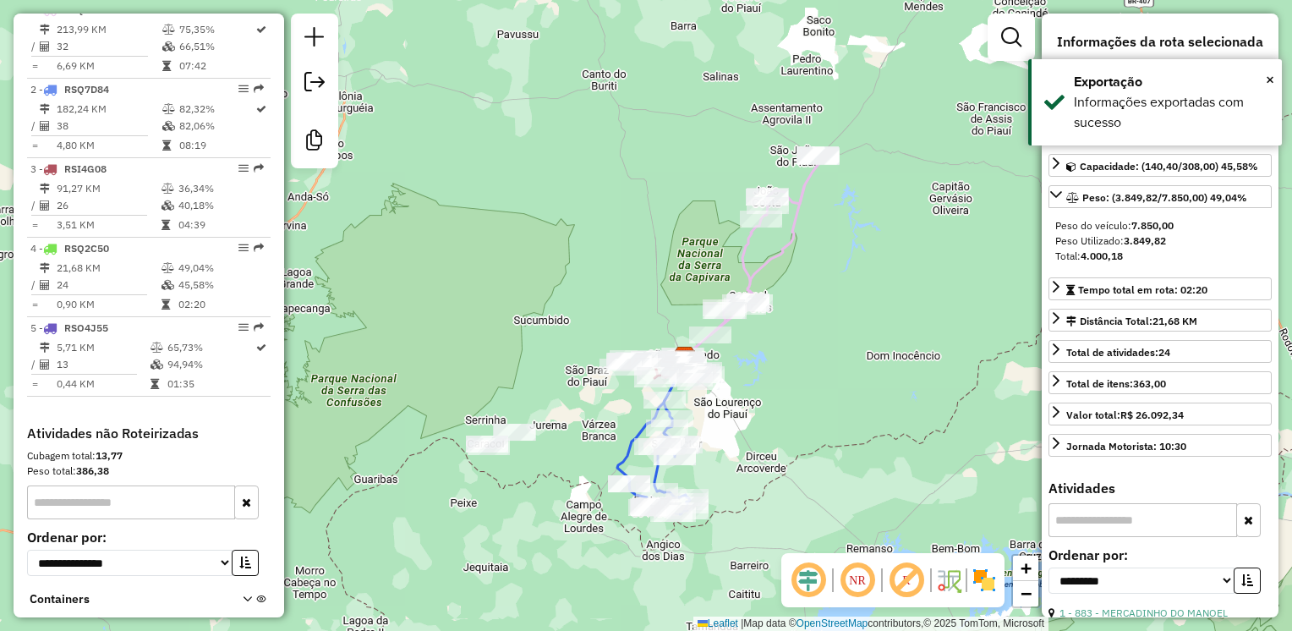
scroll to position [774, 0]
